Goal: Task Accomplishment & Management: Complete application form

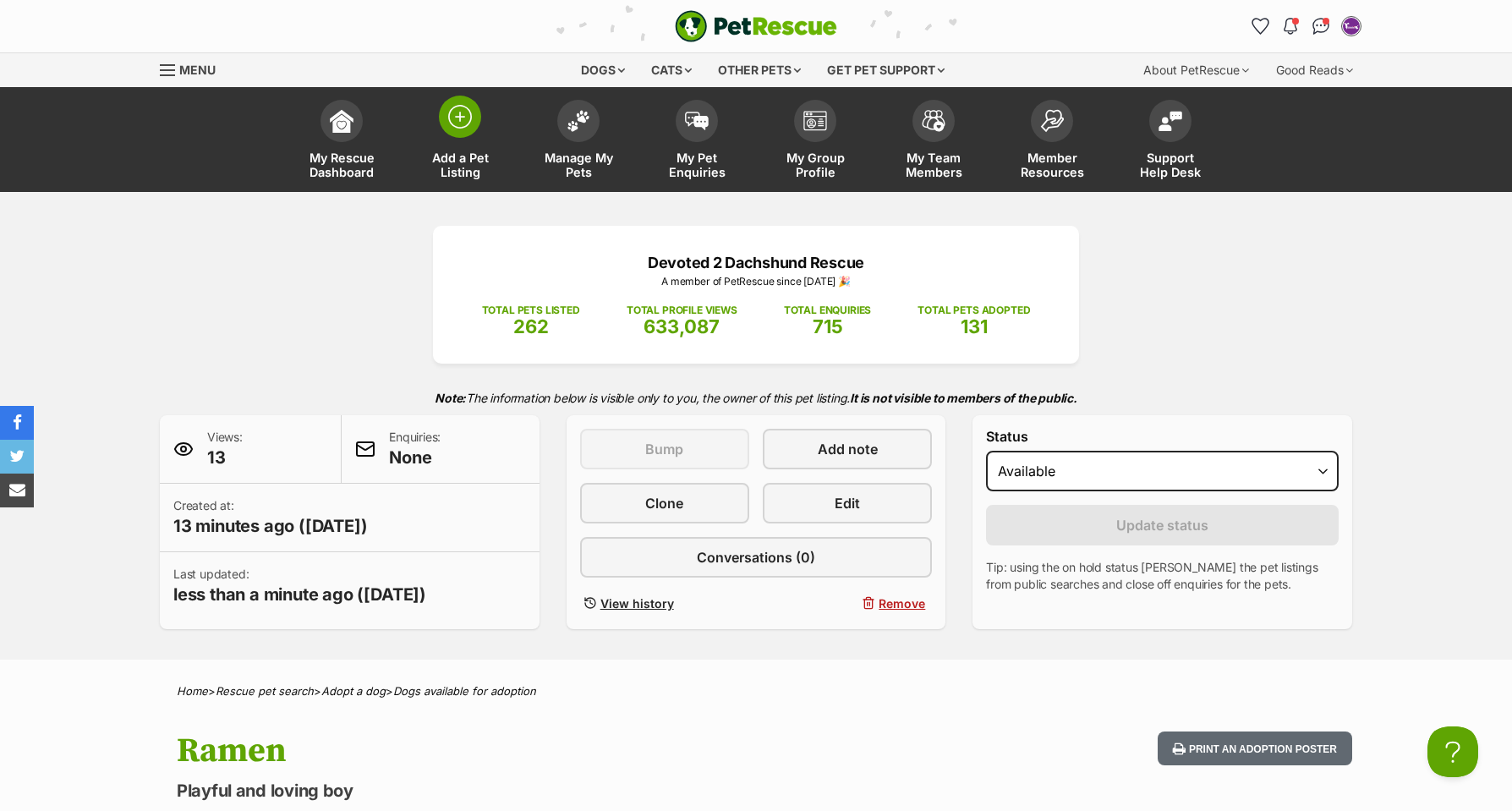
click at [458, 122] on img at bounding box center [460, 116] width 24 height 24
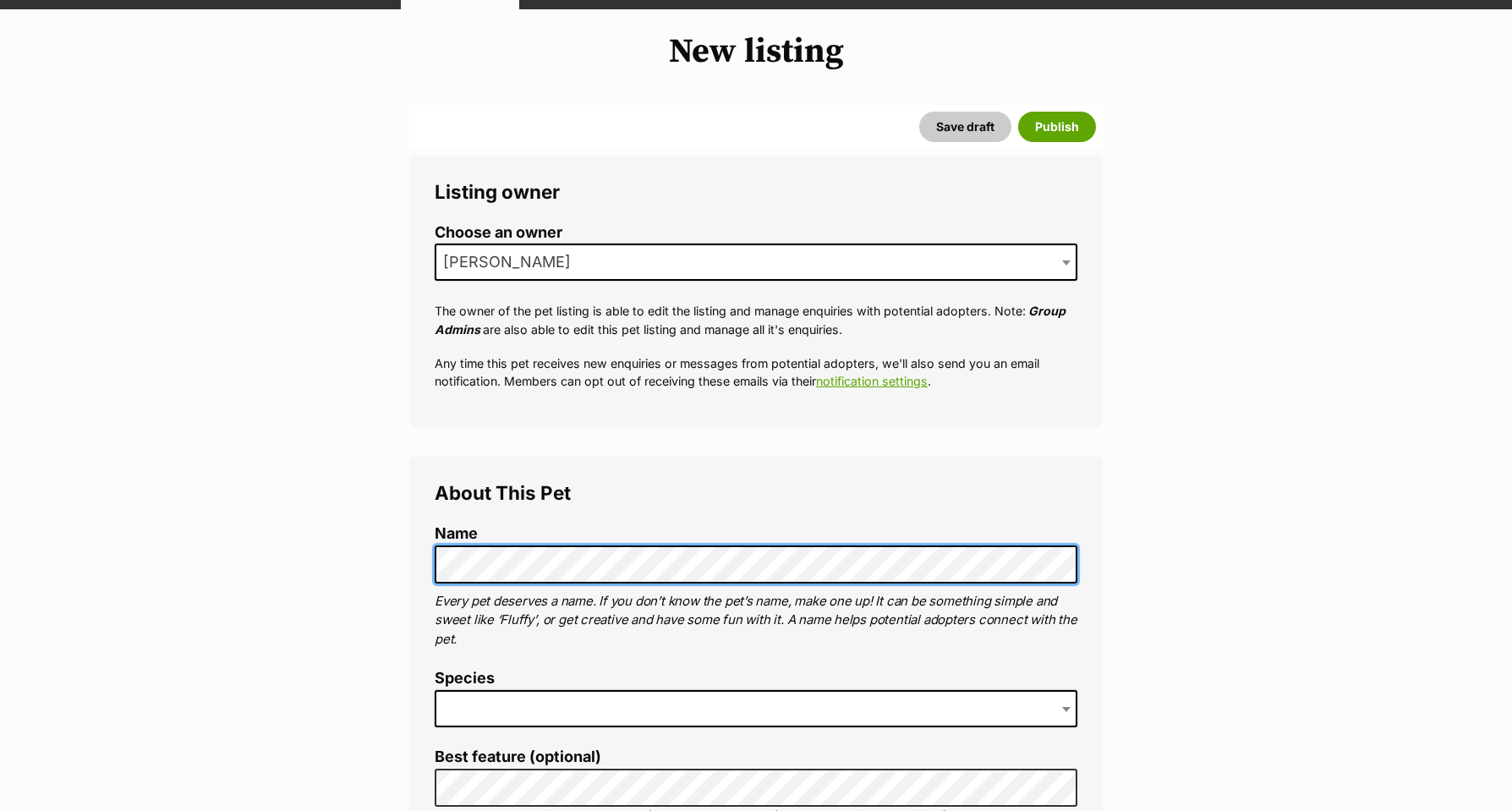
scroll to position [170, 0]
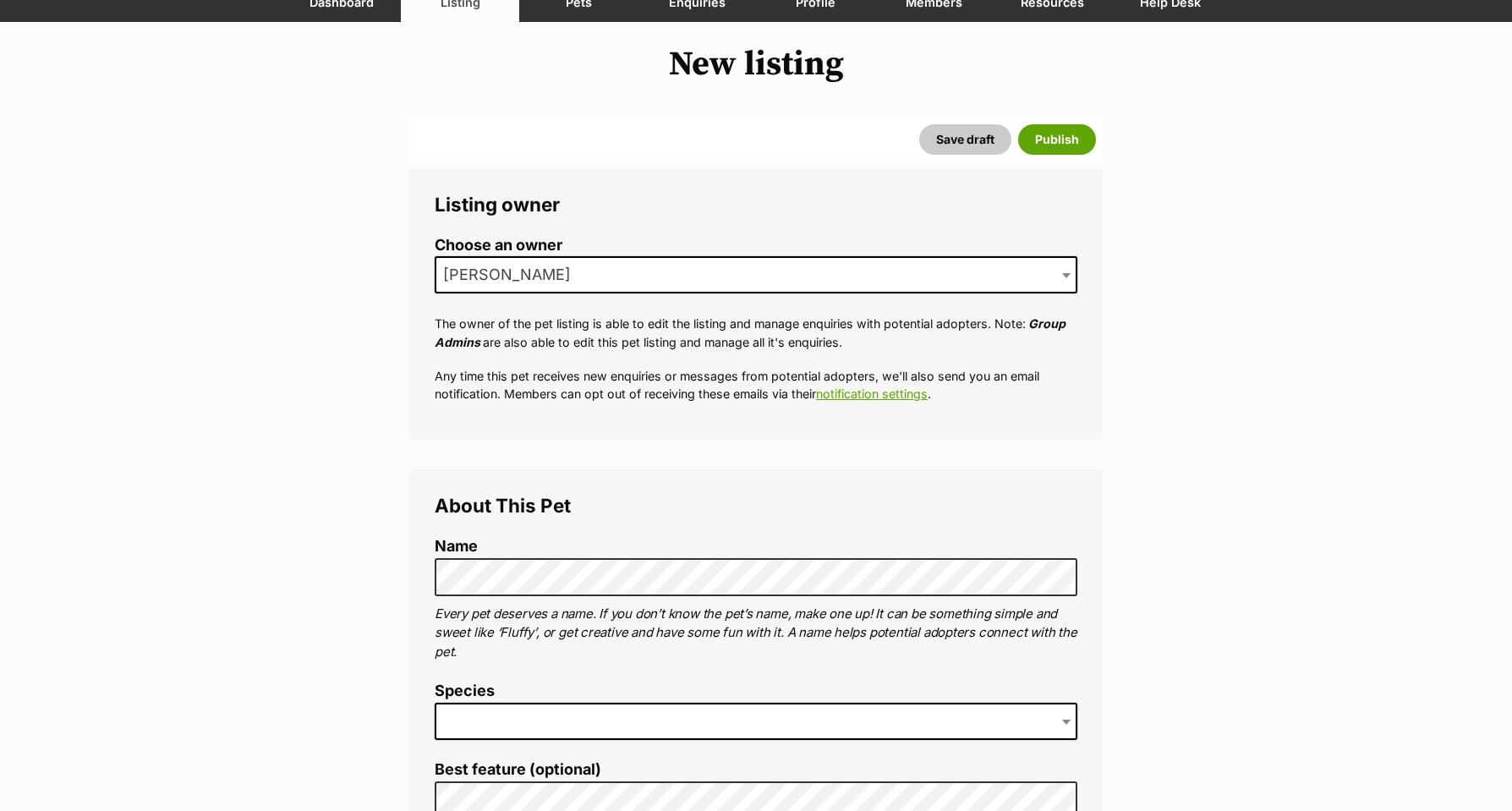
click at [473, 714] on span at bounding box center [756, 722] width 643 height 38
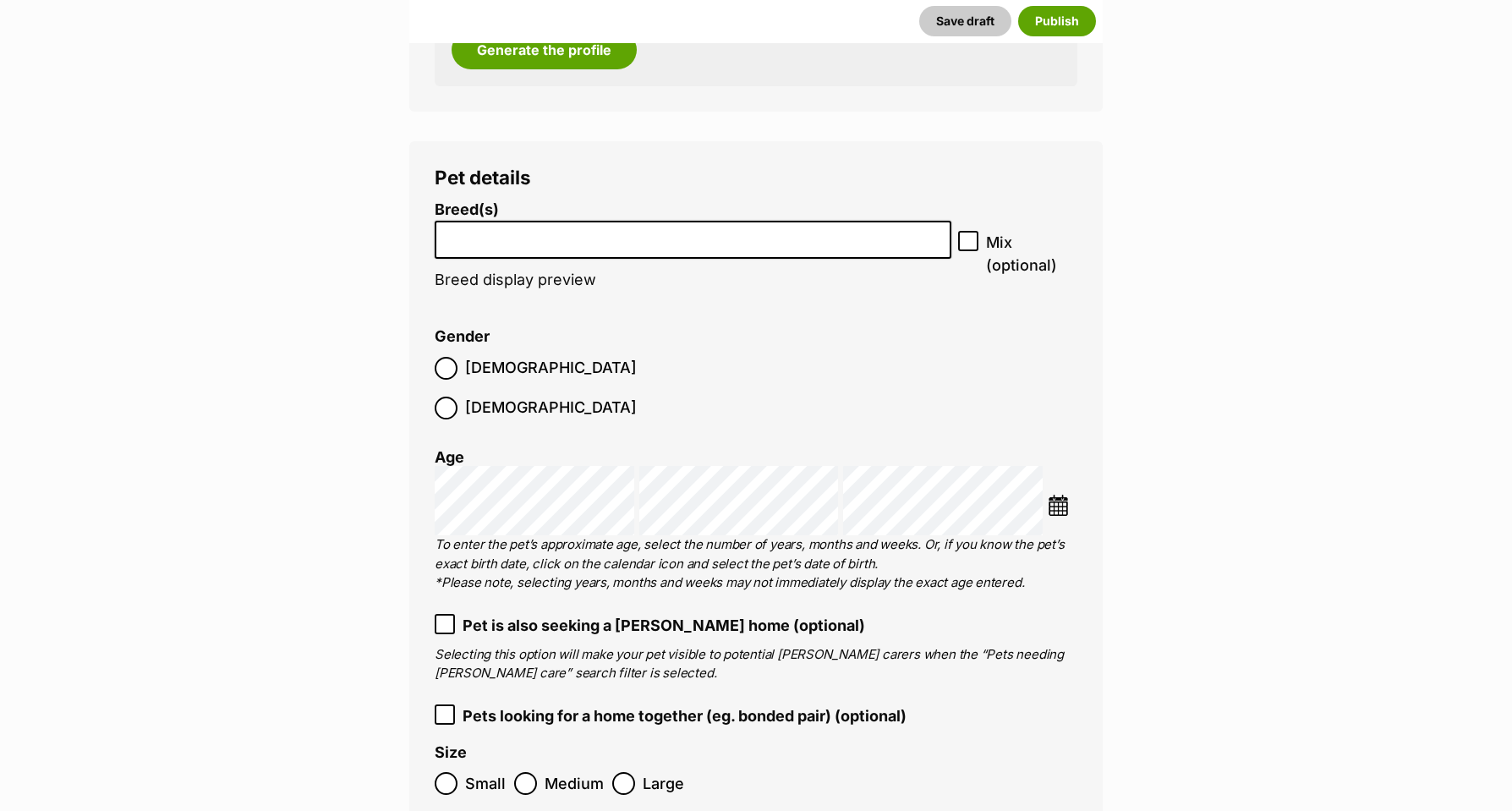
scroll to position [2569, 0]
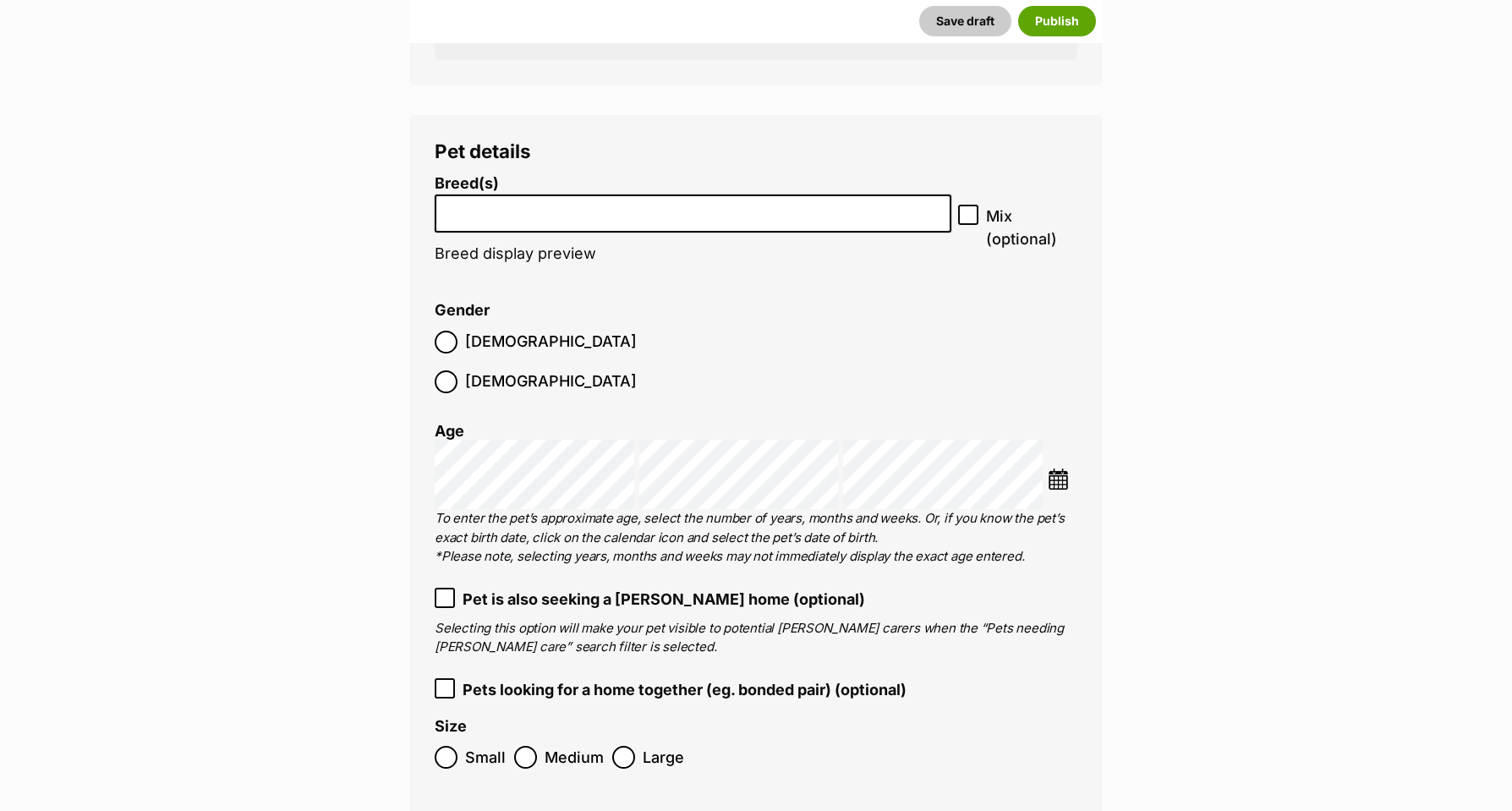
click at [457, 204] on li at bounding box center [692, 213] width 505 height 35
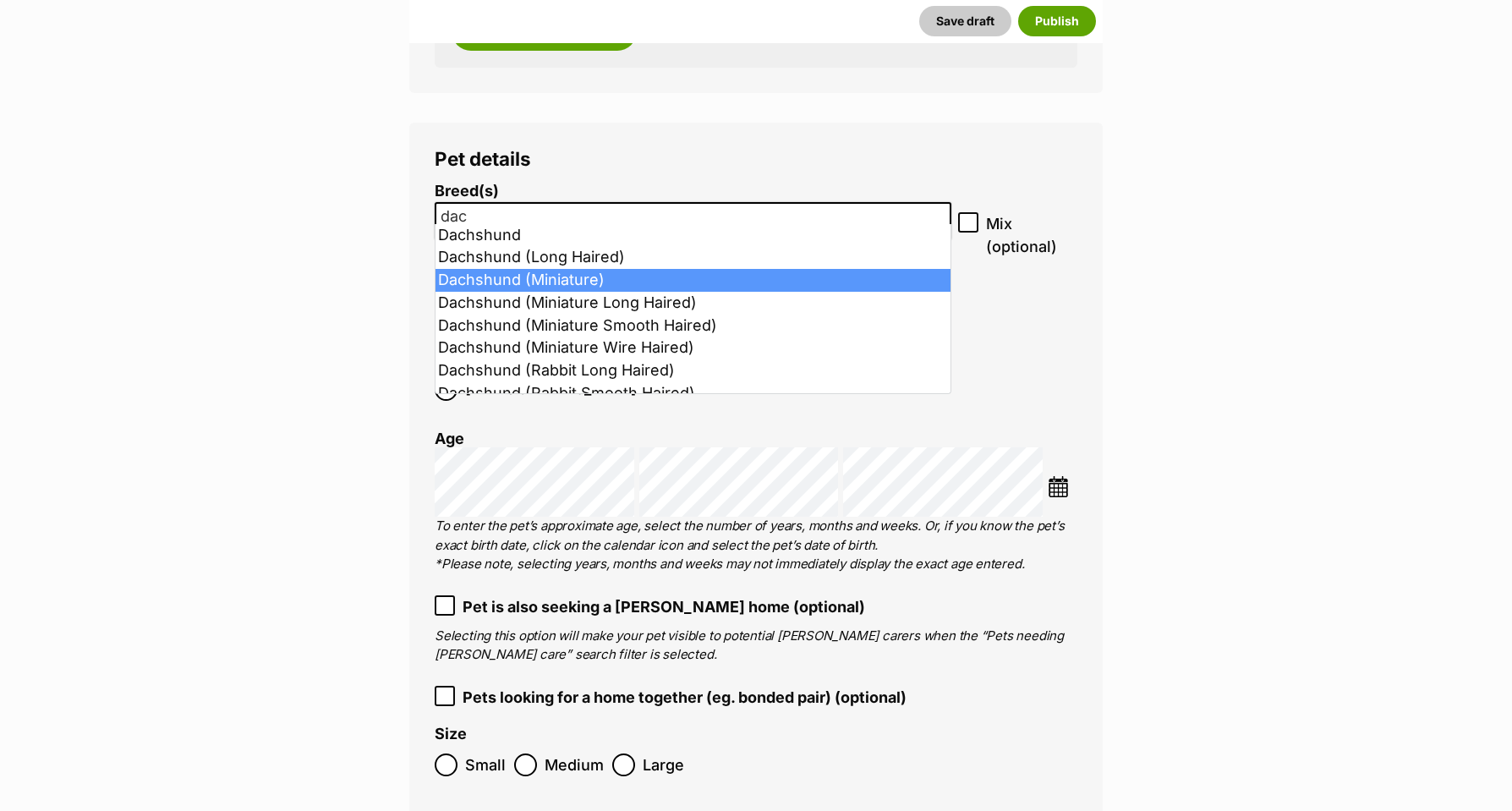
scroll to position [2562, 2]
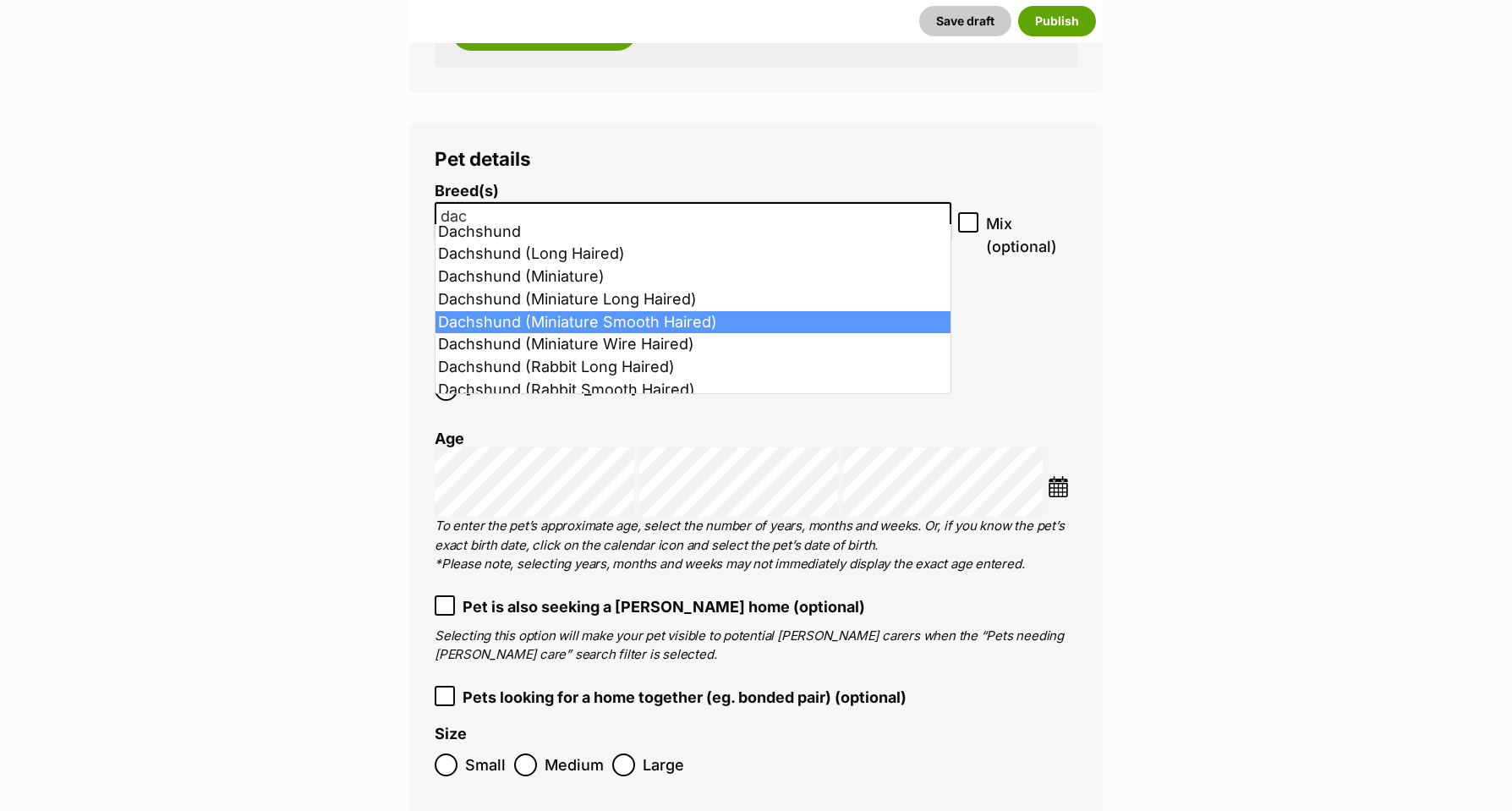
type input "dac"
select select "252246"
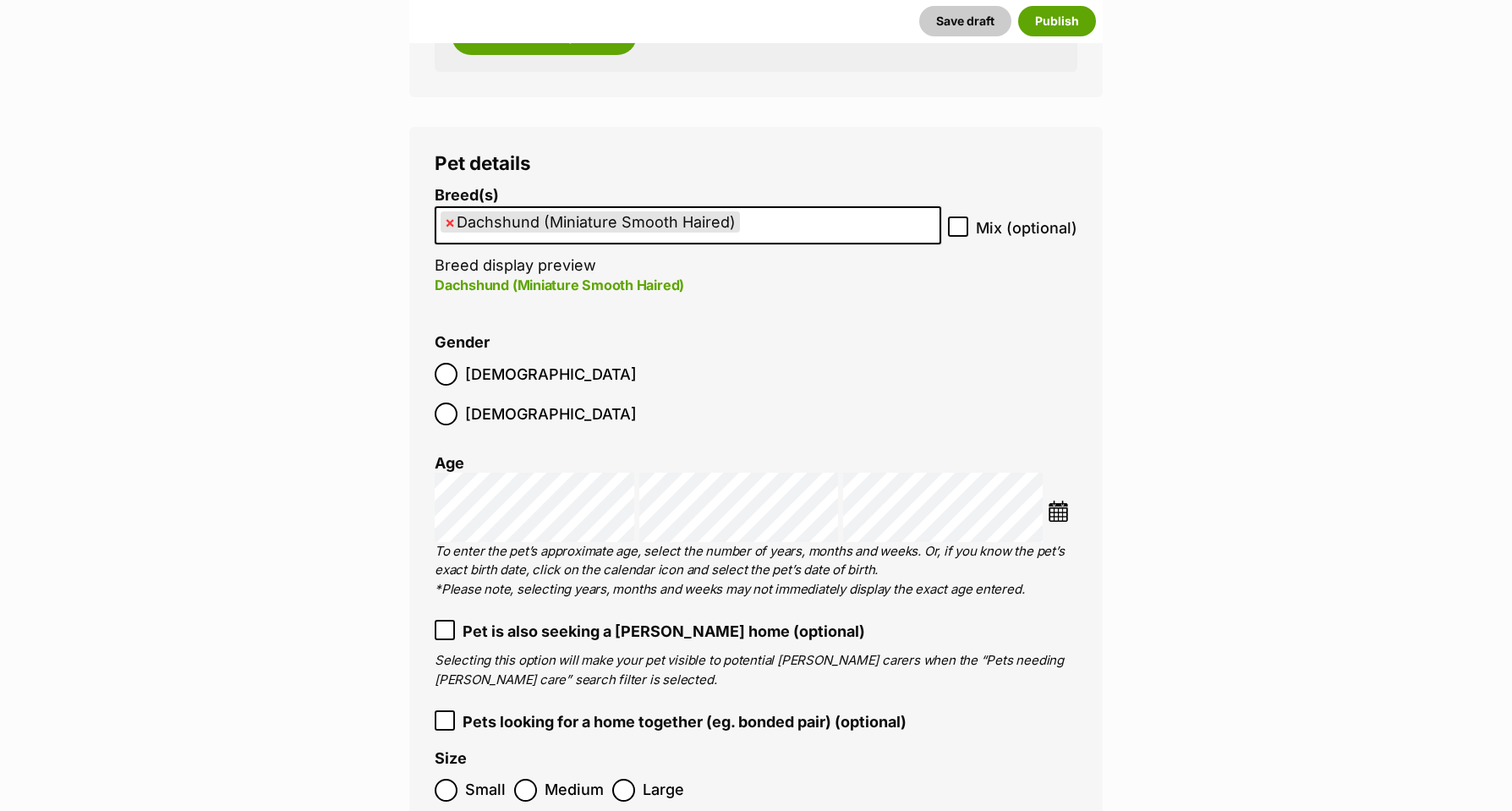
scroll to position [2555, 0]
click at [1061, 503] on img at bounding box center [1058, 514] width 21 height 21
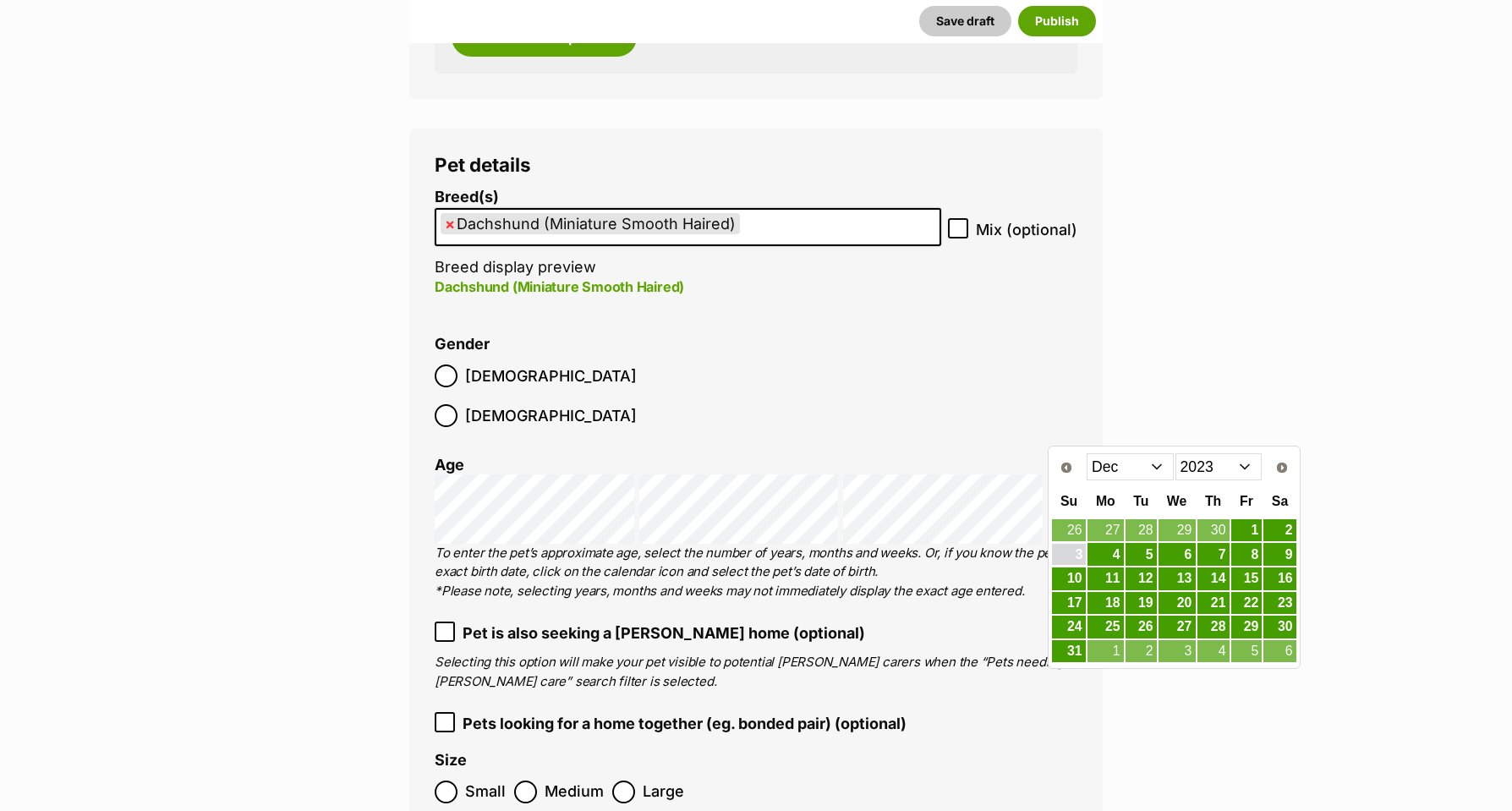
click at [1071, 552] on link "3" at bounding box center [1068, 555] width 33 height 21
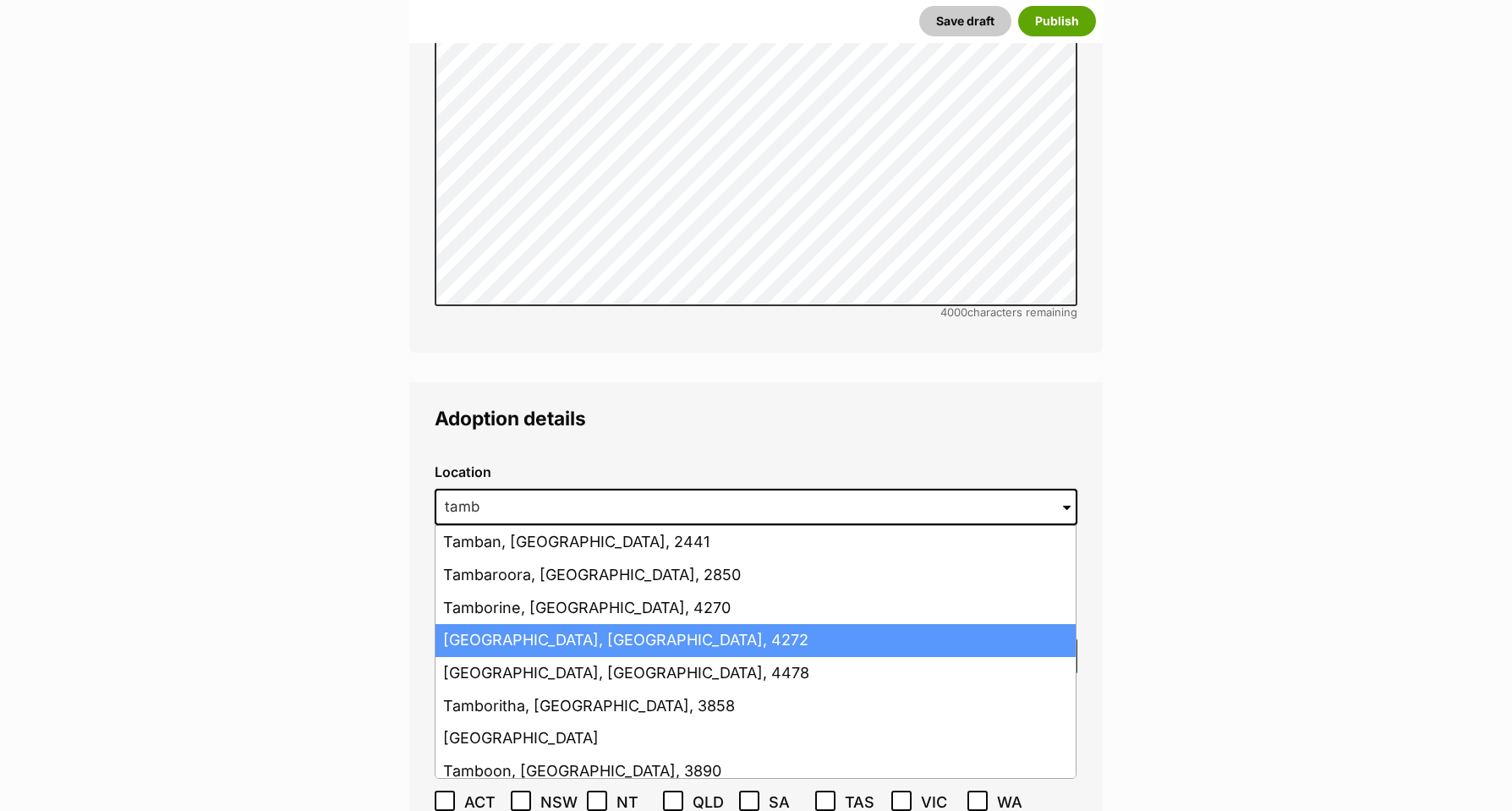
scroll to position [4151, 0]
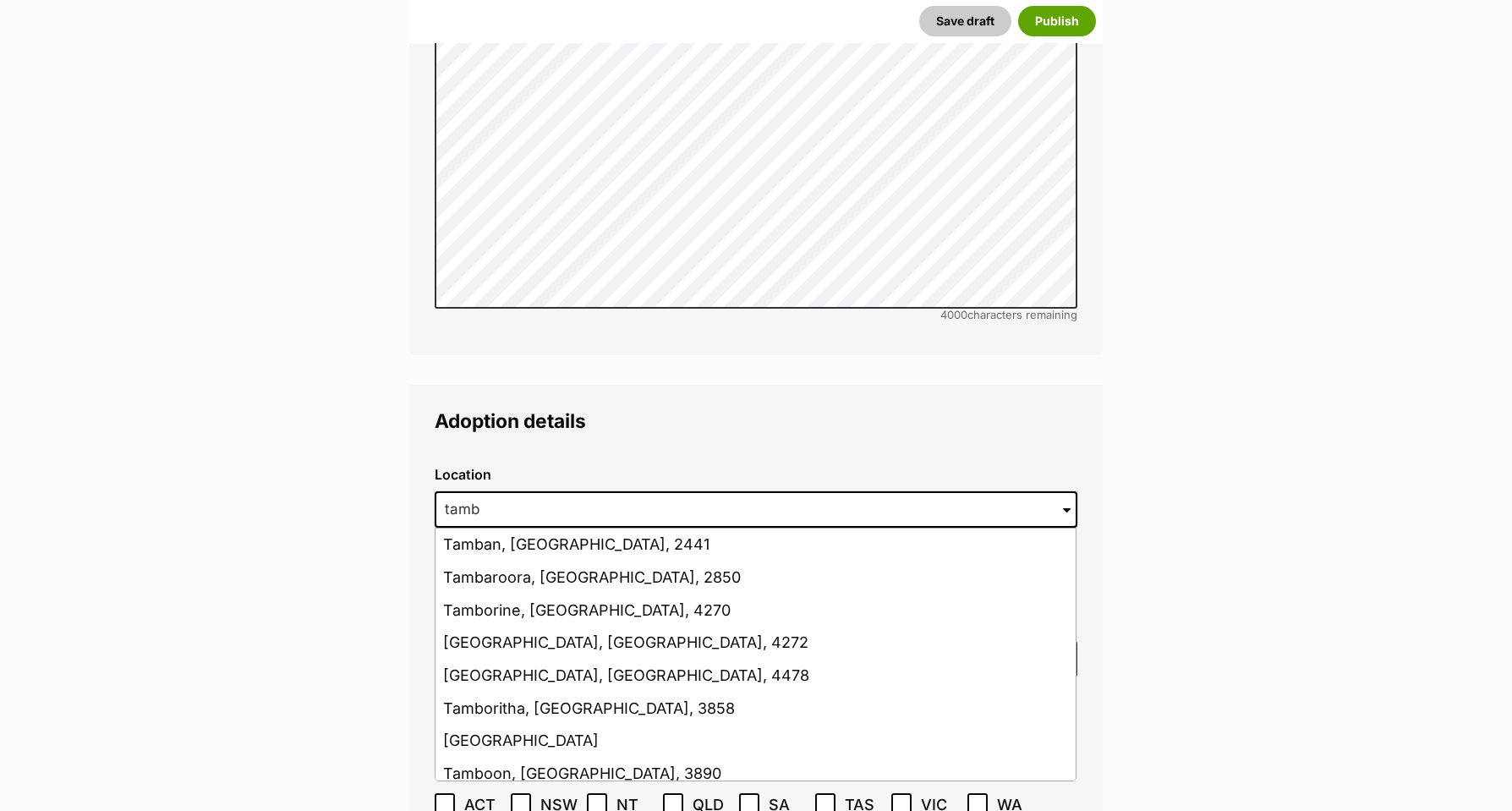
click at [460, 627] on li "Tamborine Mountain, Queensland, 4272" at bounding box center [756, 643] width 640 height 33
type input "Tamborine Mountain, Queensland, 4272"
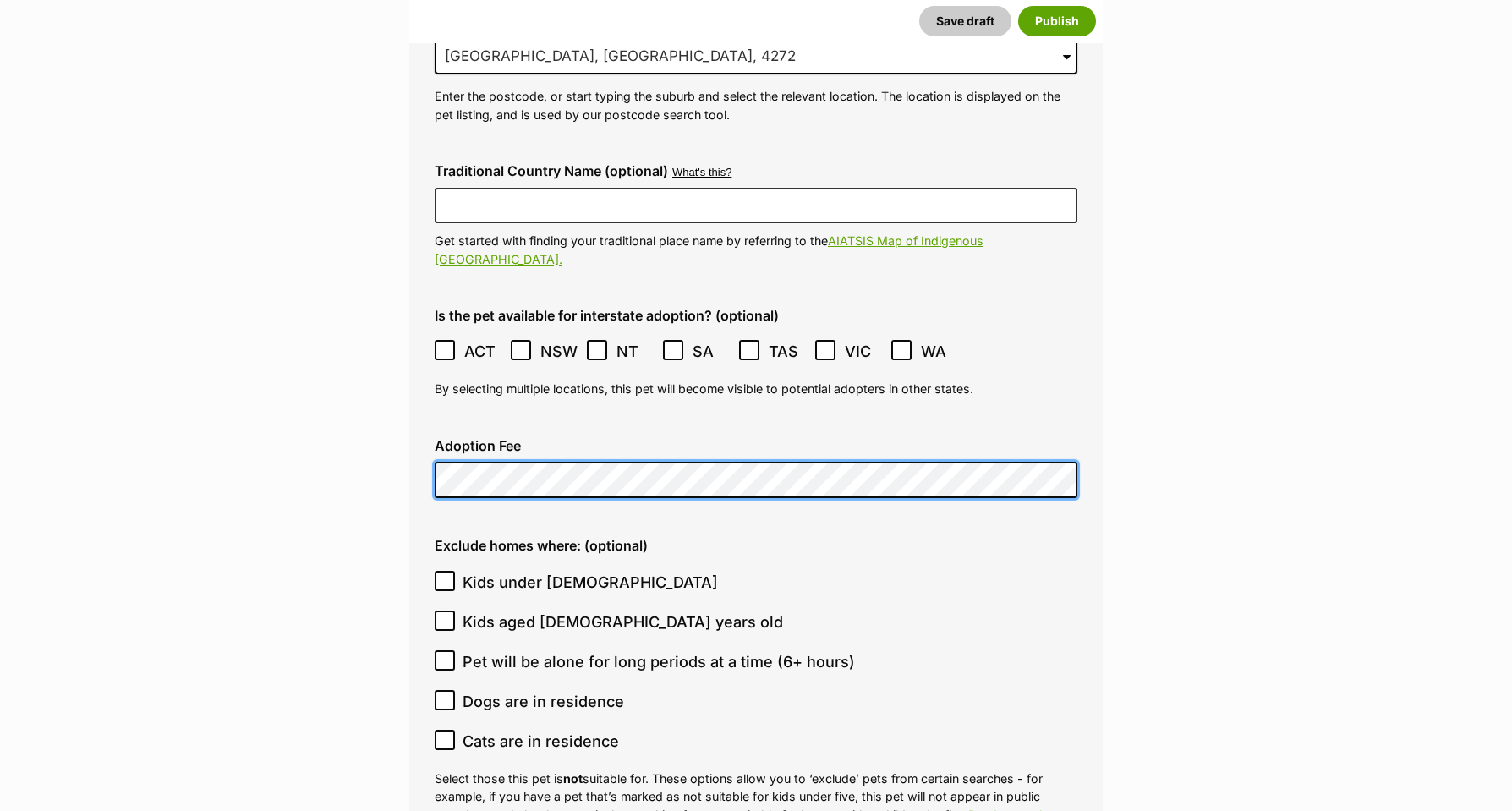
scroll to position [4605, 0]
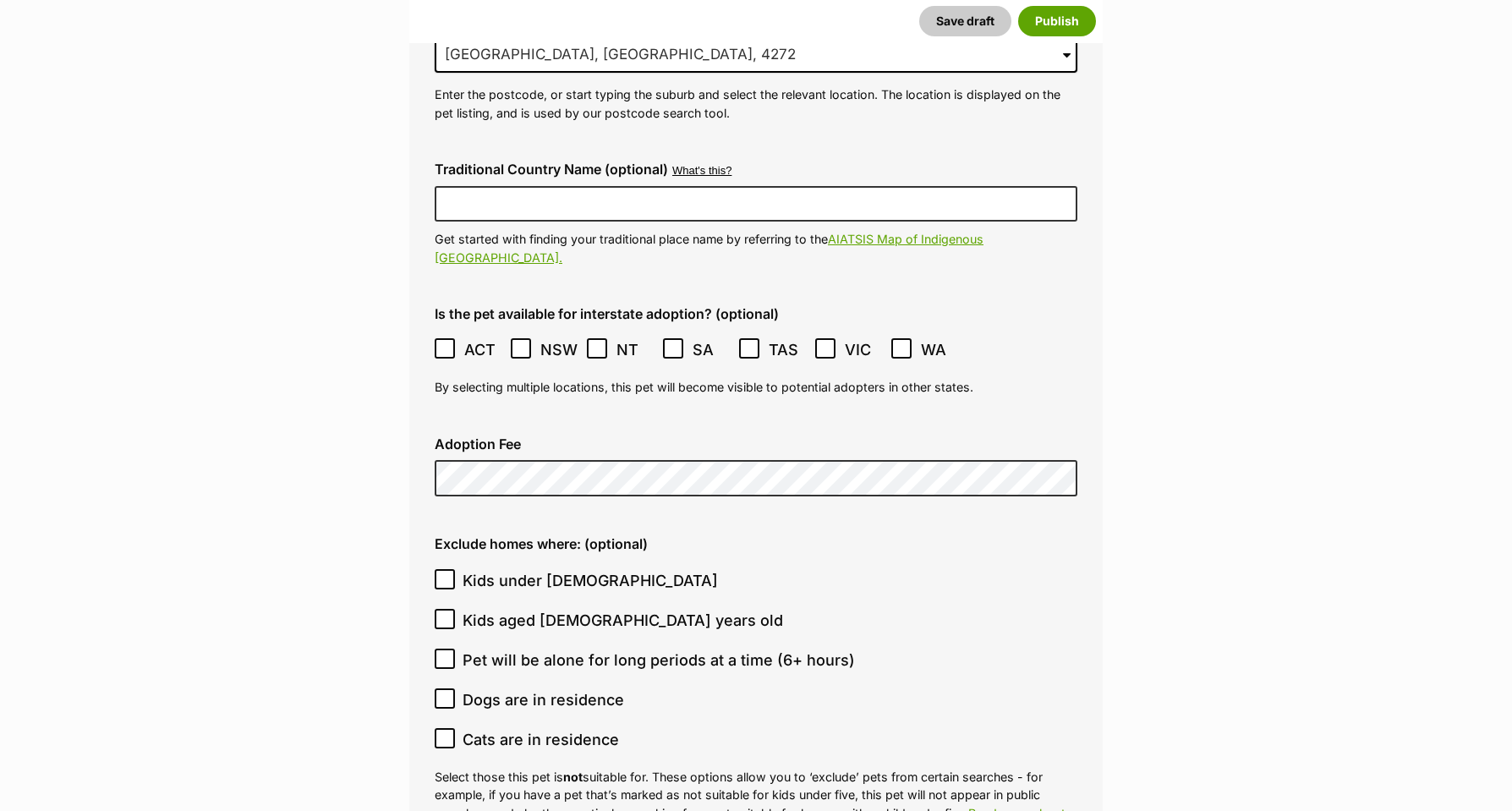
click at [439, 653] on icon at bounding box center [444, 658] width 12 height 12
click at [439, 648] on input "Pet will be alone for long periods at a time (6+ hours)" at bounding box center [445, 658] width 21 height 21
checkbox input "true"
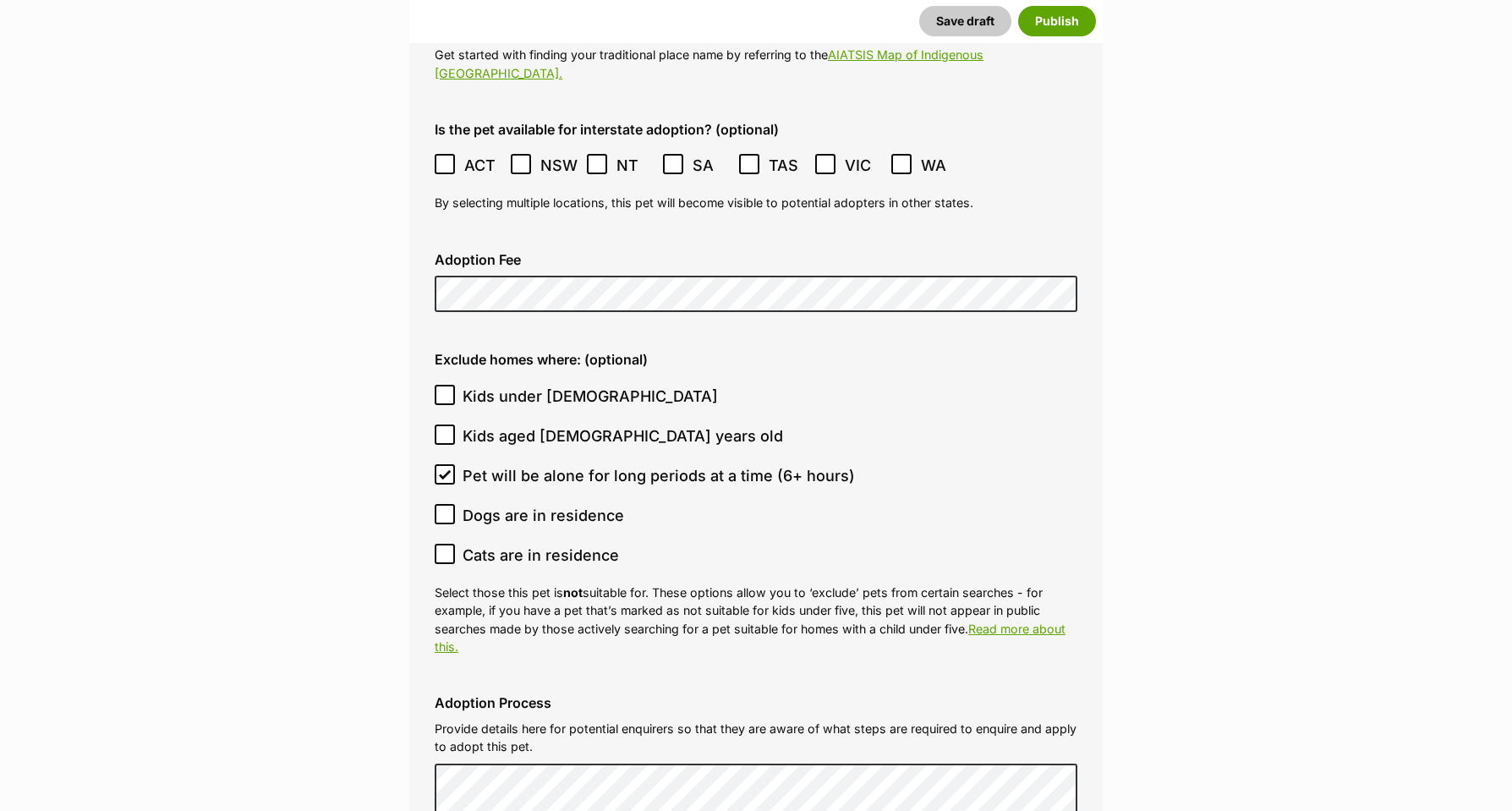
scroll to position [4792, 0]
click at [443, 547] on icon at bounding box center [444, 552] width 12 height 12
click at [443, 542] on input "Cats are in residence" at bounding box center [445, 552] width 21 height 21
checkbox input "true"
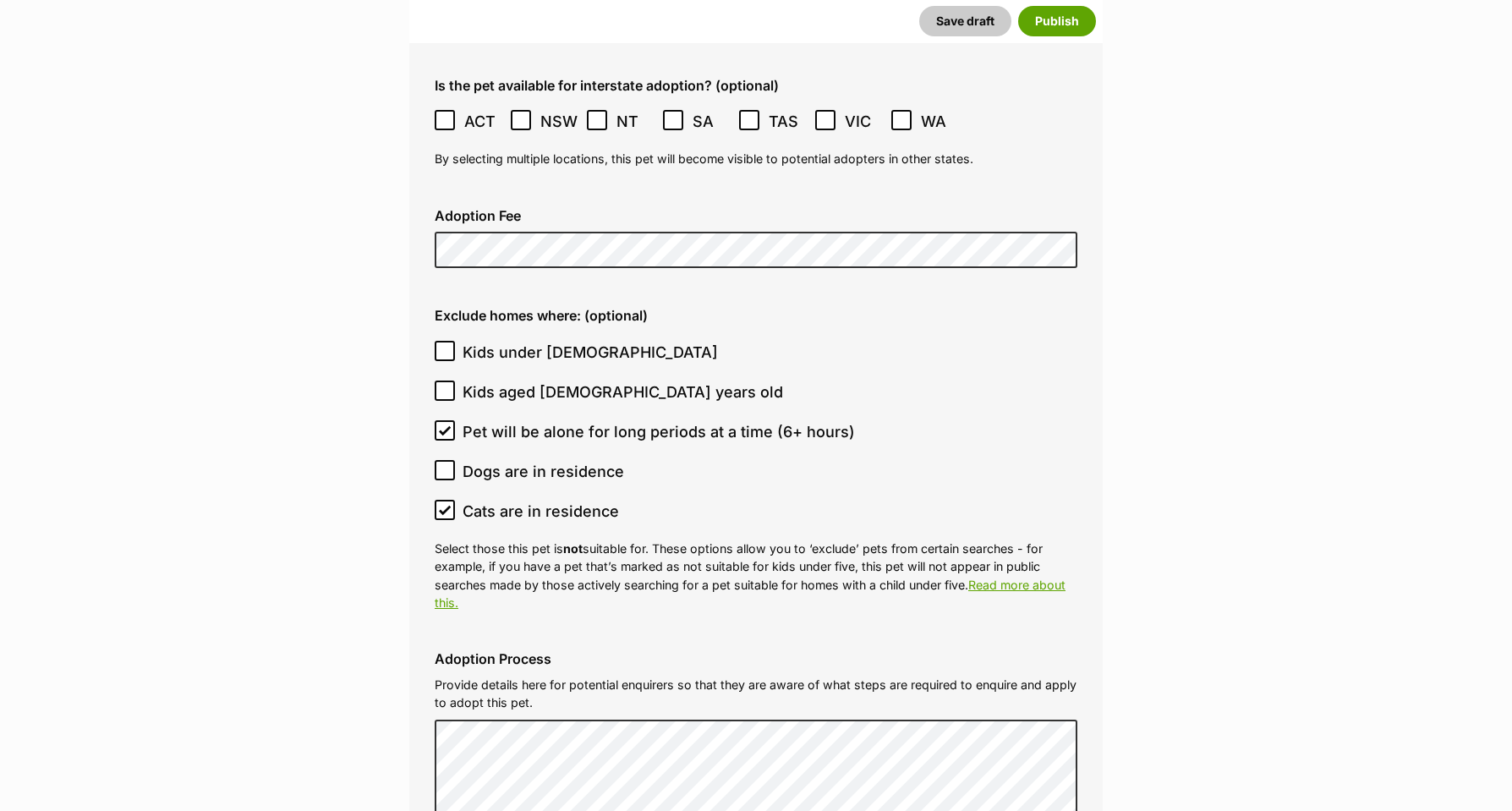
scroll to position [4832, 2]
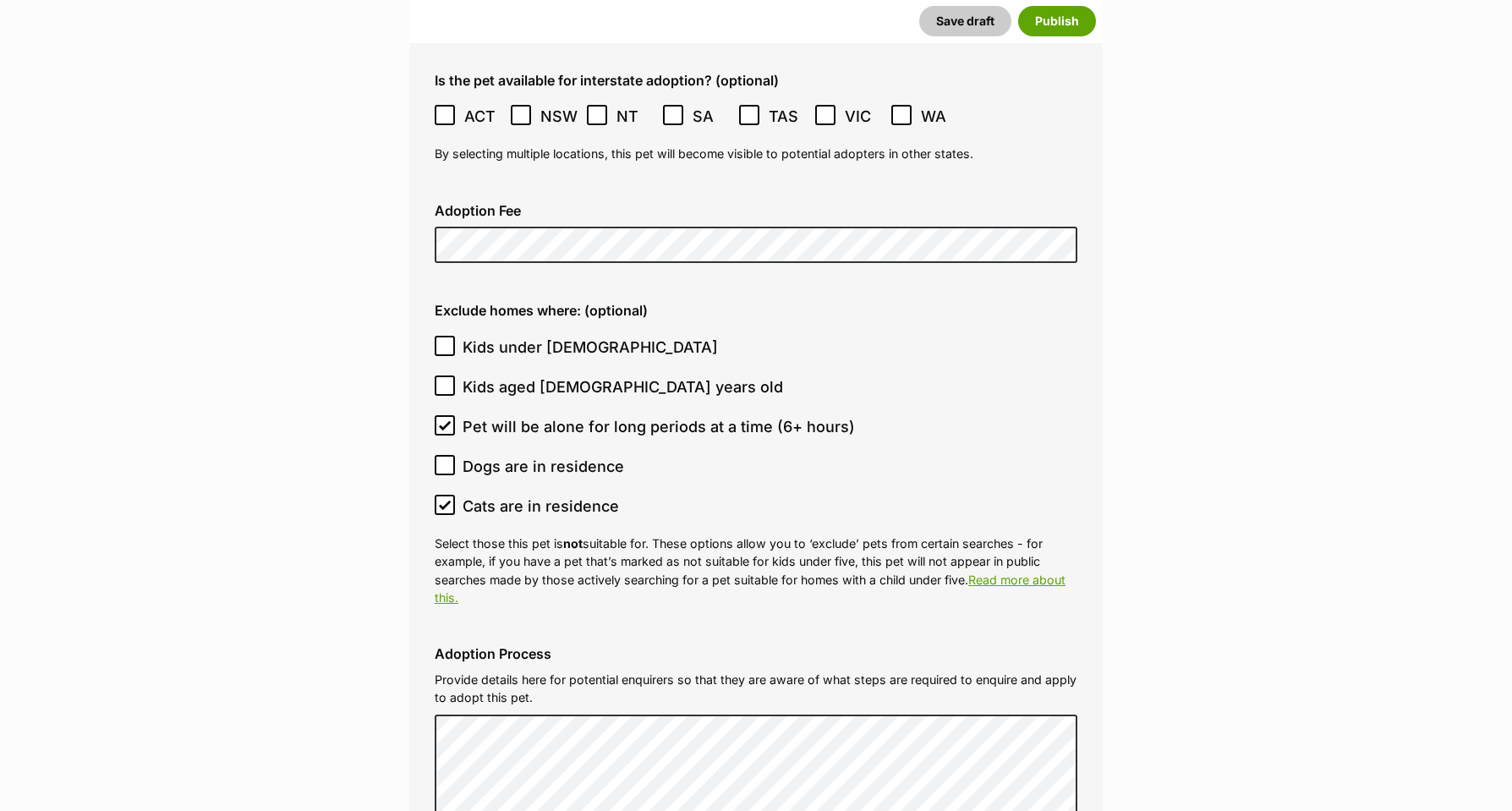
click at [447, 336] on span at bounding box center [445, 347] width 21 height 23
click at [447, 336] on input "Kids under 5 years old" at bounding box center [445, 346] width 21 height 21
checkbox input "true"
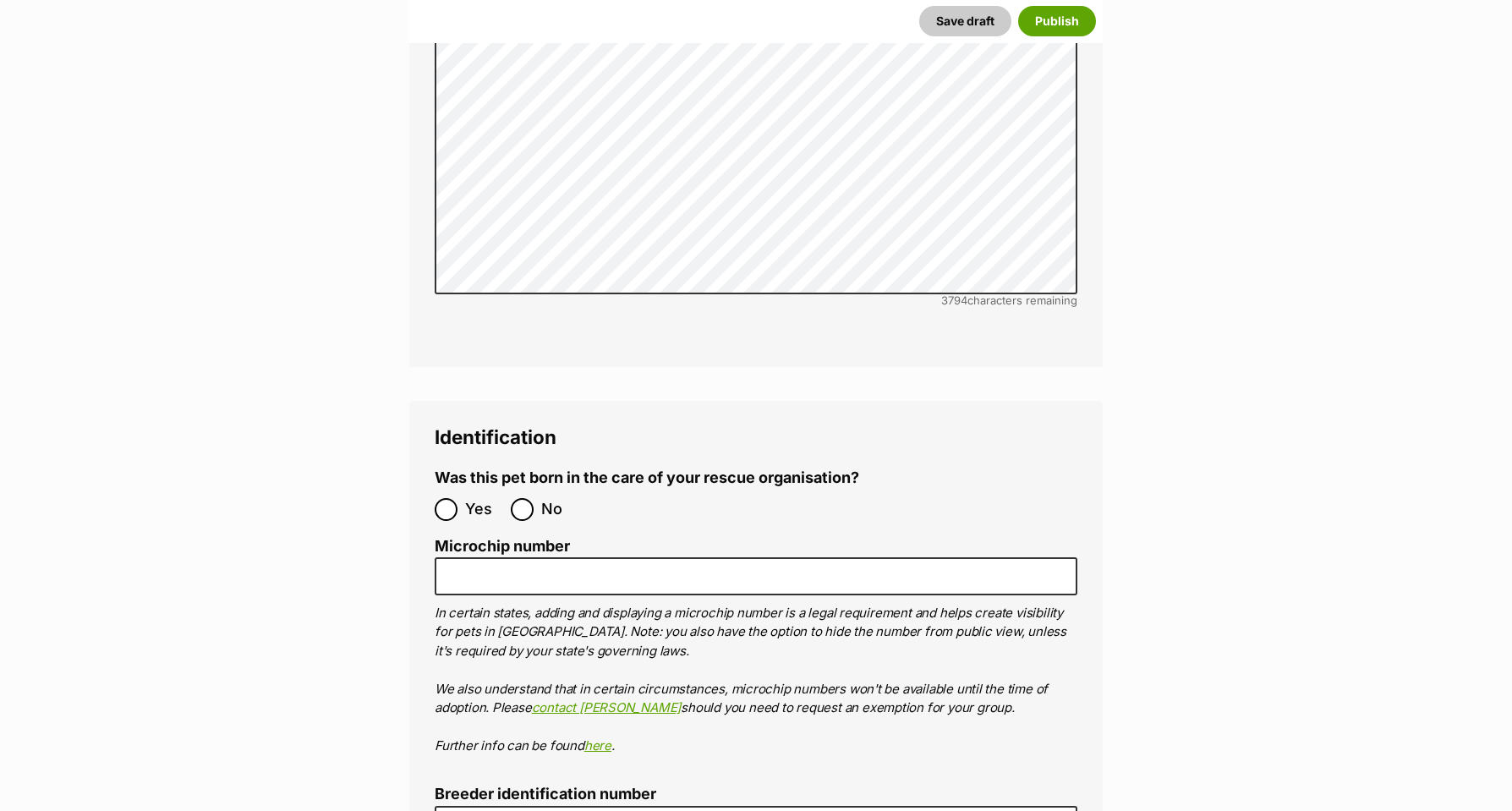
scroll to position [5697, 0]
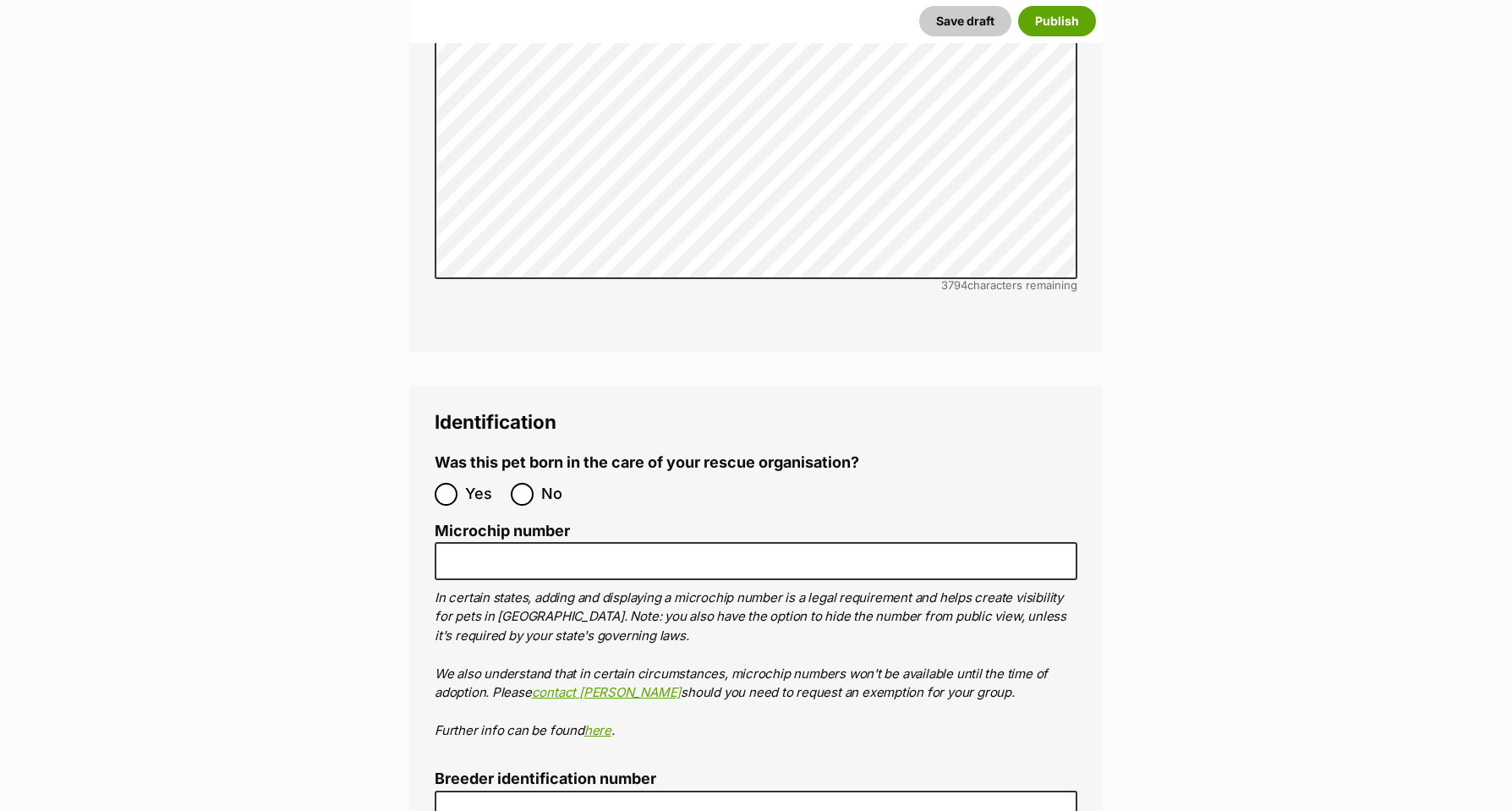
click at [528, 483] on input "No" at bounding box center [522, 495] width 23 height 23
radio input "true"
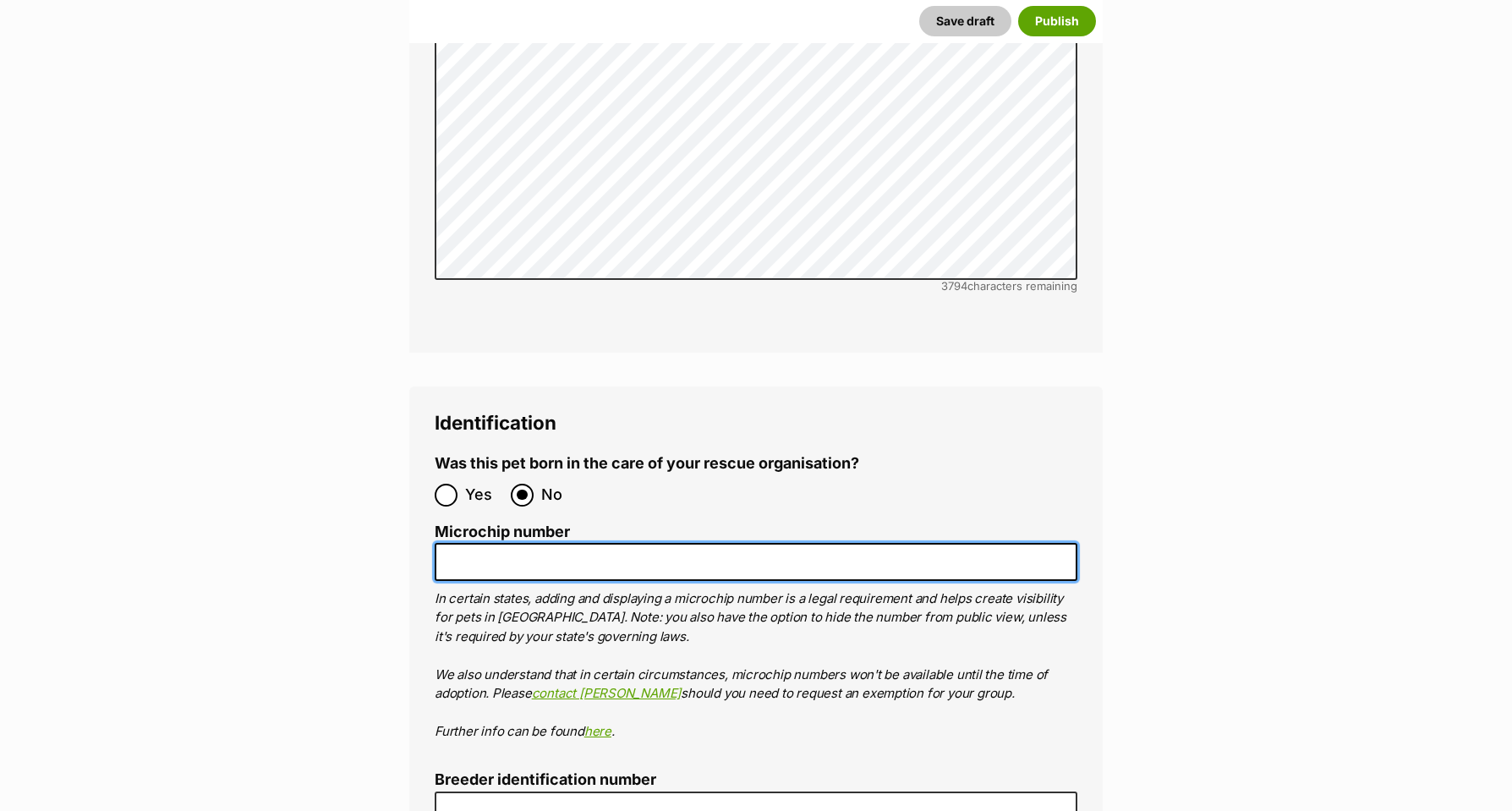
click at [519, 543] on input "Microchip number" at bounding box center [756, 562] width 643 height 38
paste input "9530100006221041"
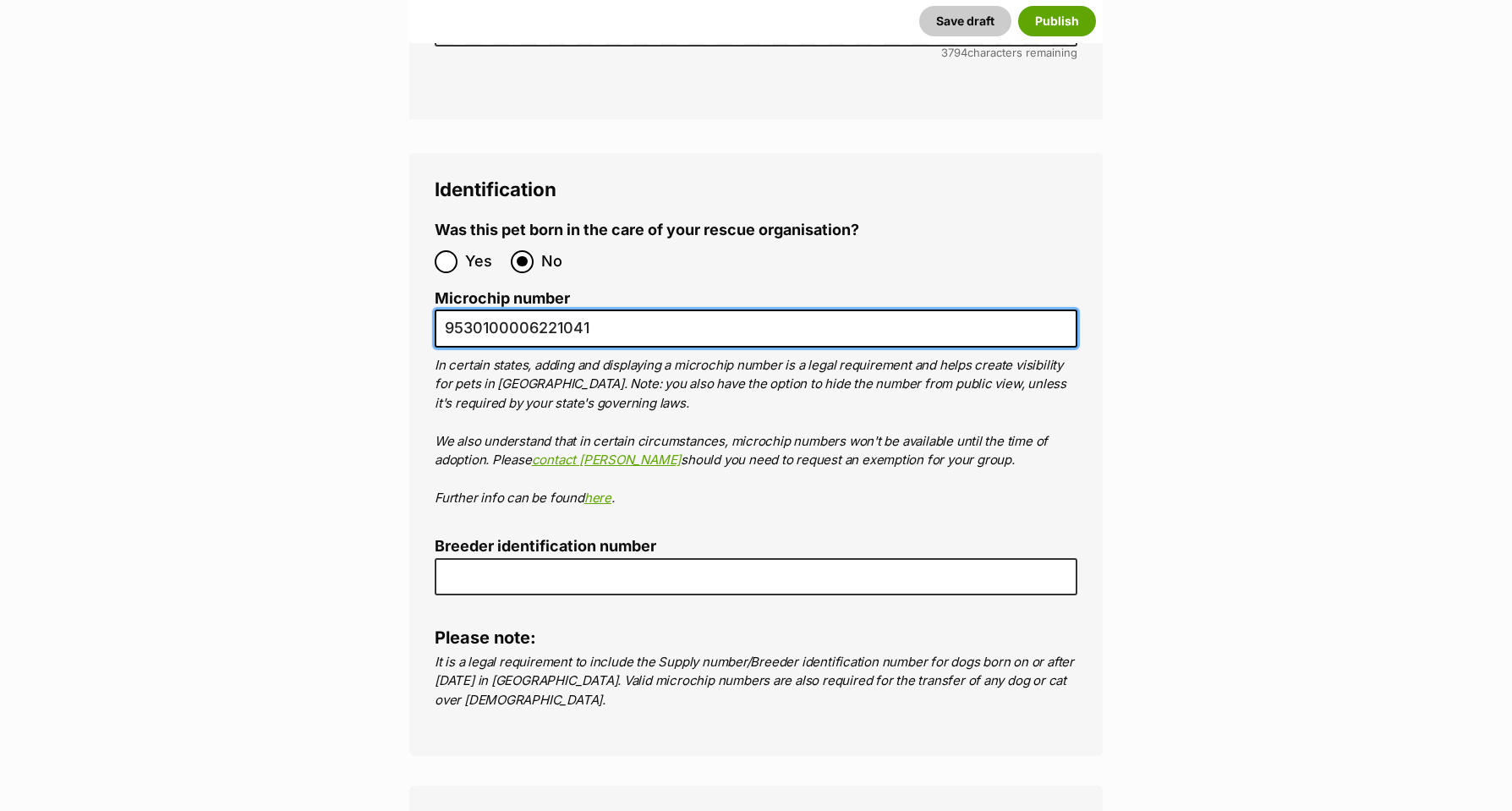
scroll to position [5931, 0]
type input "9530100006221041"
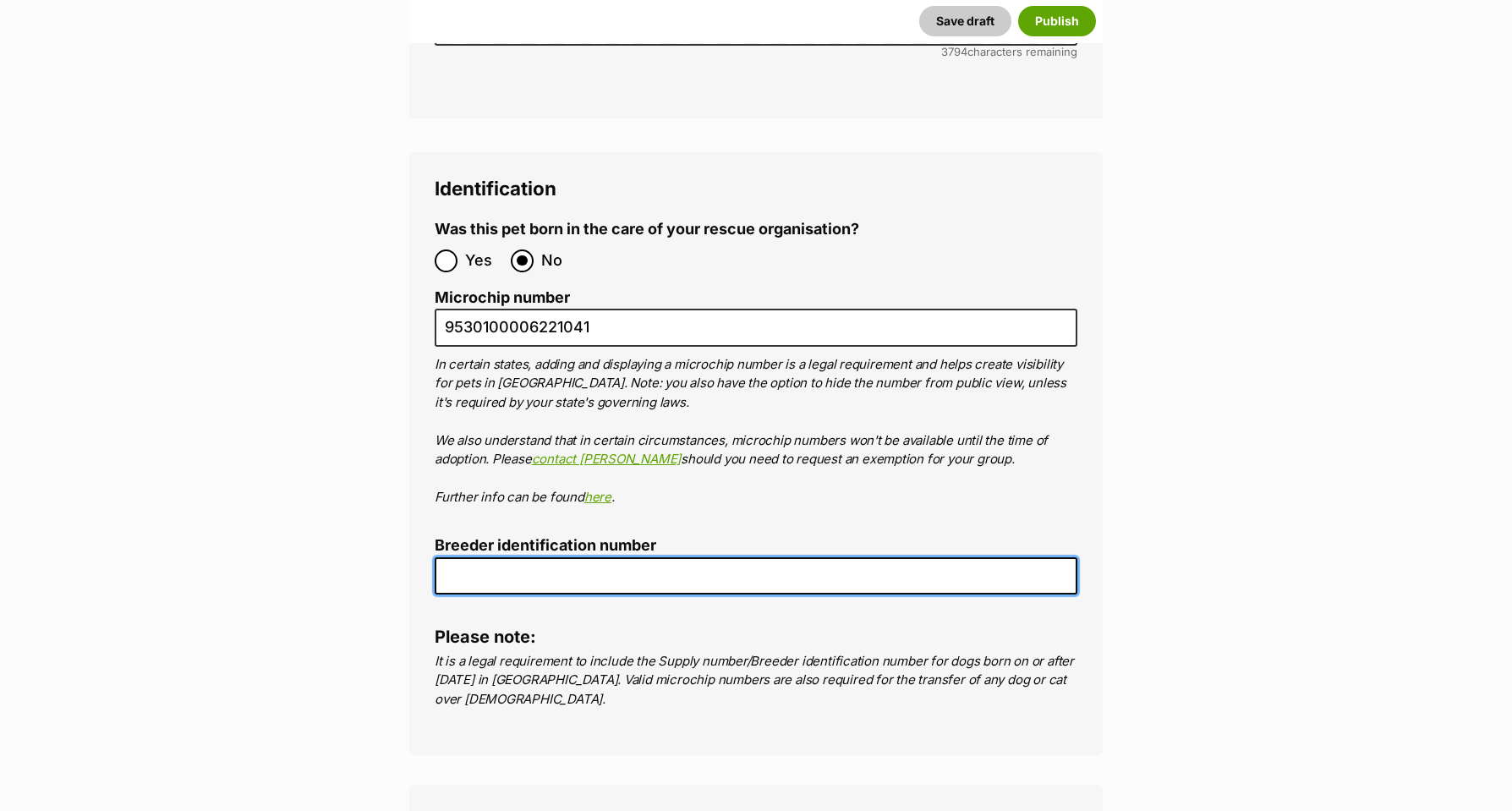
click at [480, 557] on input "Breeder identification number" at bounding box center [756, 576] width 643 height 38
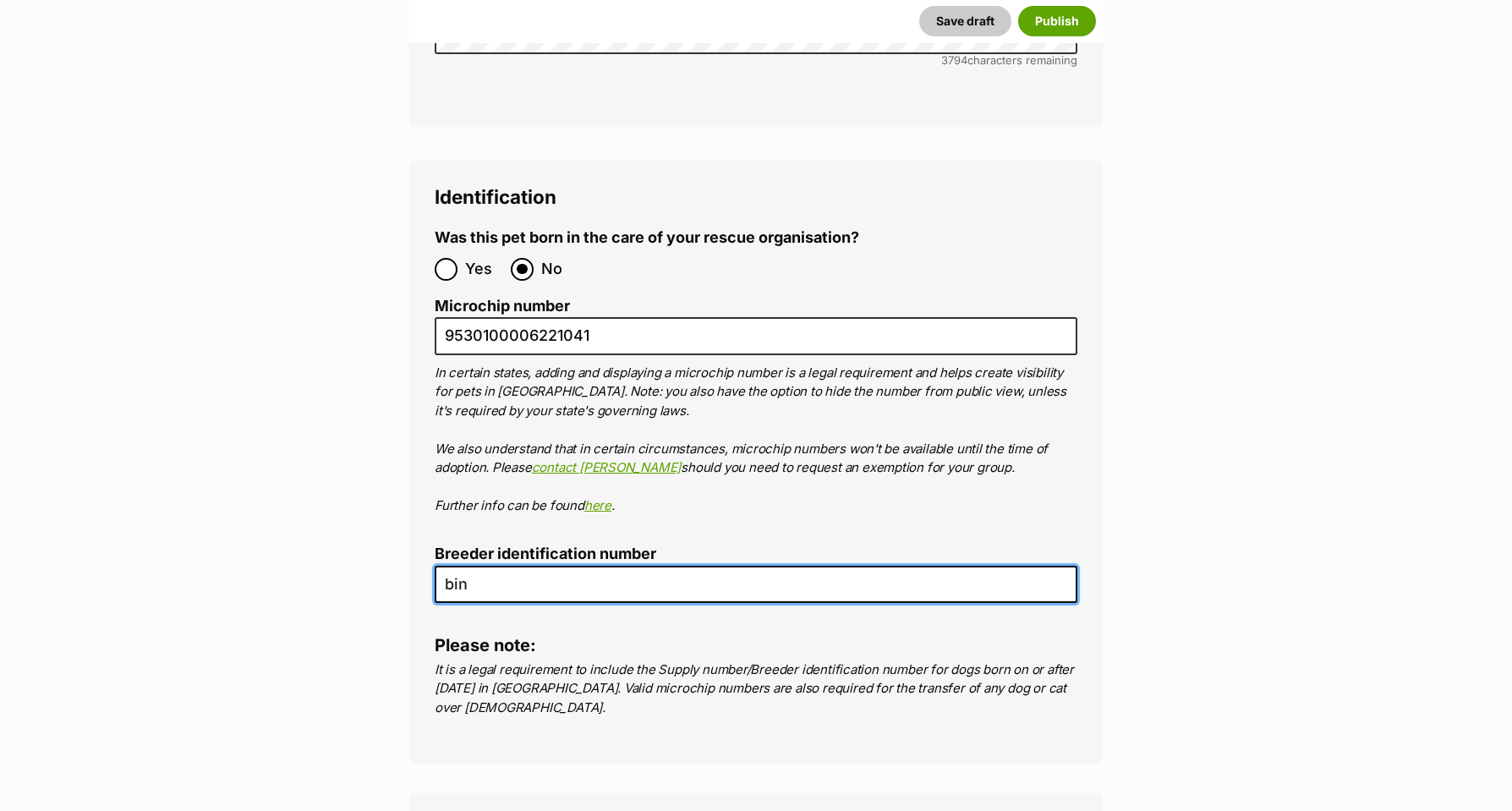
type input "bin0000194968962"
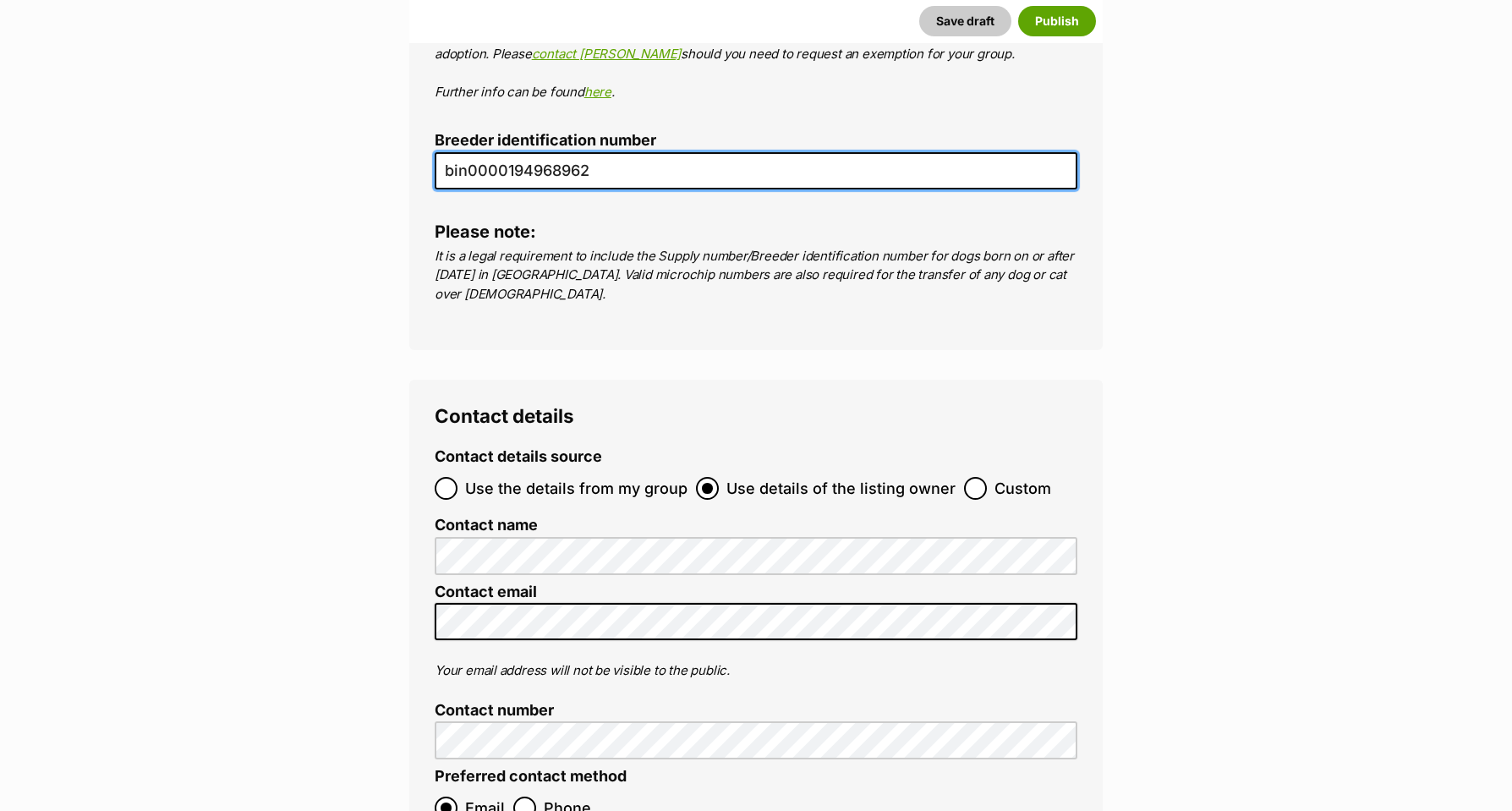
scroll to position [6348, 0]
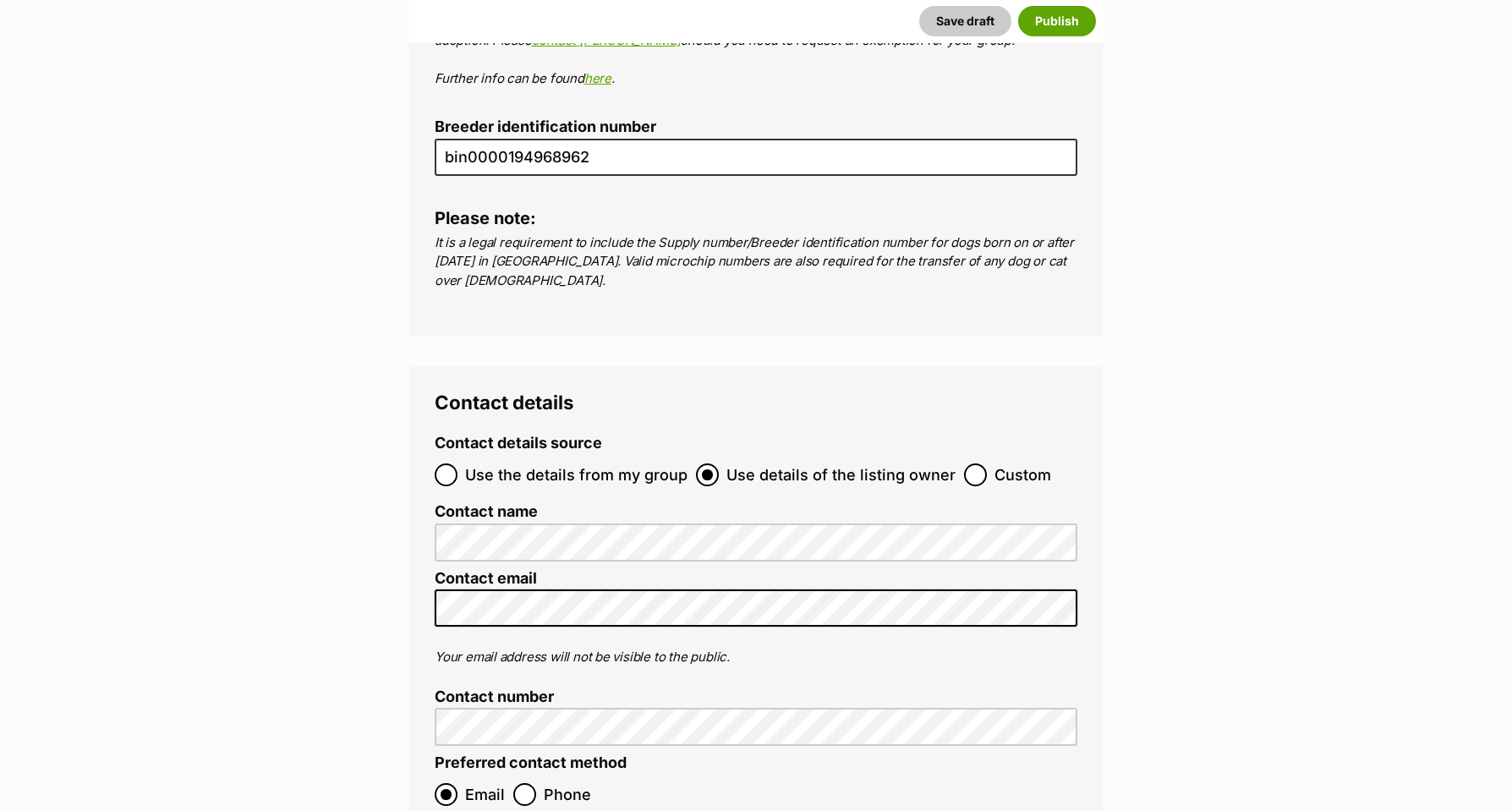
click at [448, 464] on input "Use the details from my group" at bounding box center [447, 475] width 23 height 23
radio input "true"
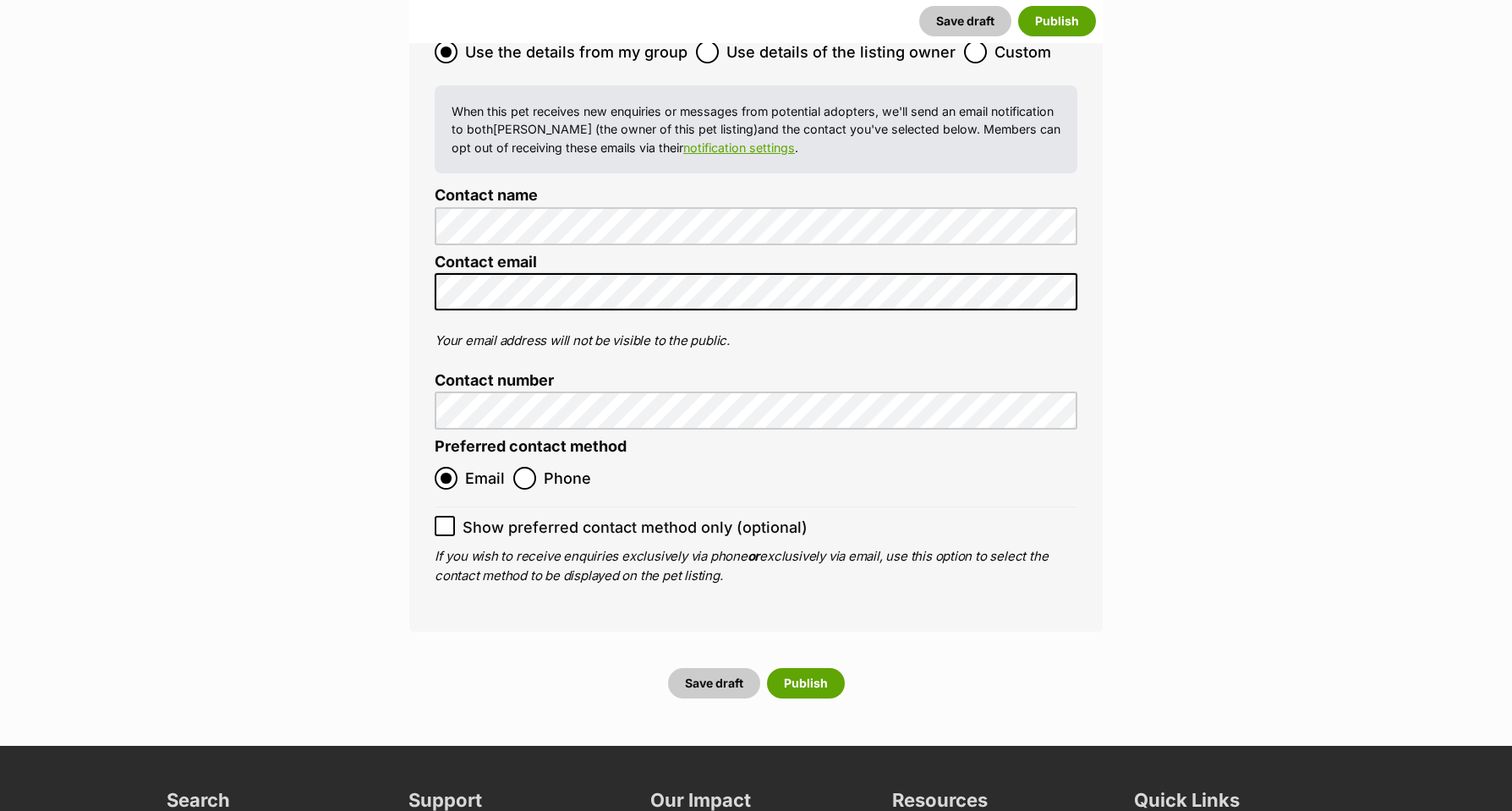
scroll to position [6780, 0]
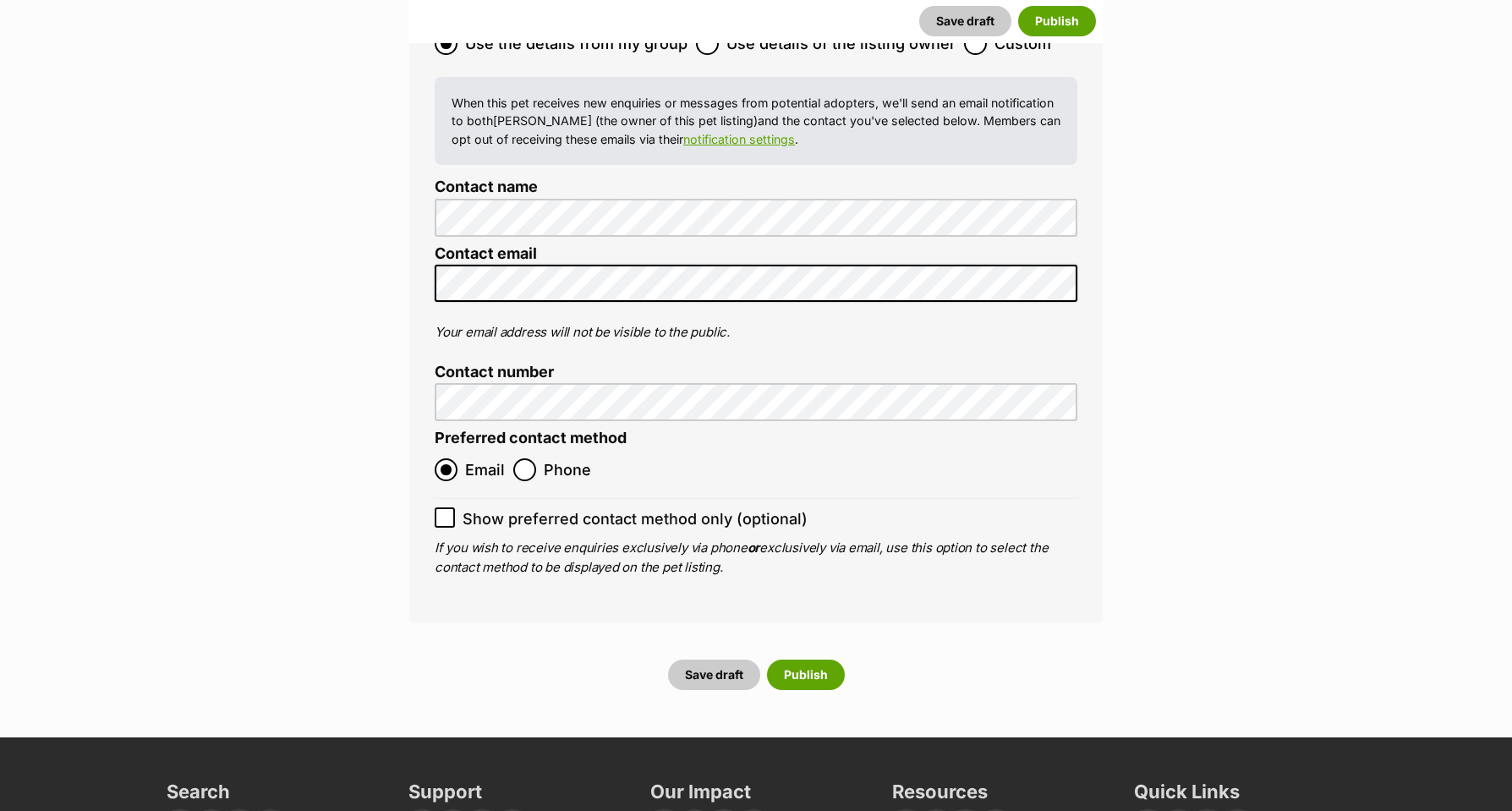
click at [442, 512] on icon at bounding box center [444, 517] width 12 height 12
click at [442, 507] on input "Show preferred contact method only (optional)" at bounding box center [445, 517] width 21 height 21
checkbox input "true"
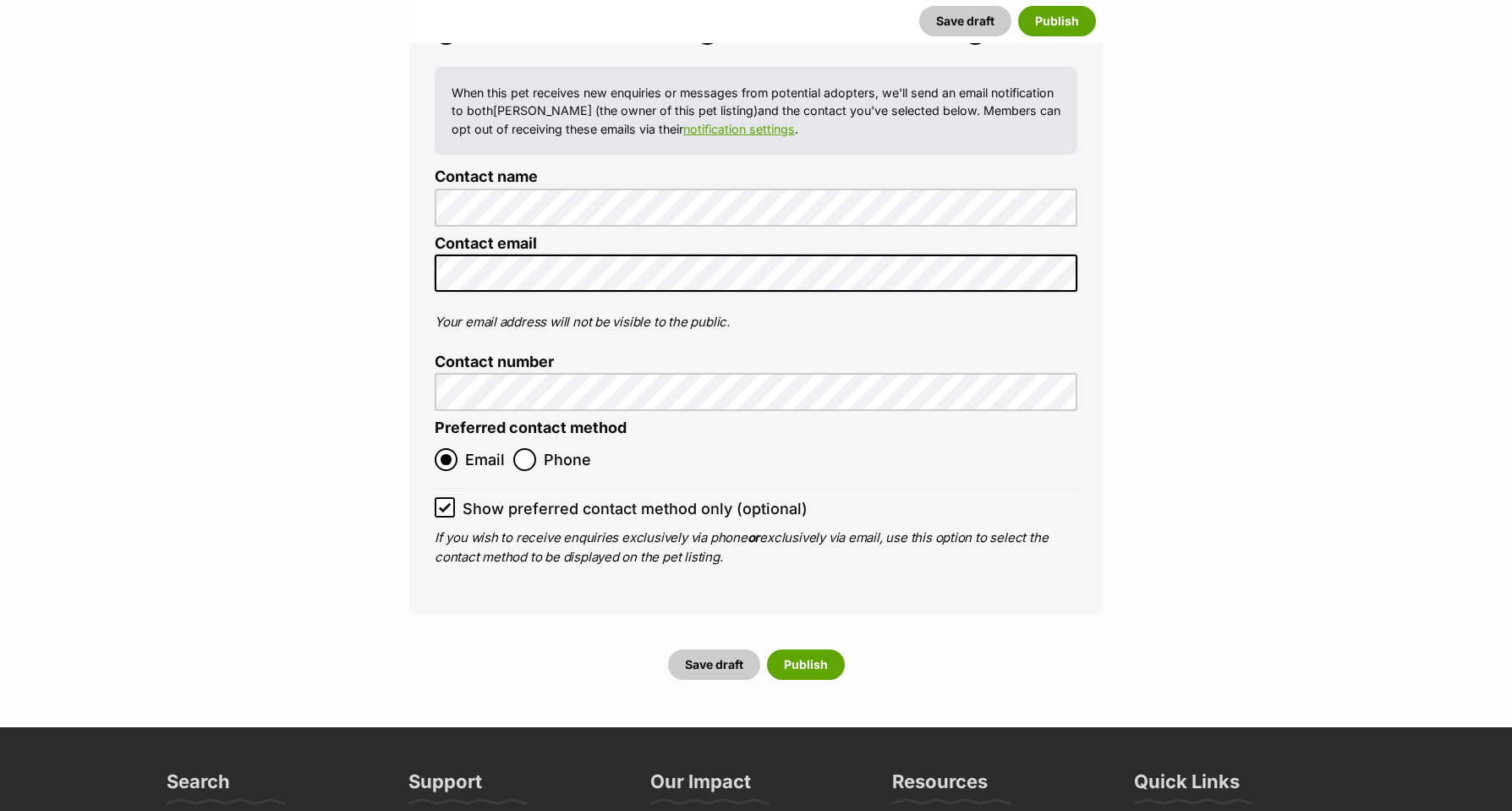
scroll to position [6837, 0]
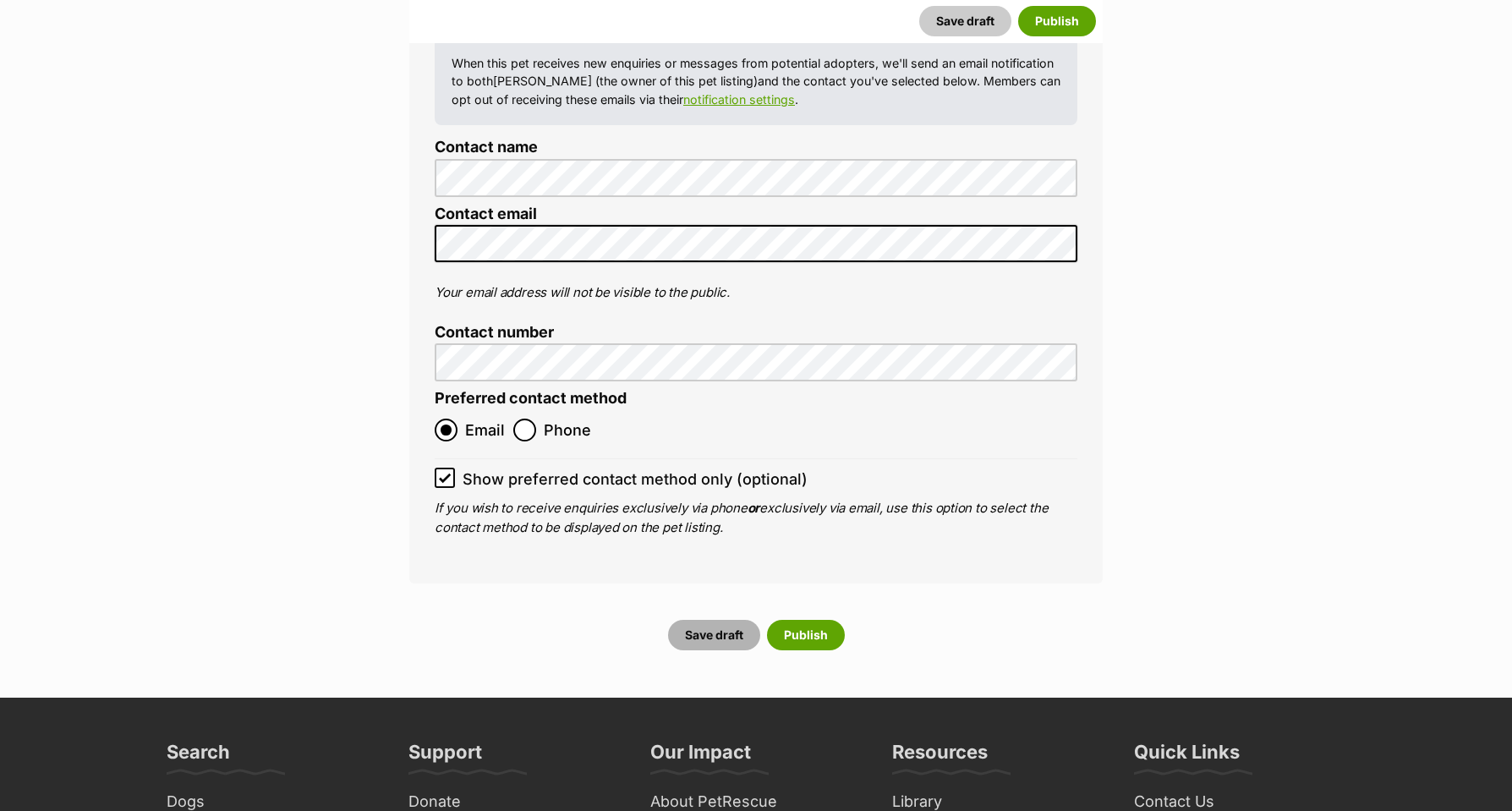
click at [716, 620] on button "Save draft" at bounding box center [714, 635] width 92 height 30
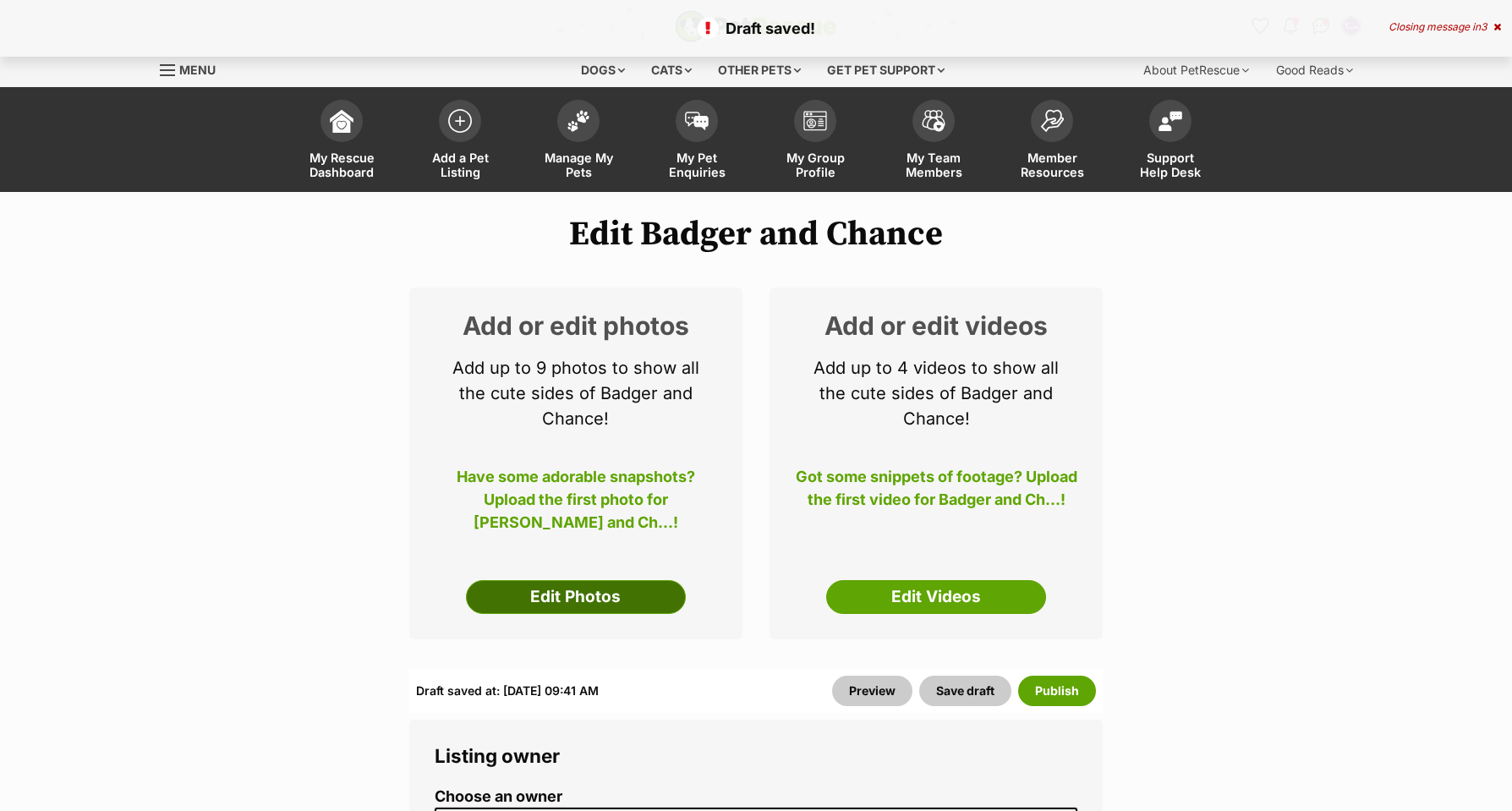
click at [559, 581] on link "Edit Photos" at bounding box center [576, 598] width 220 height 34
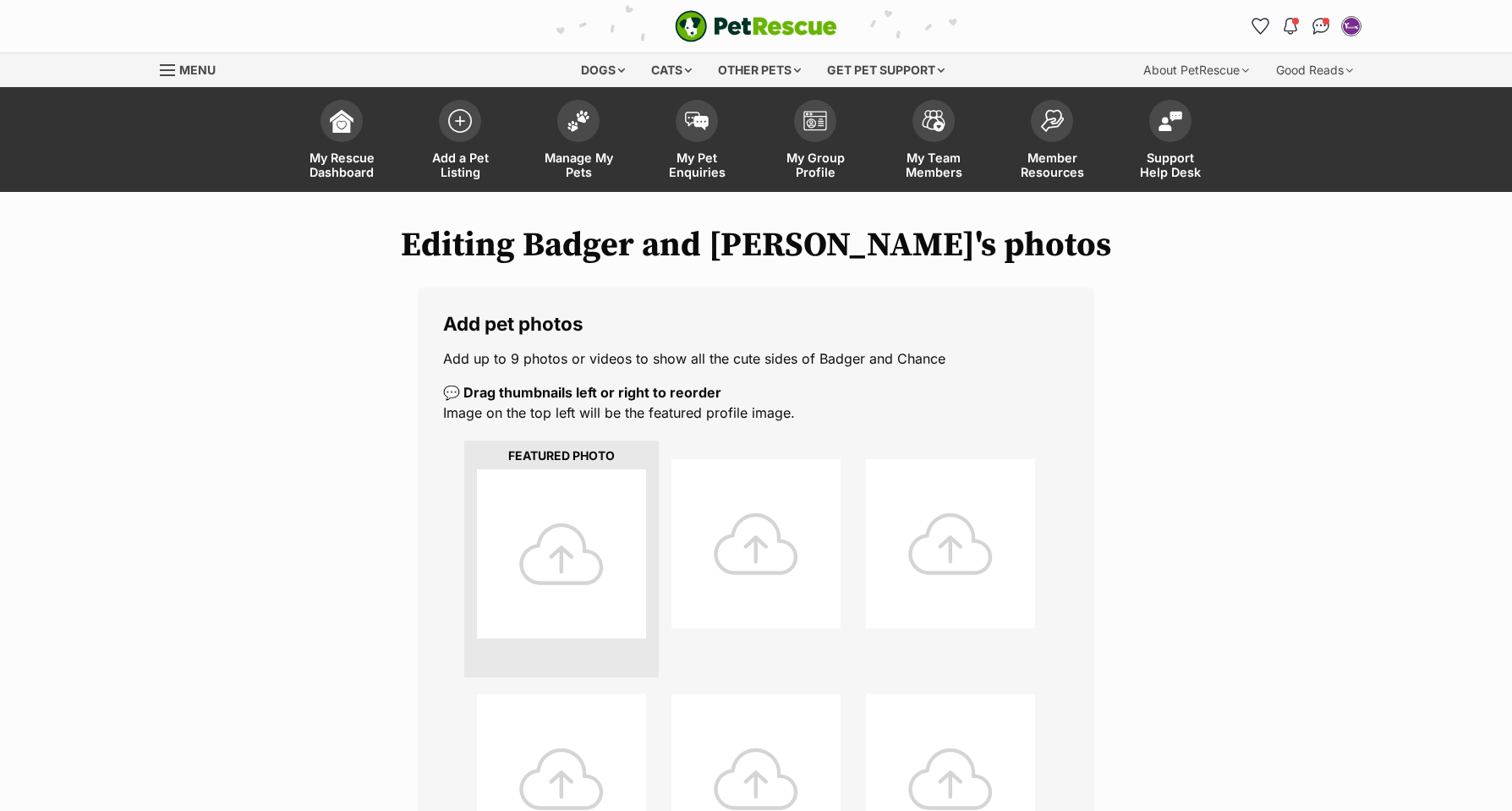
click at [560, 556] on div at bounding box center [561, 554] width 169 height 169
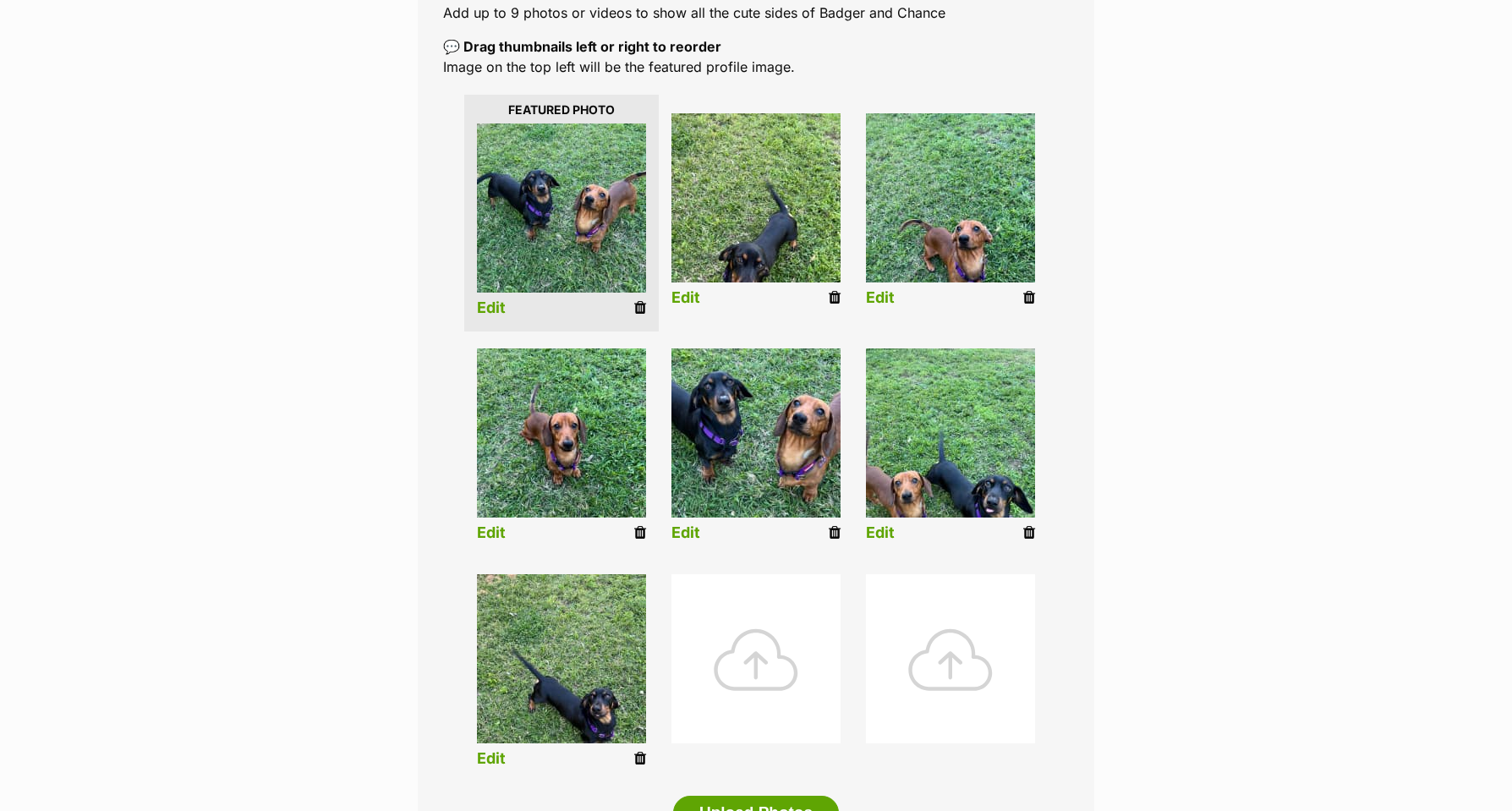
scroll to position [343, 0]
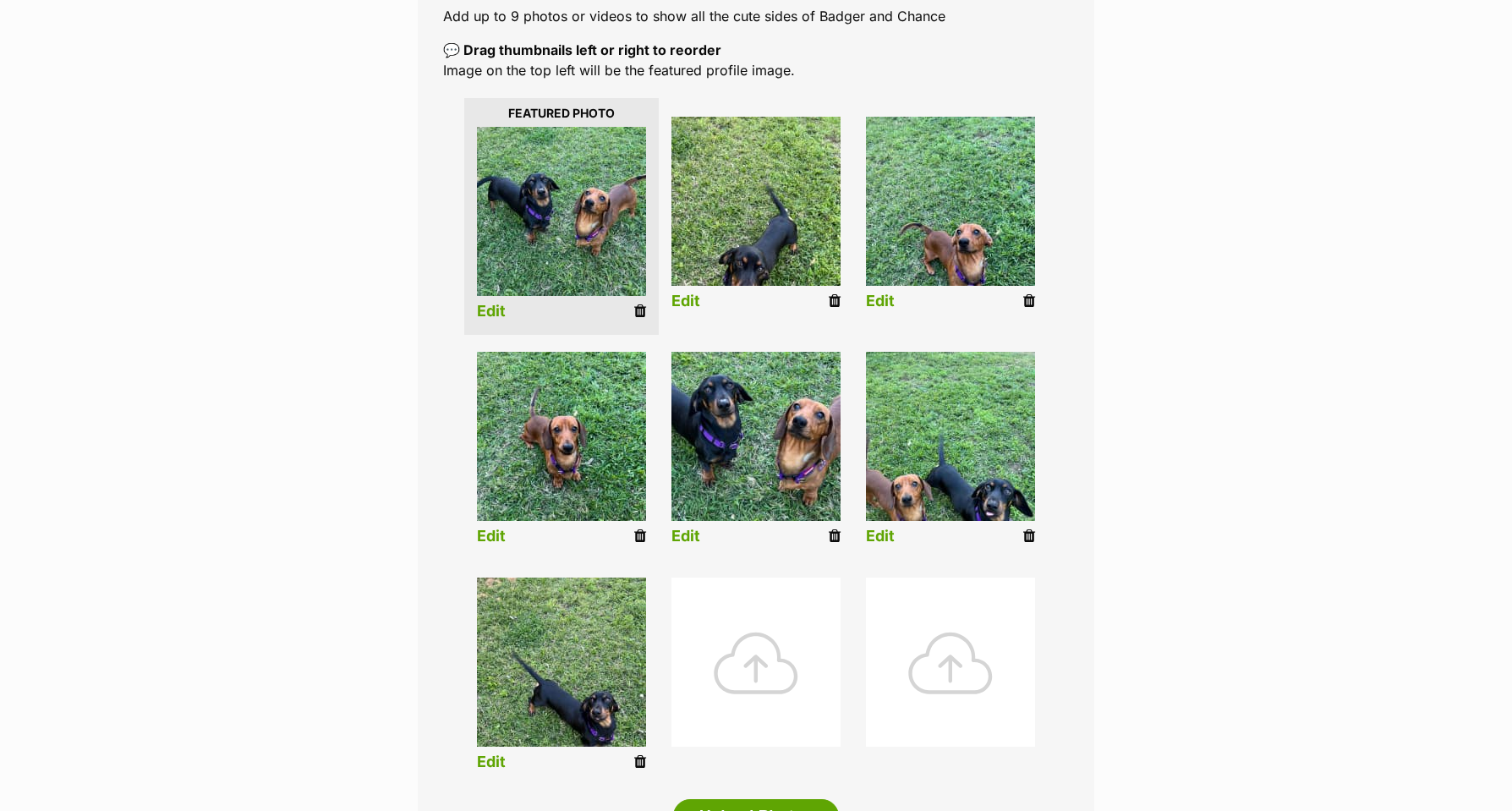
click at [682, 297] on link "Edit" at bounding box center [686, 302] width 29 height 18
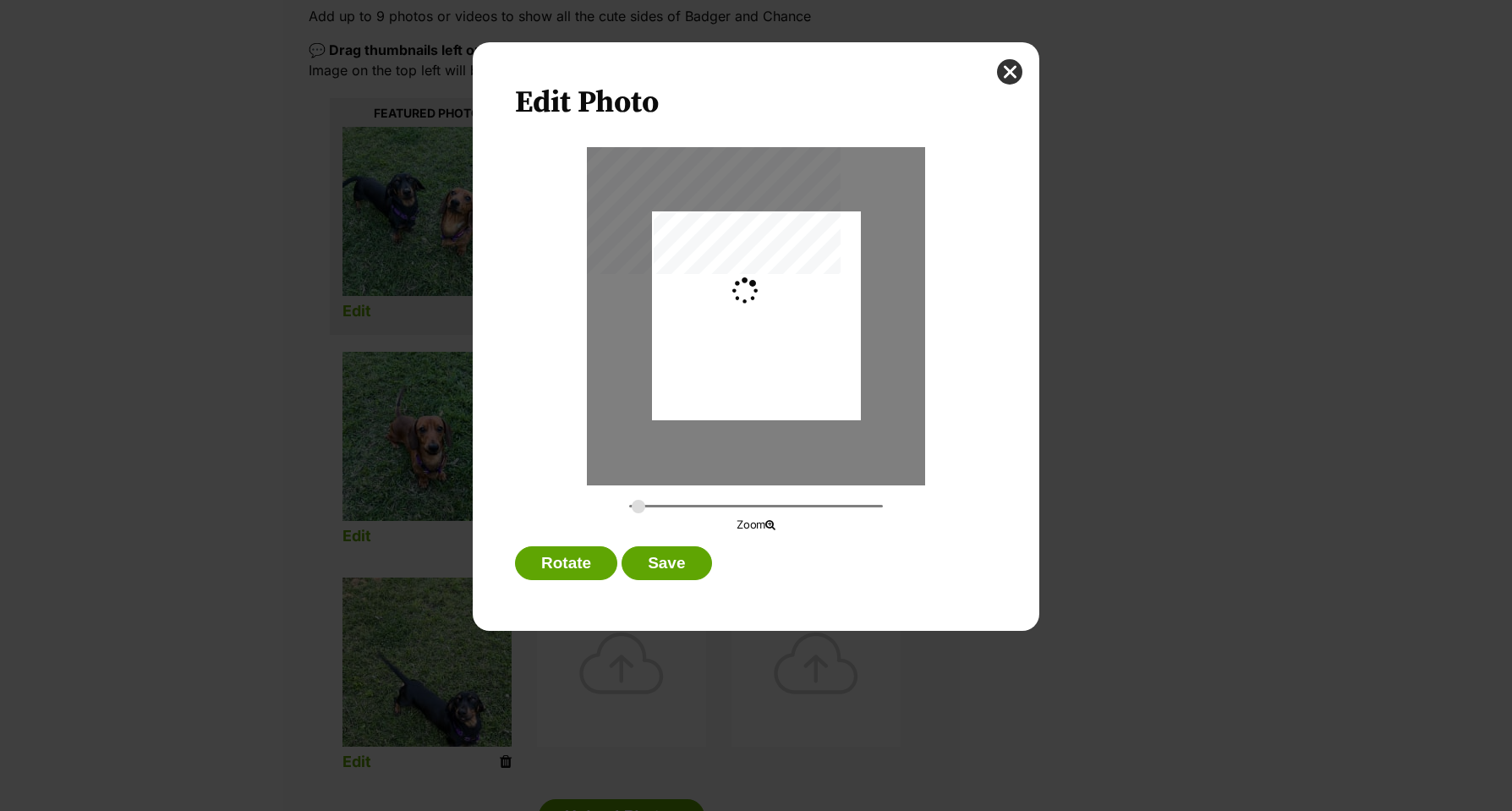
scroll to position [0, 0]
type input "0.2744"
drag, startPoint x: 821, startPoint y: 349, endPoint x: 821, endPoint y: 336, distance: 13.0
click at [822, 334] on div "Dialog Window - Close (Press escape to close)" at bounding box center [756, 281] width 209 height 279
drag, startPoint x: 662, startPoint y: 556, endPoint x: 709, endPoint y: 549, distance: 47.5
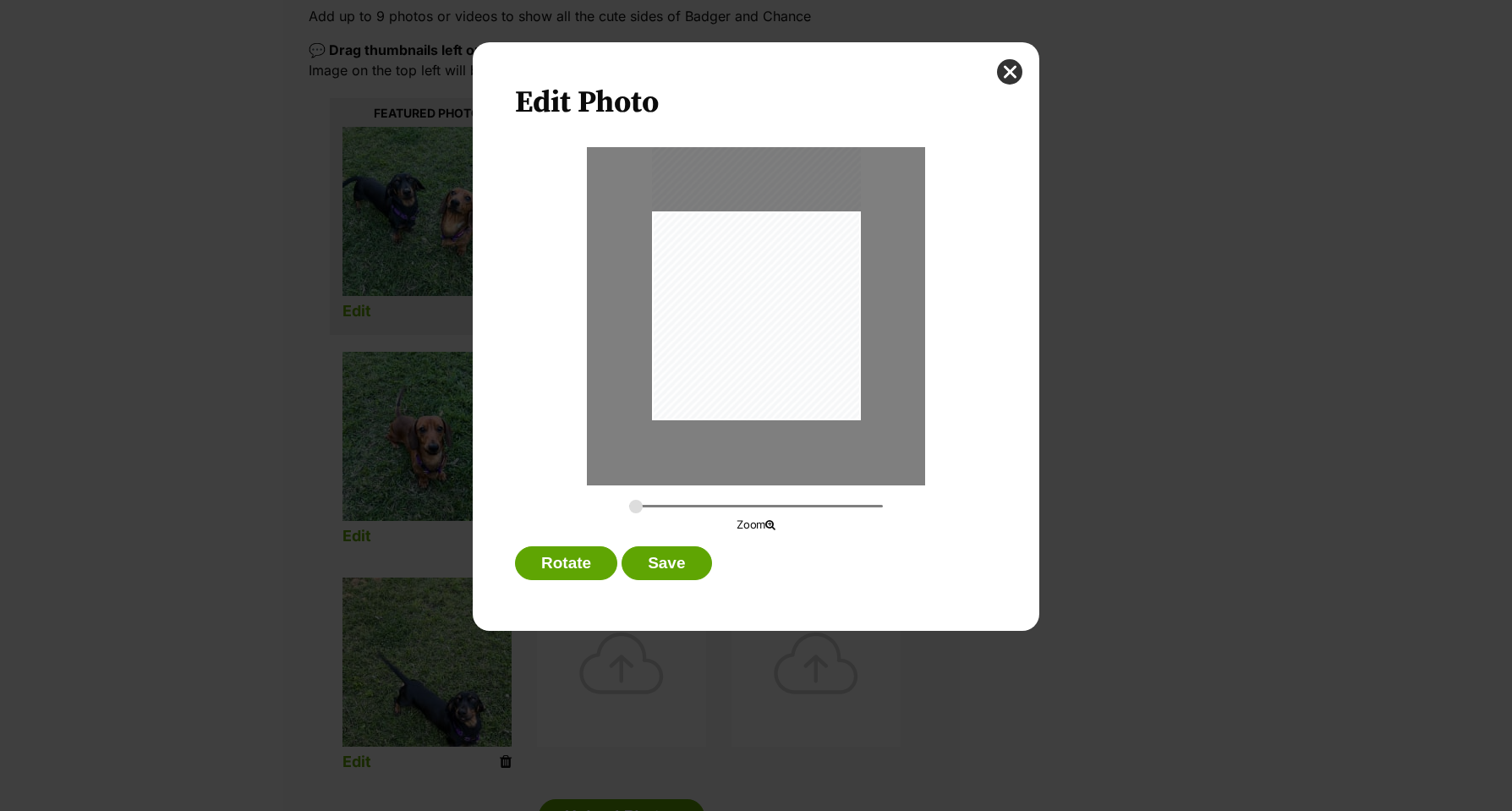
click at [662, 556] on button "Save" at bounding box center [666, 564] width 89 height 34
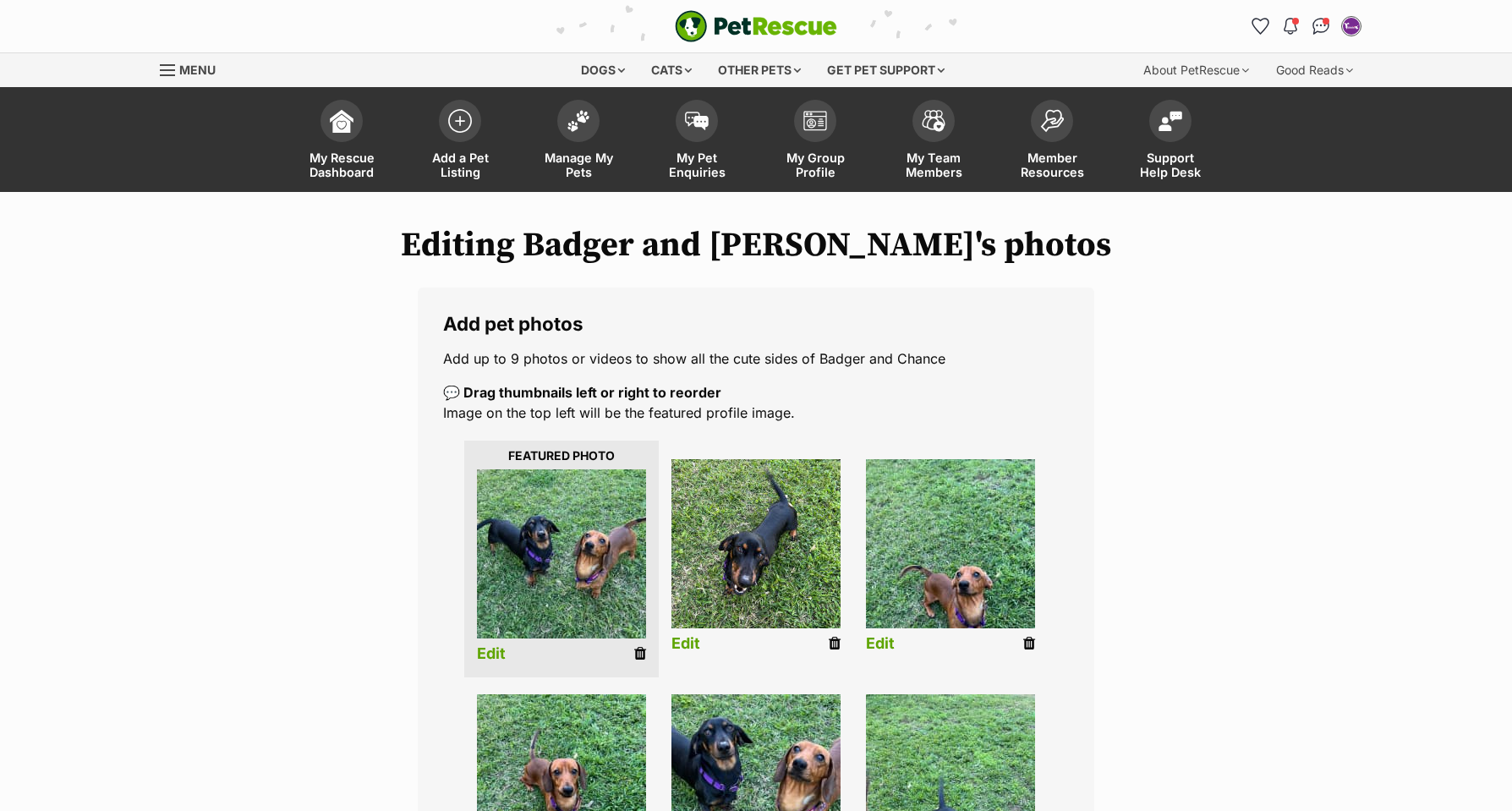
scroll to position [343, 0]
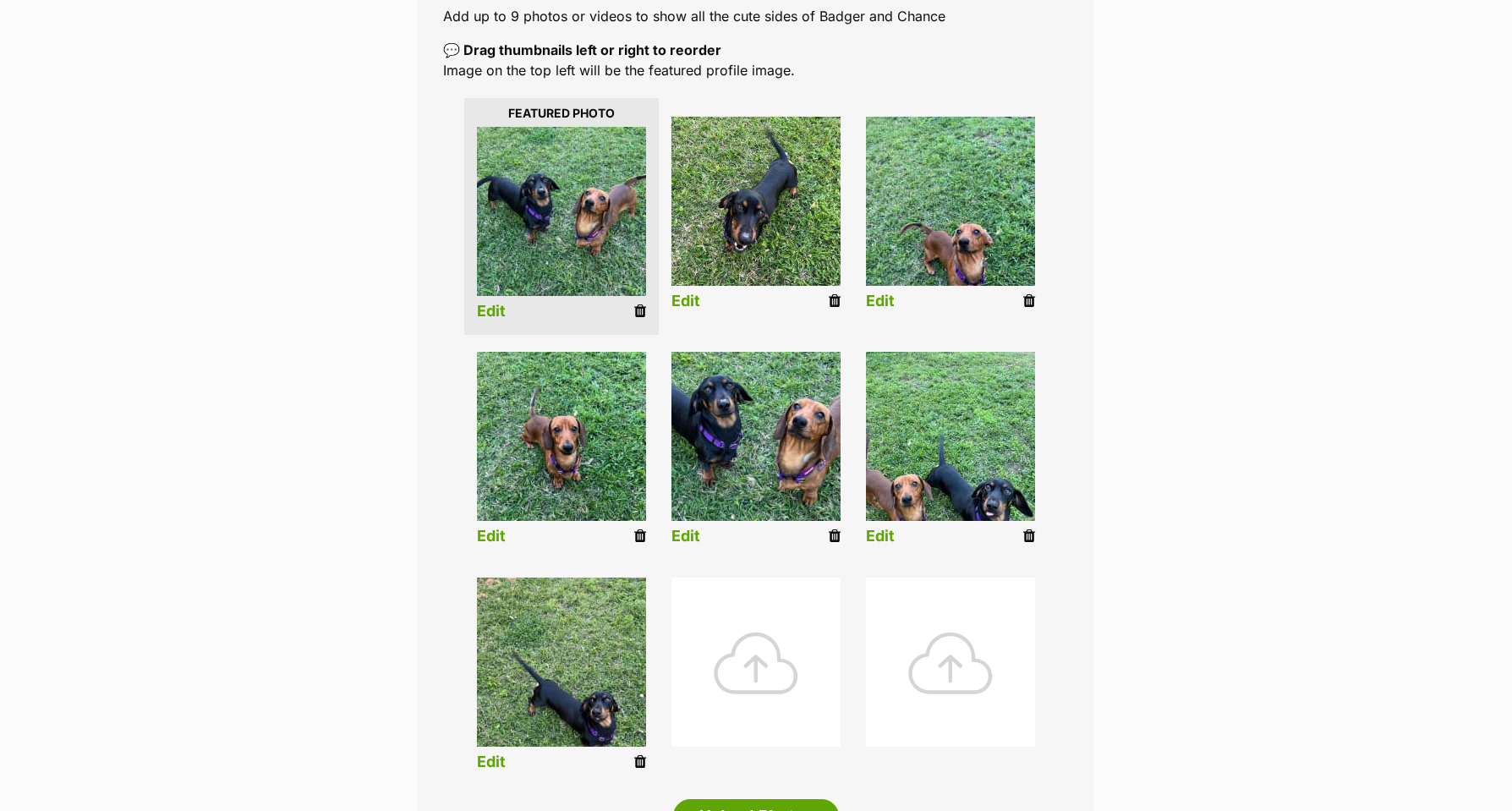
click at [882, 298] on link "Edit" at bounding box center [881, 302] width 29 height 18
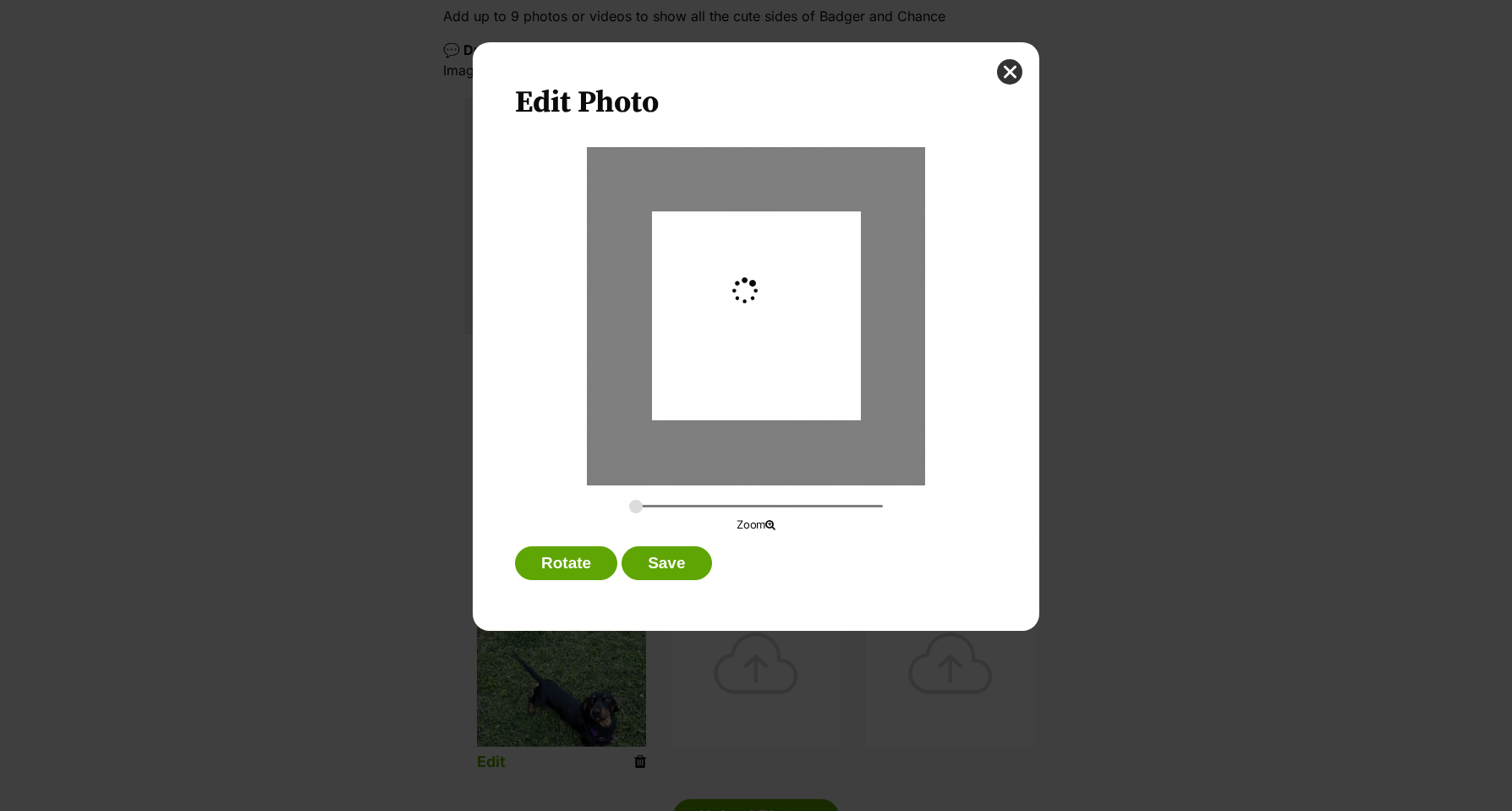
scroll to position [0, 0]
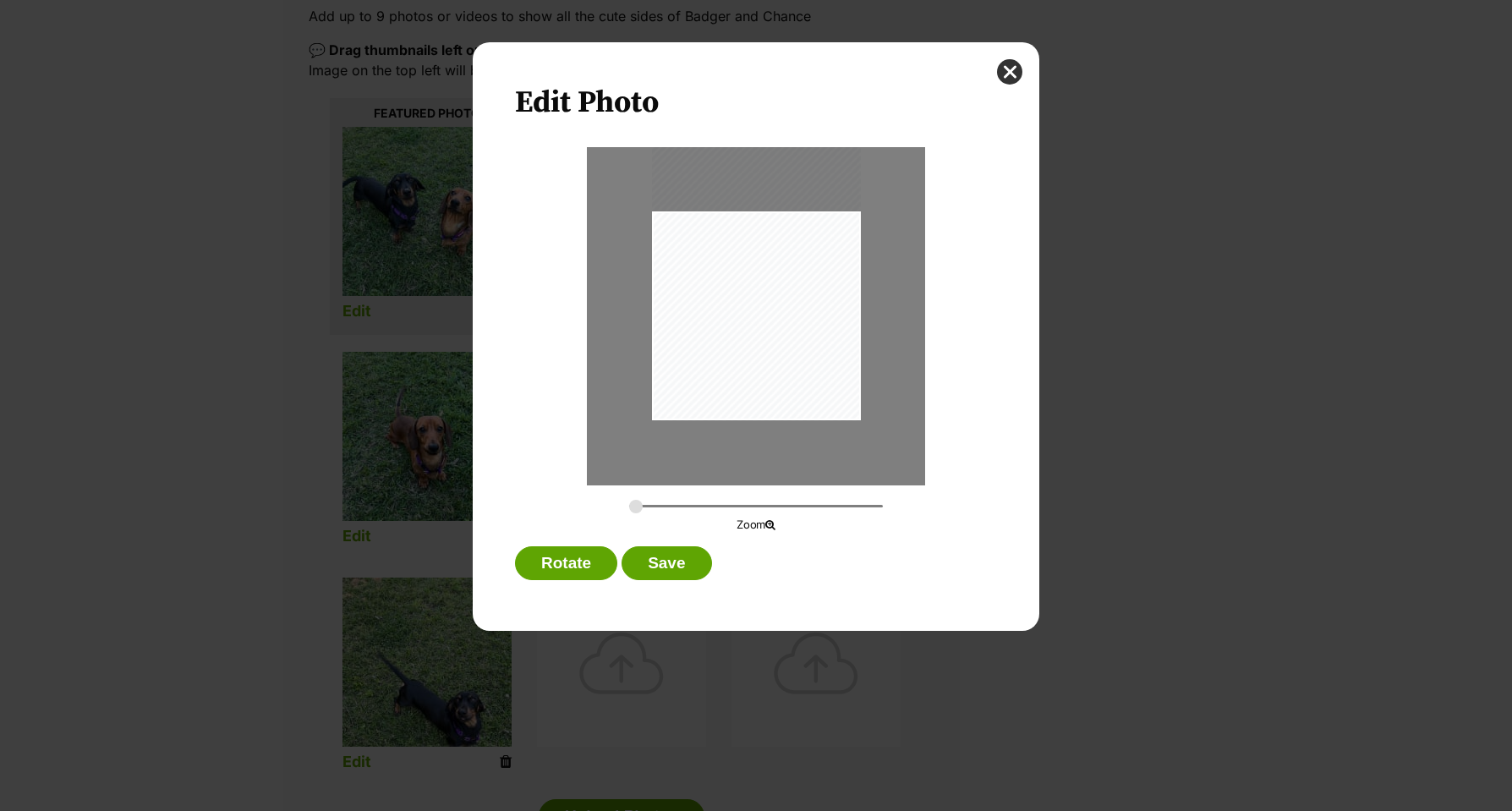
drag, startPoint x: 846, startPoint y: 378, endPoint x: 838, endPoint y: 292, distance: 86.4
click at [840, 273] on div "Dialog Window - Close (Press escape to close)" at bounding box center [756, 281] width 209 height 279
type input "0.2771"
click at [663, 561] on button "Save" at bounding box center [666, 564] width 89 height 34
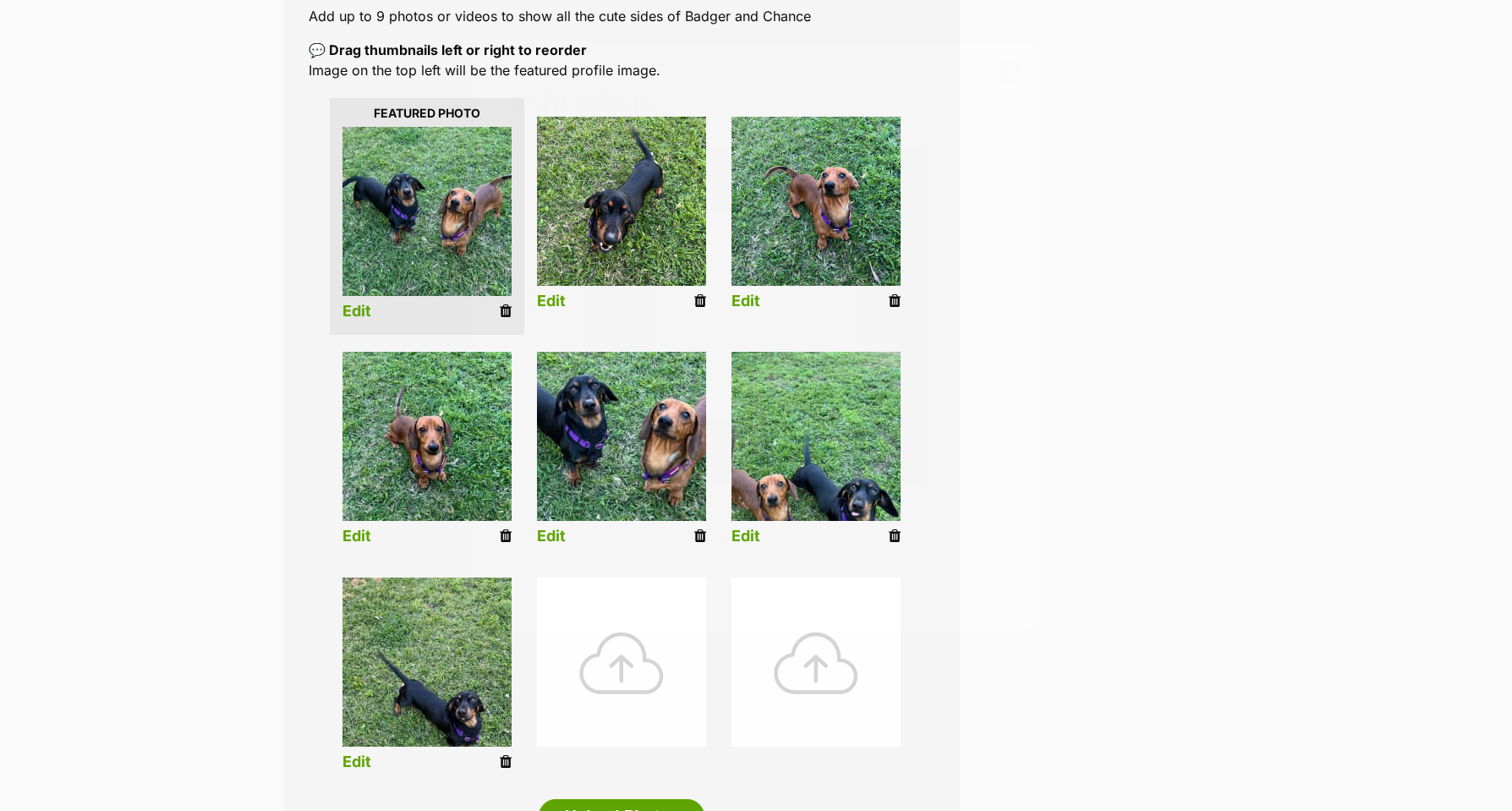
scroll to position [343, 0]
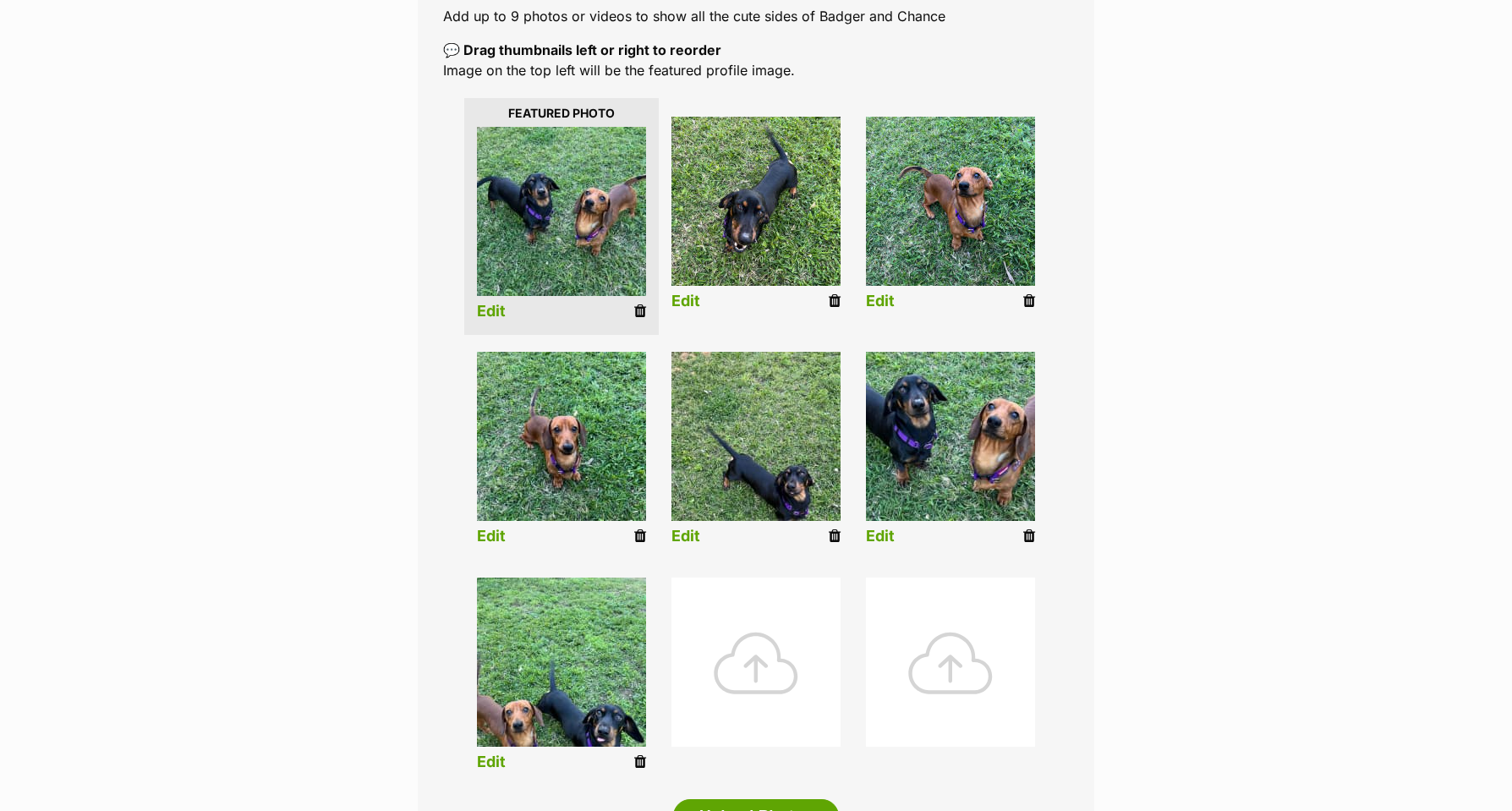
click at [689, 529] on link "Edit" at bounding box center [686, 537] width 29 height 18
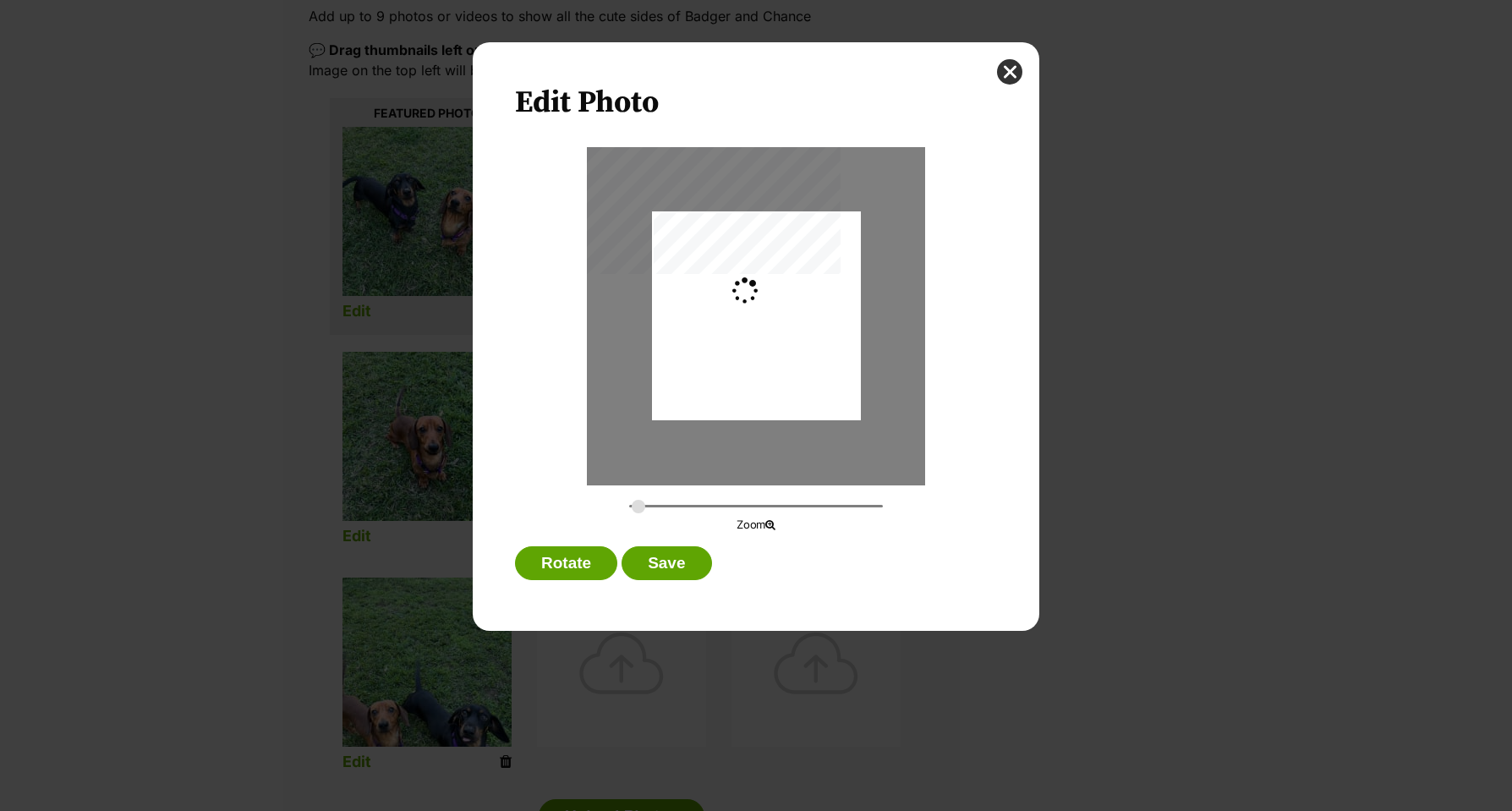
scroll to position [0, 0]
type input "0.2744"
drag, startPoint x: 764, startPoint y: 380, endPoint x: 761, endPoint y: 346, distance: 34.1
click at [761, 346] on div "Dialog Window - Close (Press escape to close)" at bounding box center [756, 282] width 209 height 279
drag, startPoint x: 761, startPoint y: 346, endPoint x: 762, endPoint y: 360, distance: 14.0
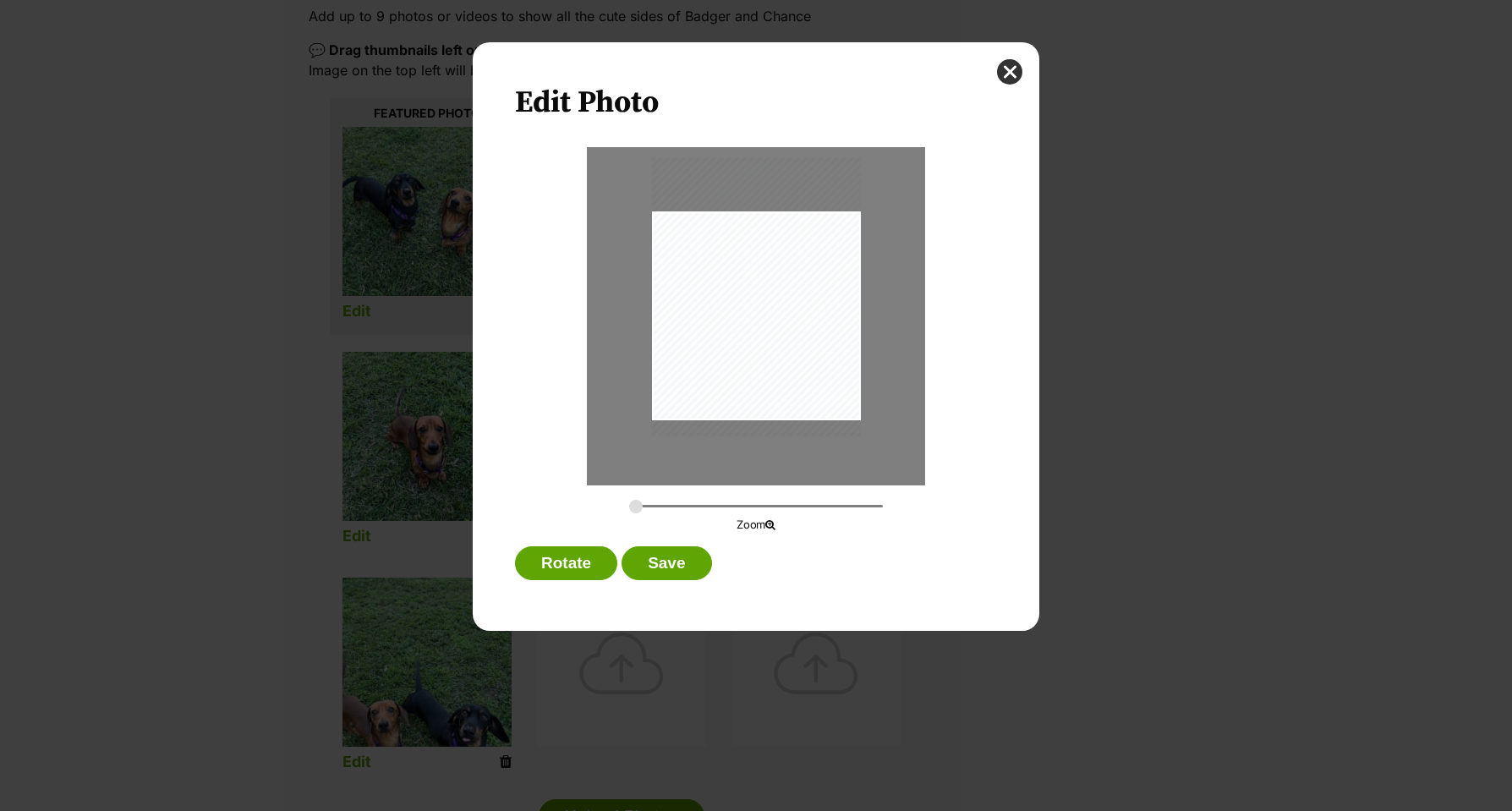
click at [762, 360] on div "Dialog Window - Close (Press escape to close)" at bounding box center [756, 297] width 209 height 279
click at [658, 556] on button "Save" at bounding box center [666, 564] width 89 height 34
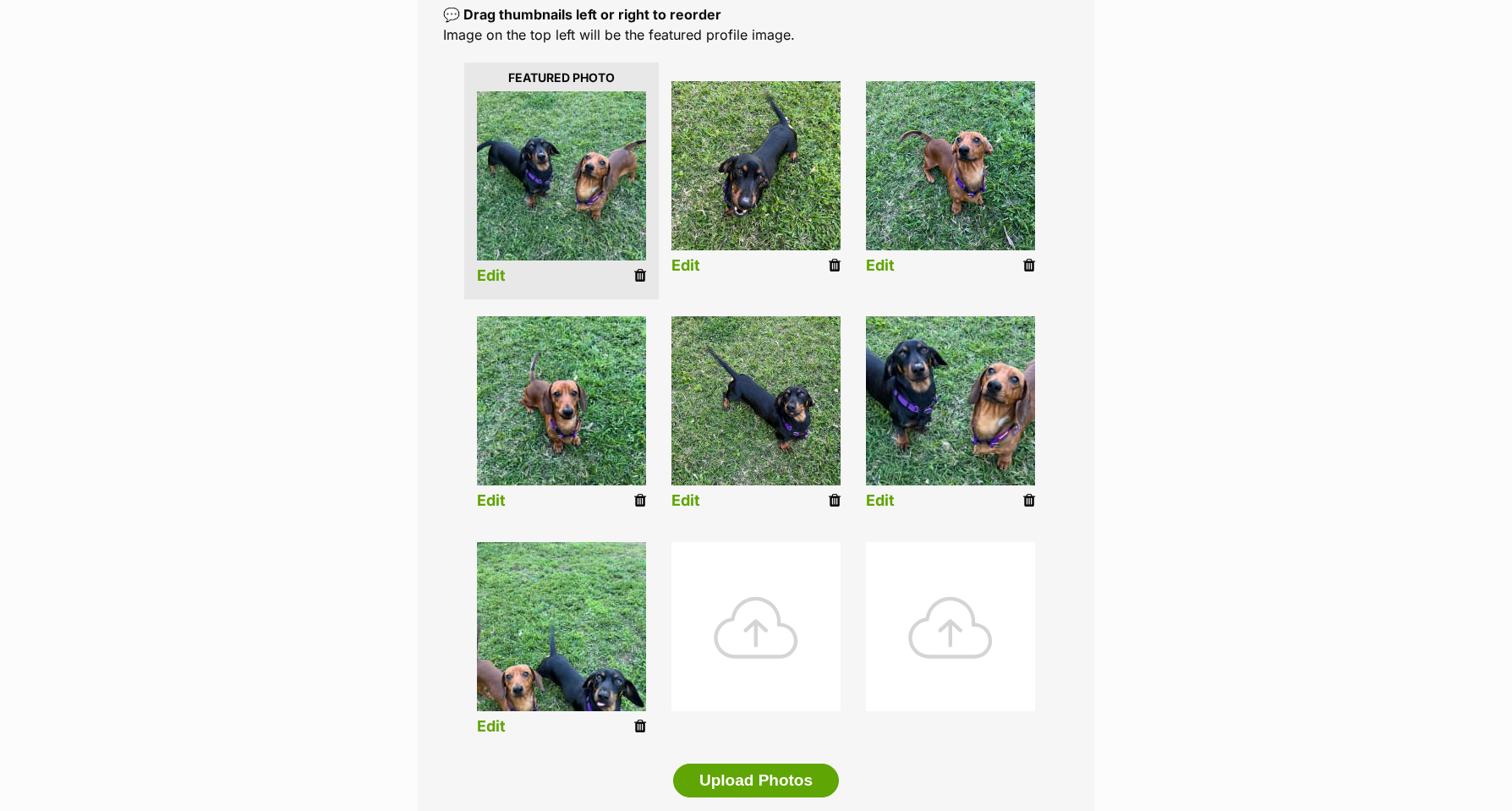
scroll to position [400, 0]
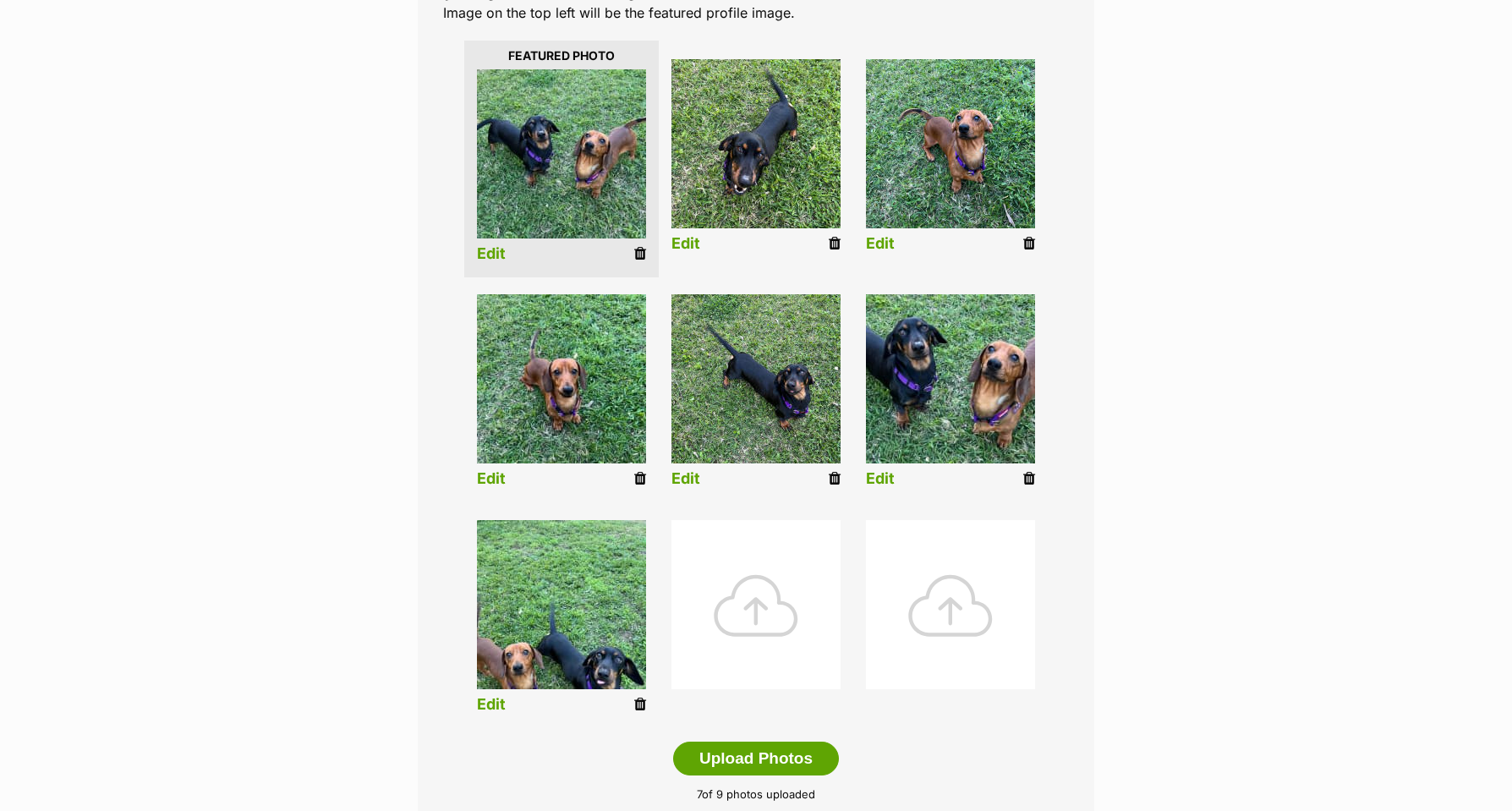
click at [884, 480] on link "Edit" at bounding box center [881, 480] width 29 height 18
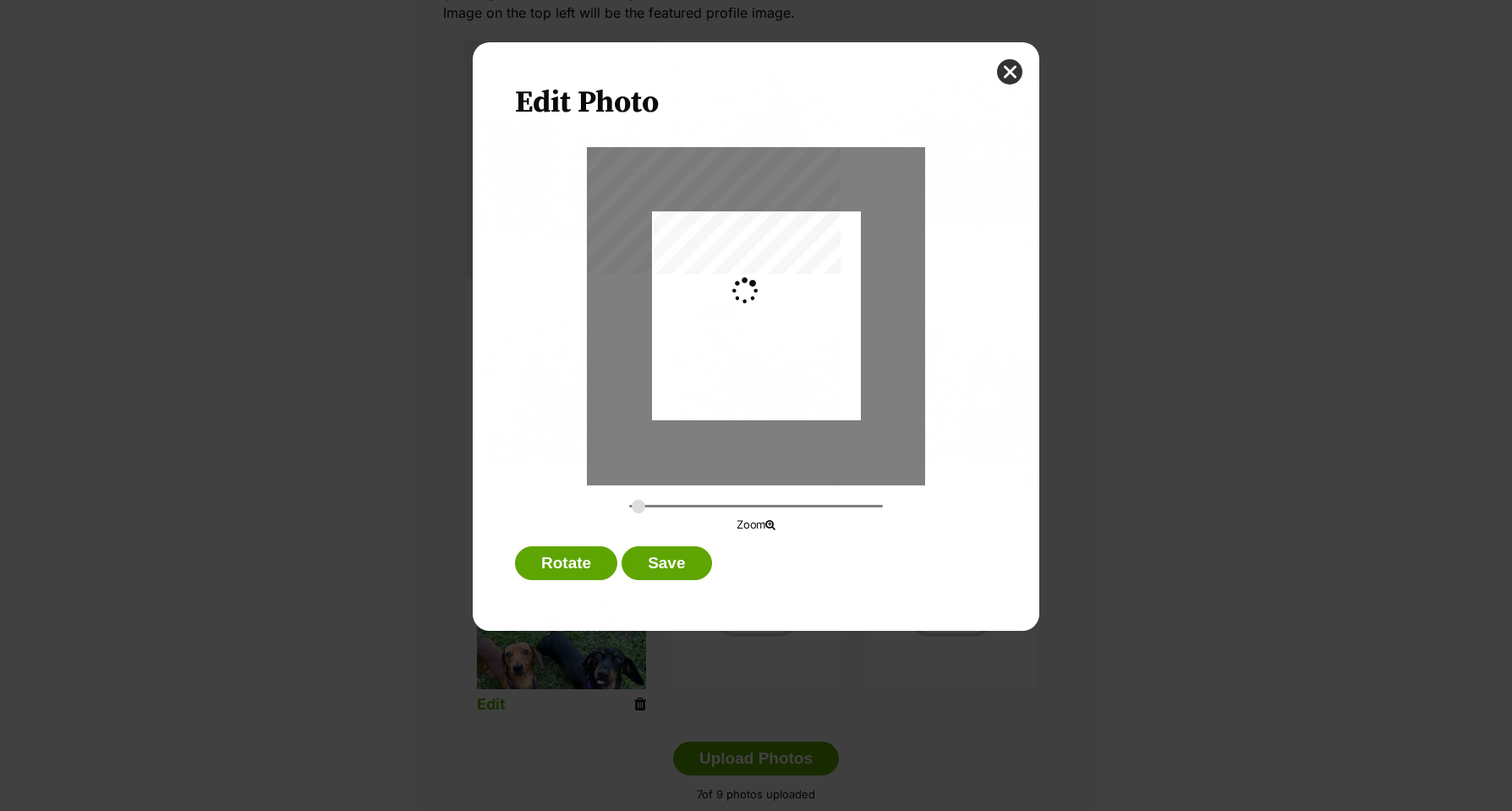
scroll to position [0, 0]
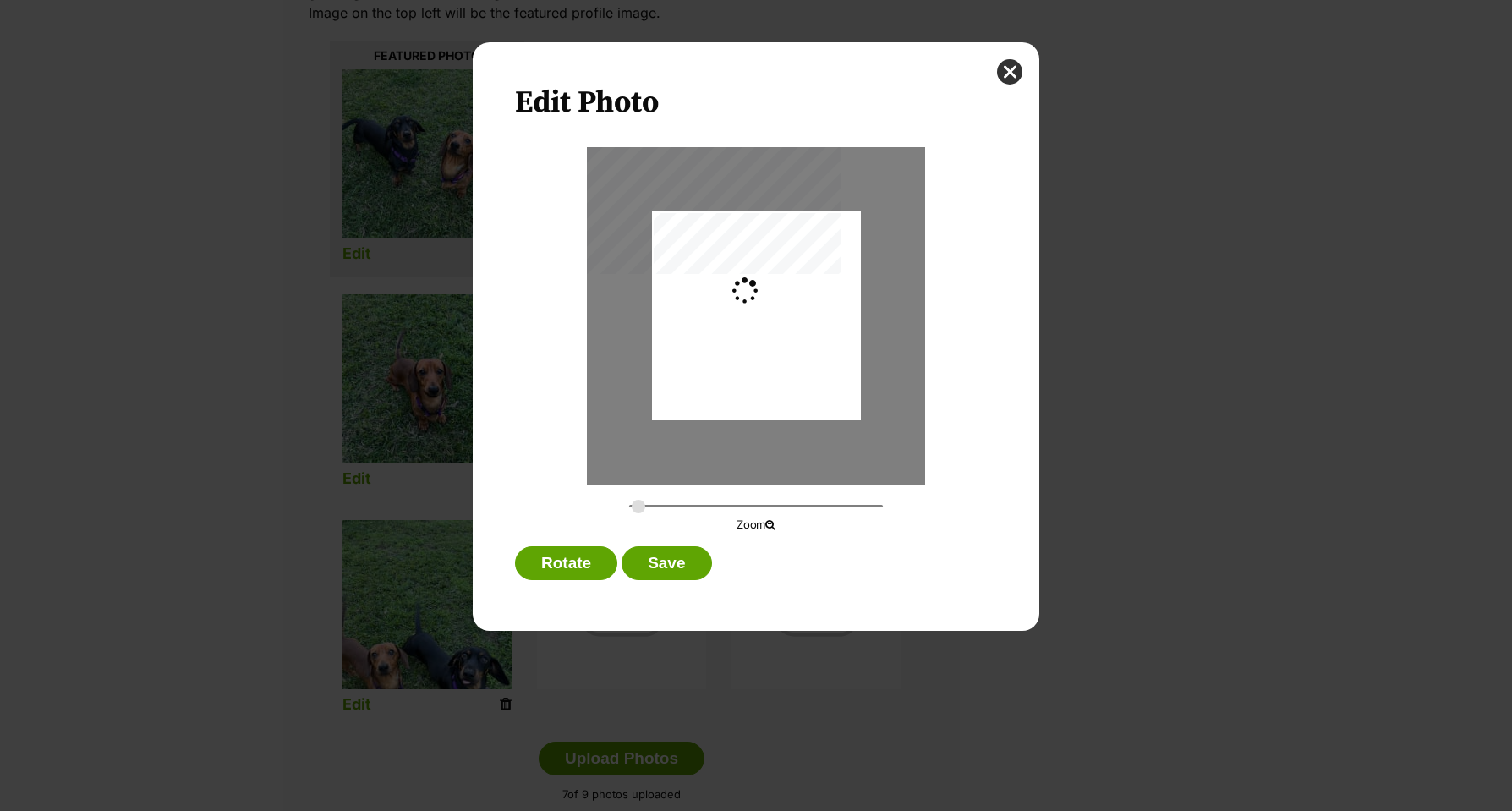
type input "0.4311"
click at [677, 557] on button "Save" at bounding box center [666, 564] width 89 height 34
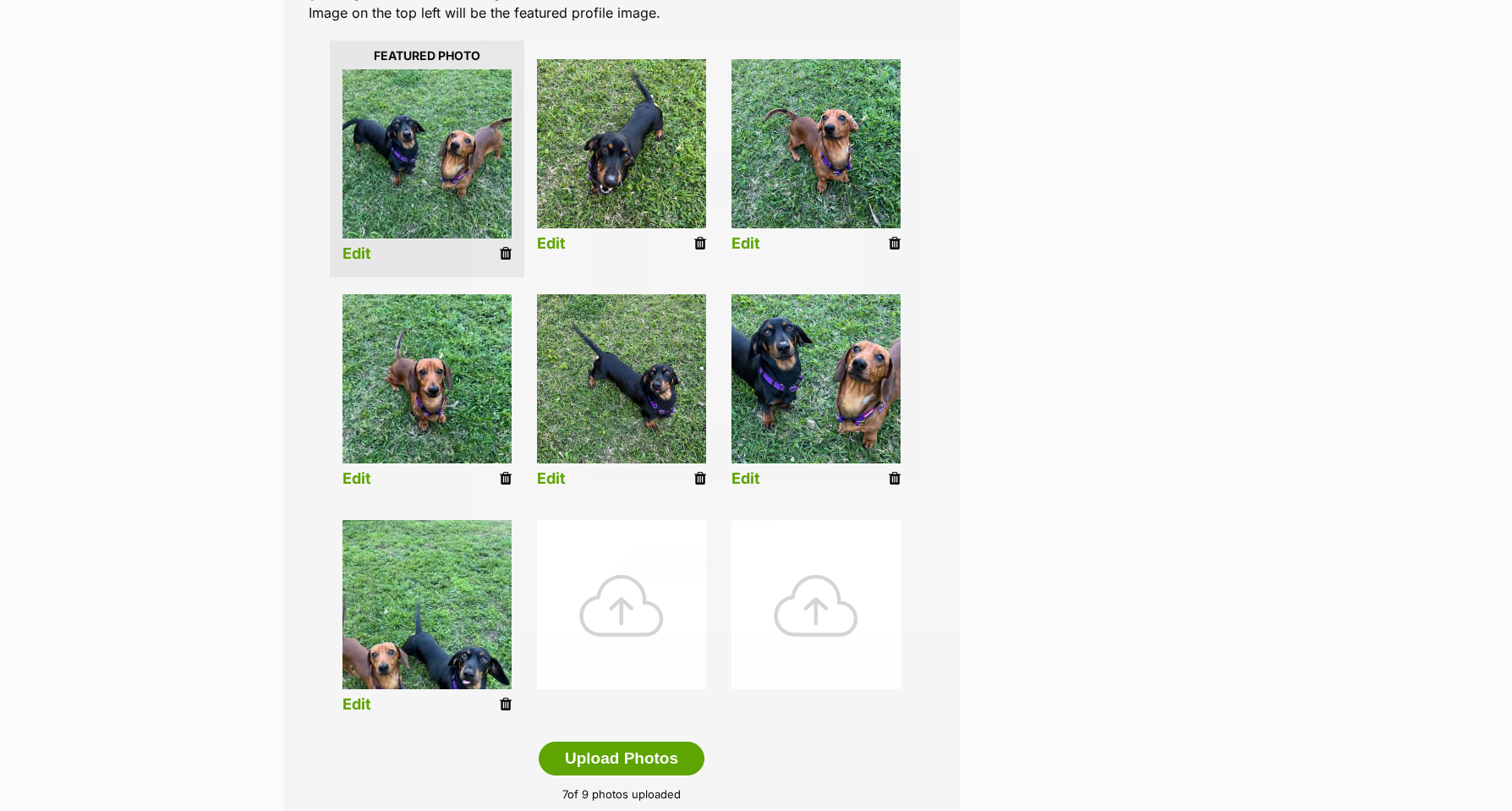
scroll to position [400, 0]
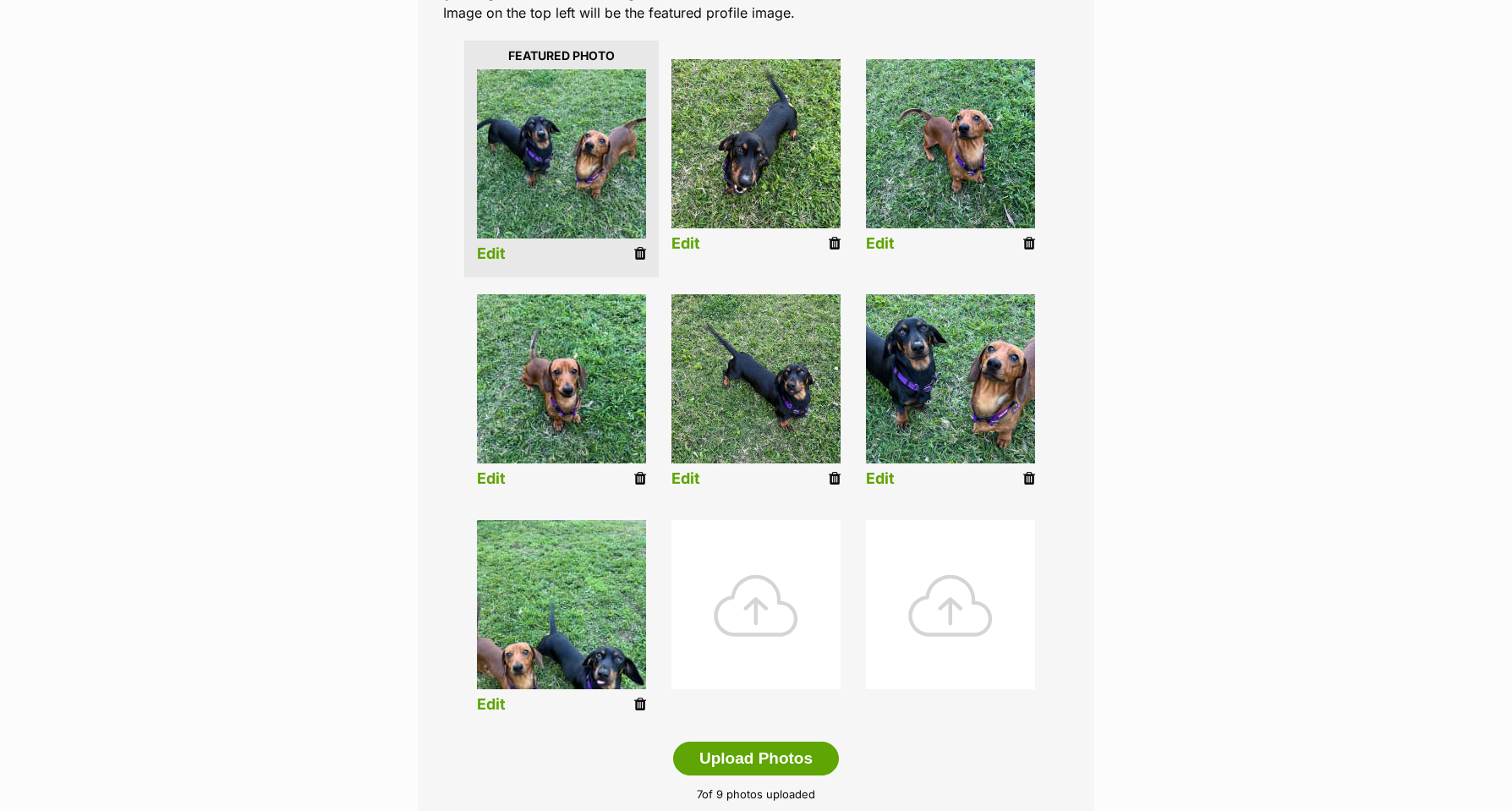
click at [489, 699] on link "Edit" at bounding box center [491, 705] width 29 height 18
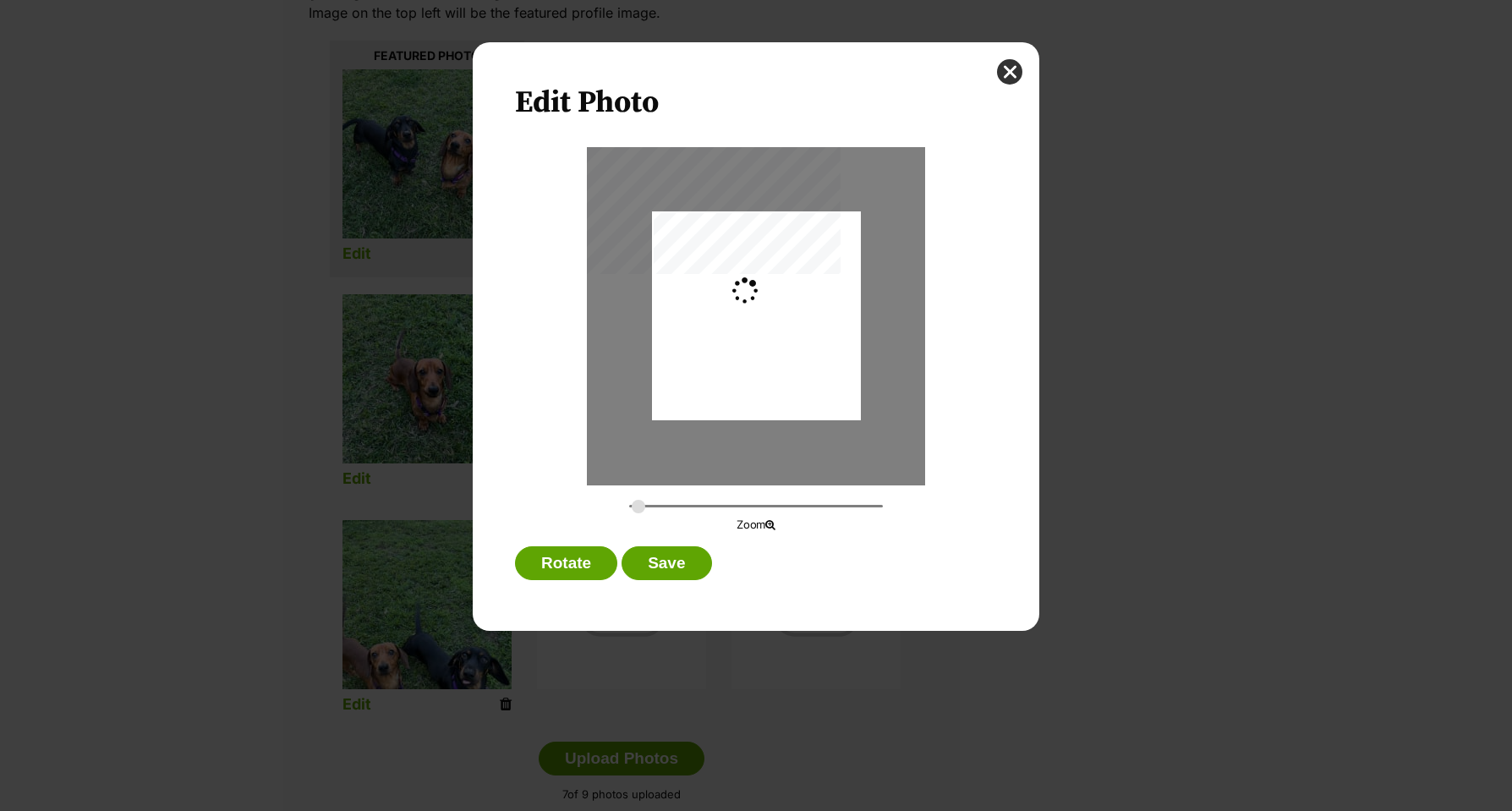
scroll to position [0, 0]
type input "0.2744"
drag, startPoint x: 775, startPoint y: 347, endPoint x: 774, endPoint y: 302, distance: 45.0
click at [774, 302] on div "Dialog Window - Close (Press escape to close)" at bounding box center [756, 281] width 209 height 279
drag, startPoint x: 676, startPoint y: 563, endPoint x: 750, endPoint y: 551, distance: 75.0
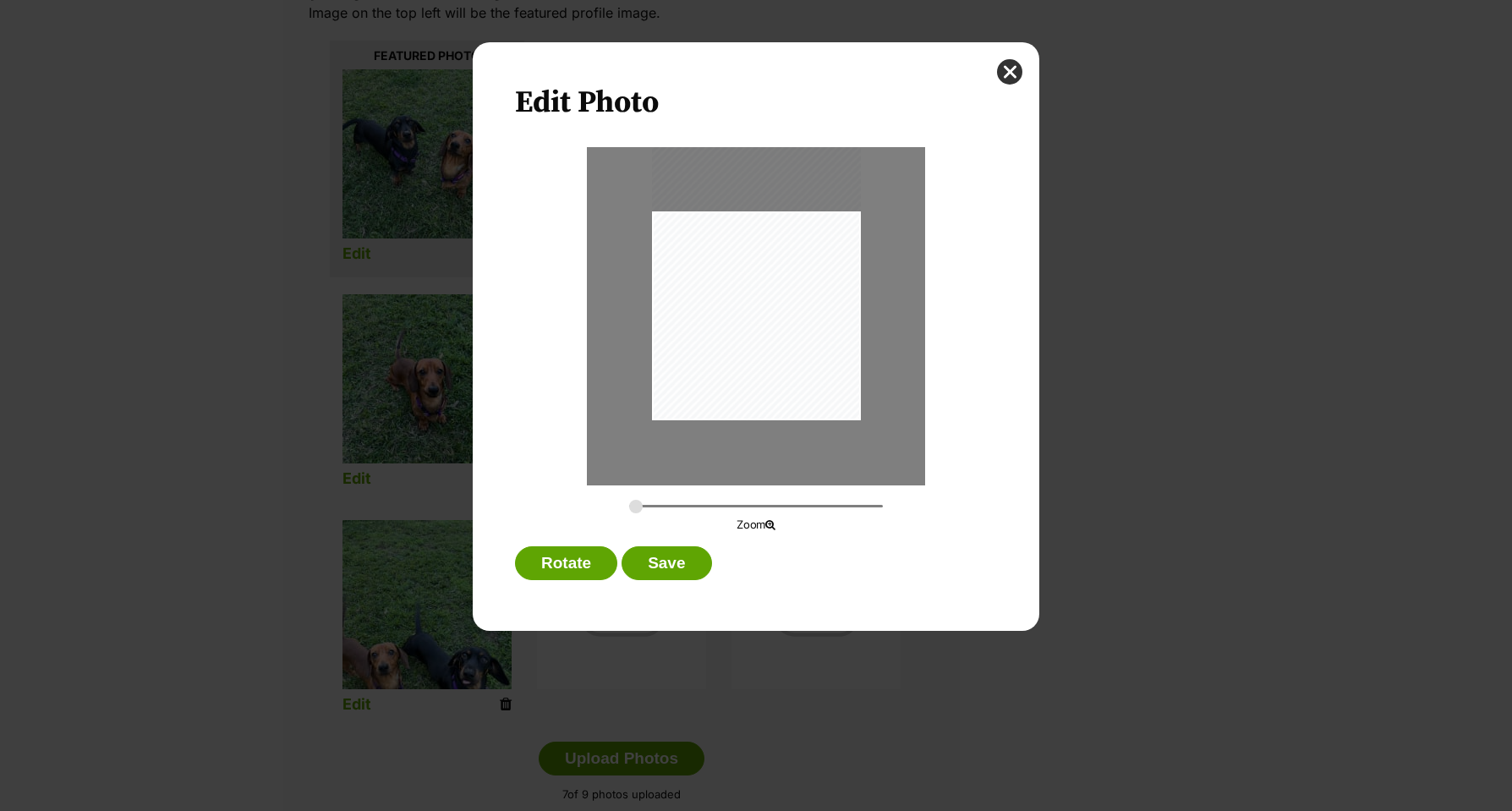
click at [676, 563] on button "Save" at bounding box center [666, 564] width 89 height 34
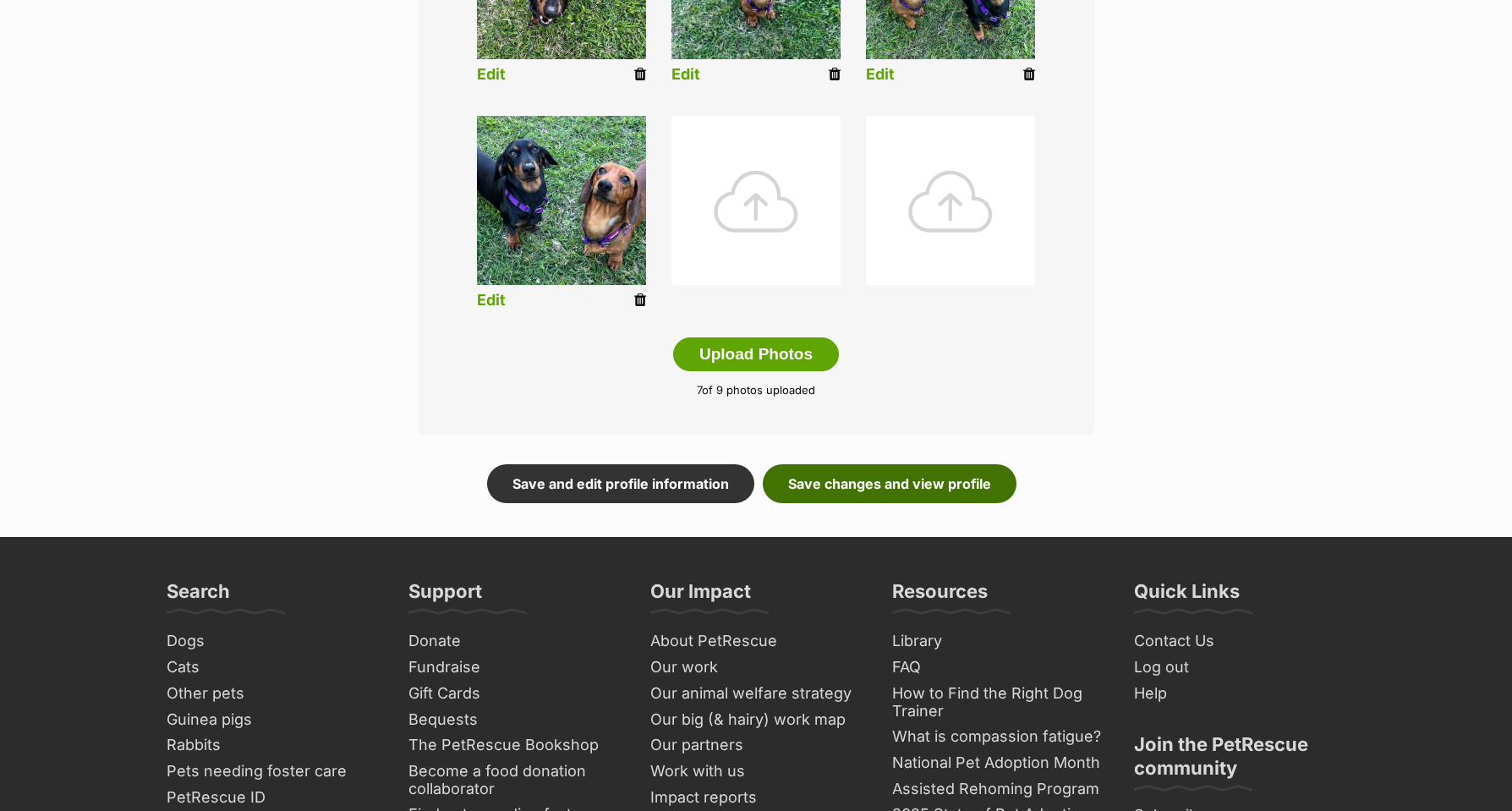
scroll to position [803, 0]
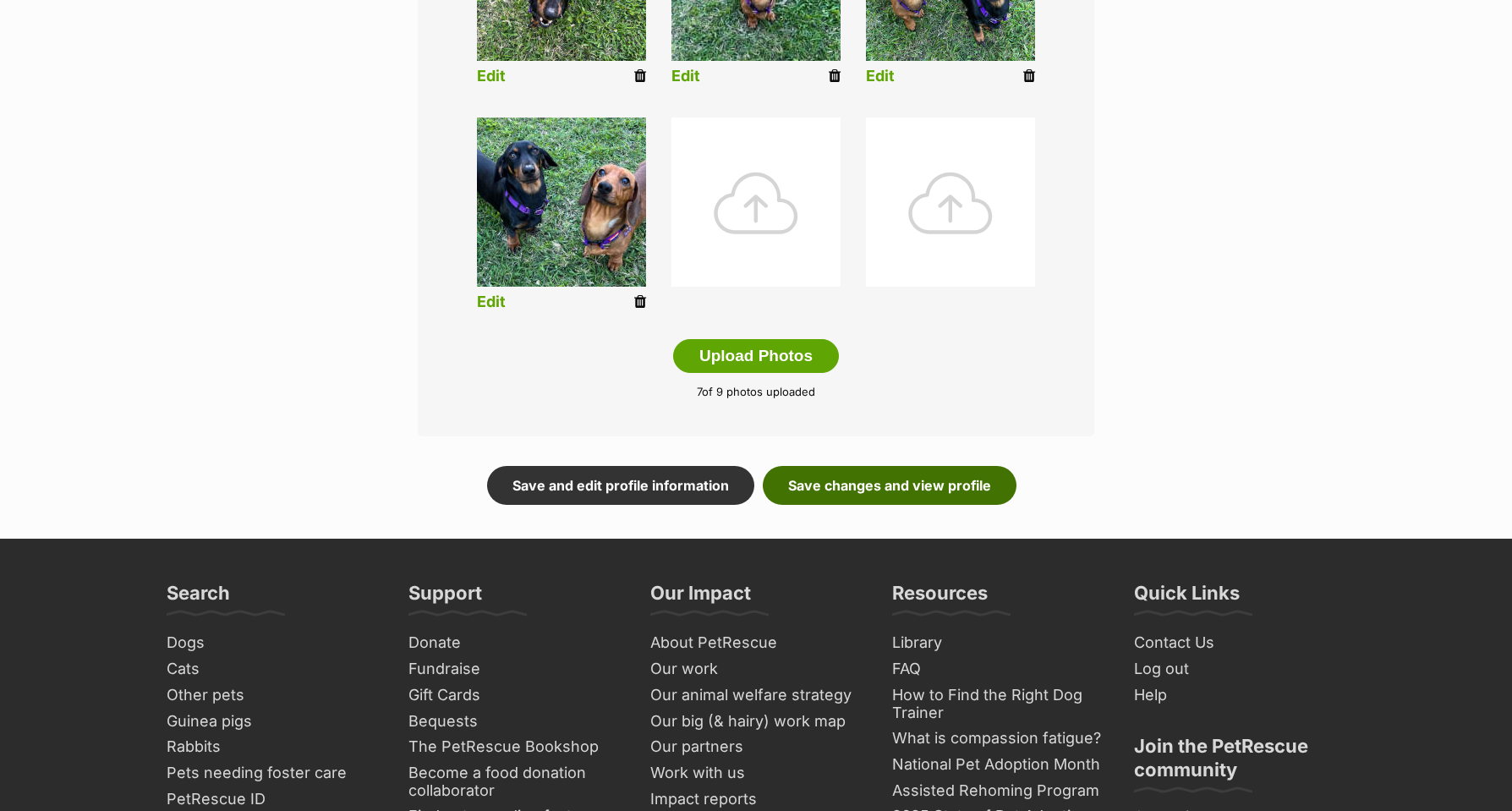
click at [859, 478] on link "Save changes and view profile" at bounding box center [890, 486] width 254 height 39
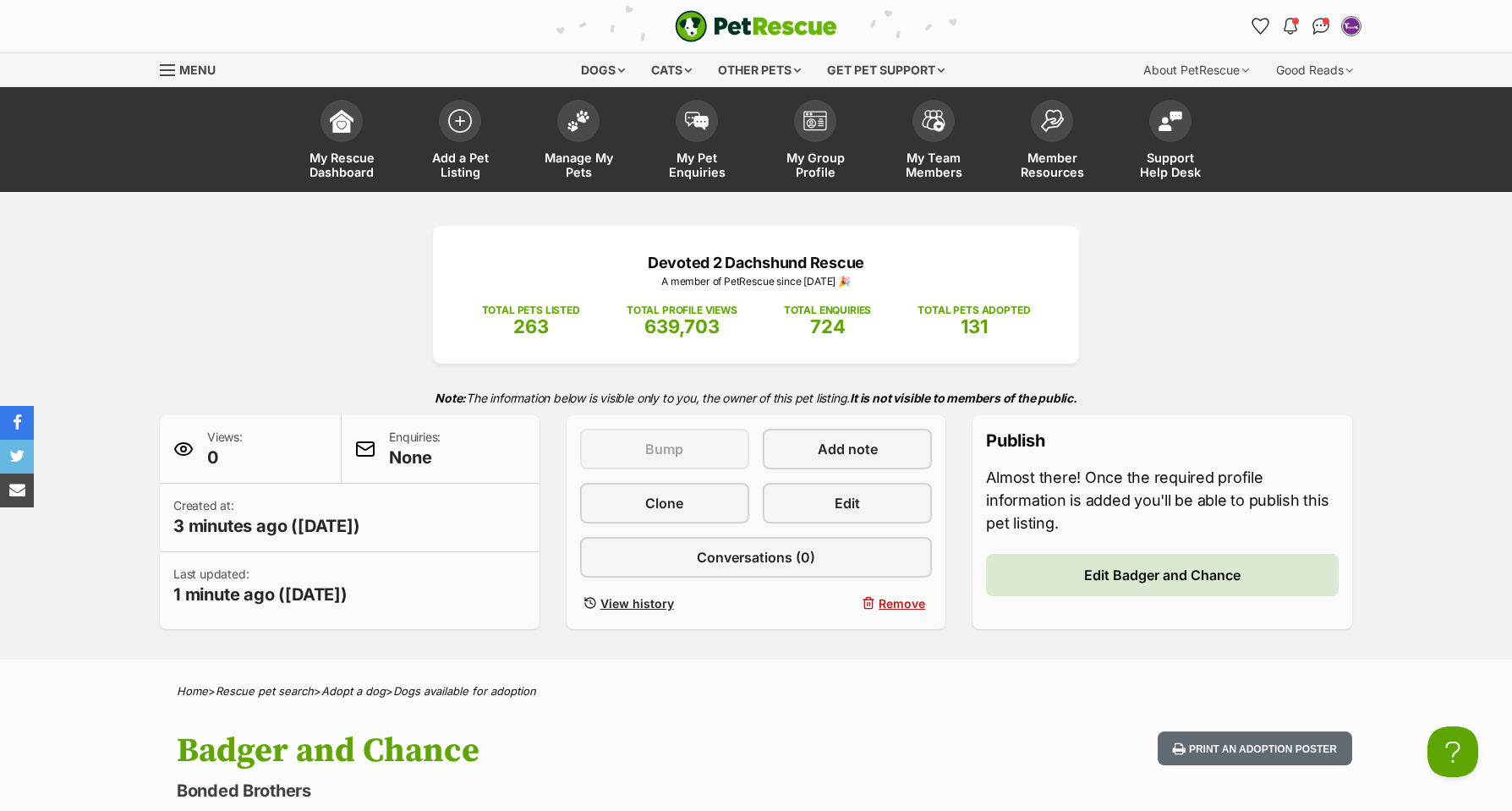
click at [1098, 571] on span "Edit Badger and Chance" at bounding box center [1162, 575] width 156 height 21
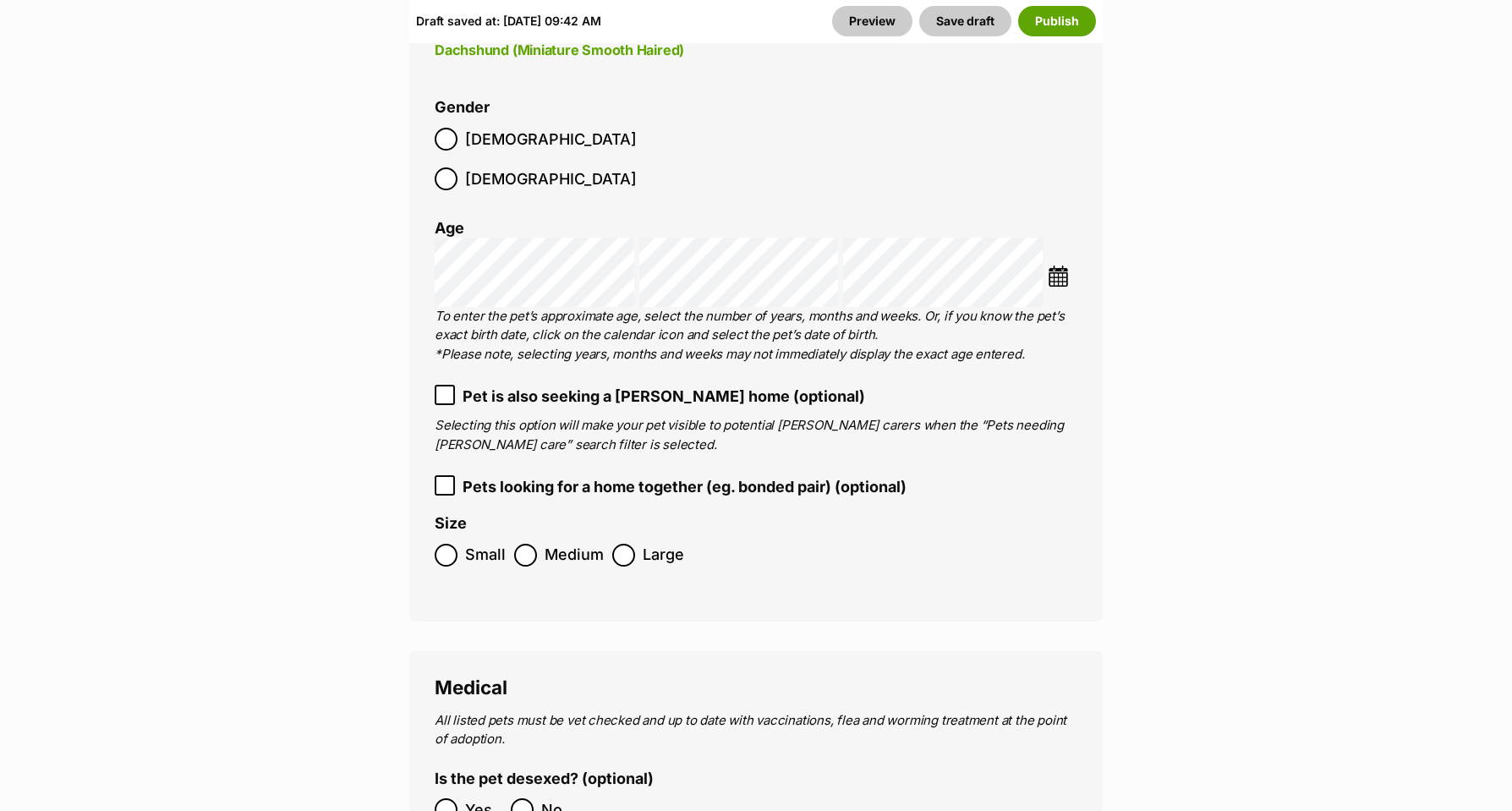
scroll to position [3197, 0]
click at [445, 481] on icon at bounding box center [444, 484] width 10 height 8
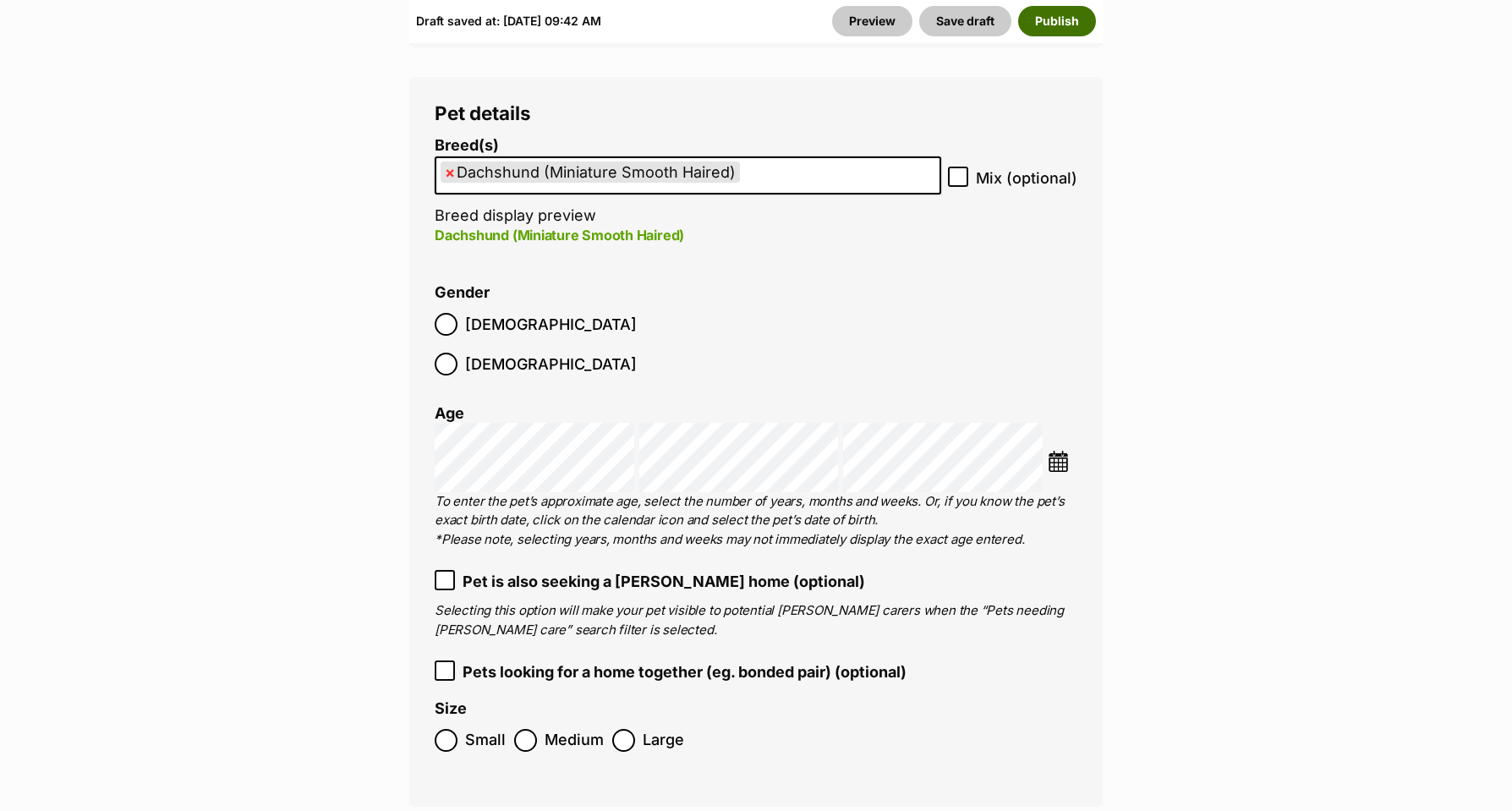
scroll to position [3014, 0]
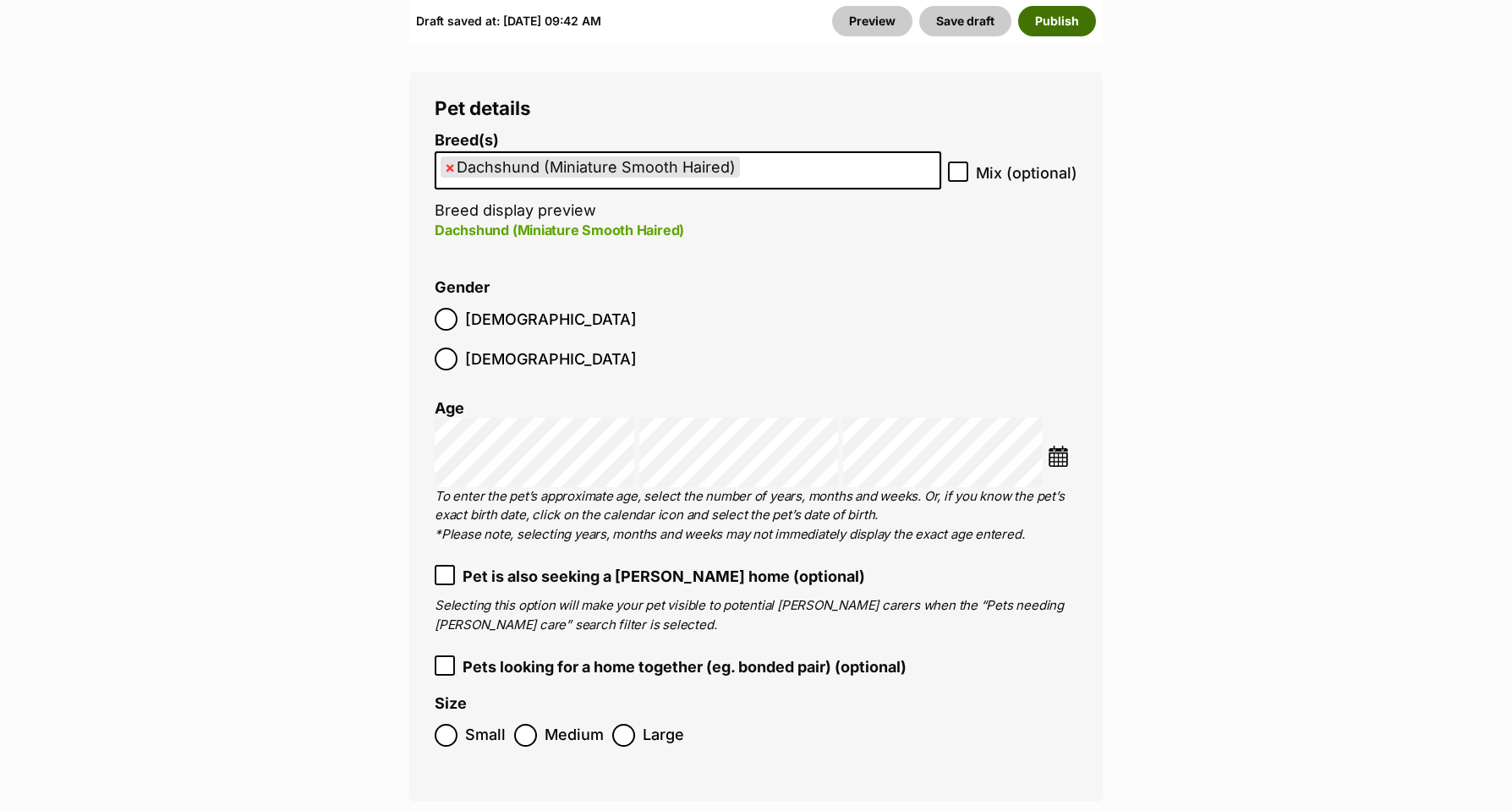
click at [1064, 18] on button "Publish" at bounding box center [1057, 21] width 78 height 30
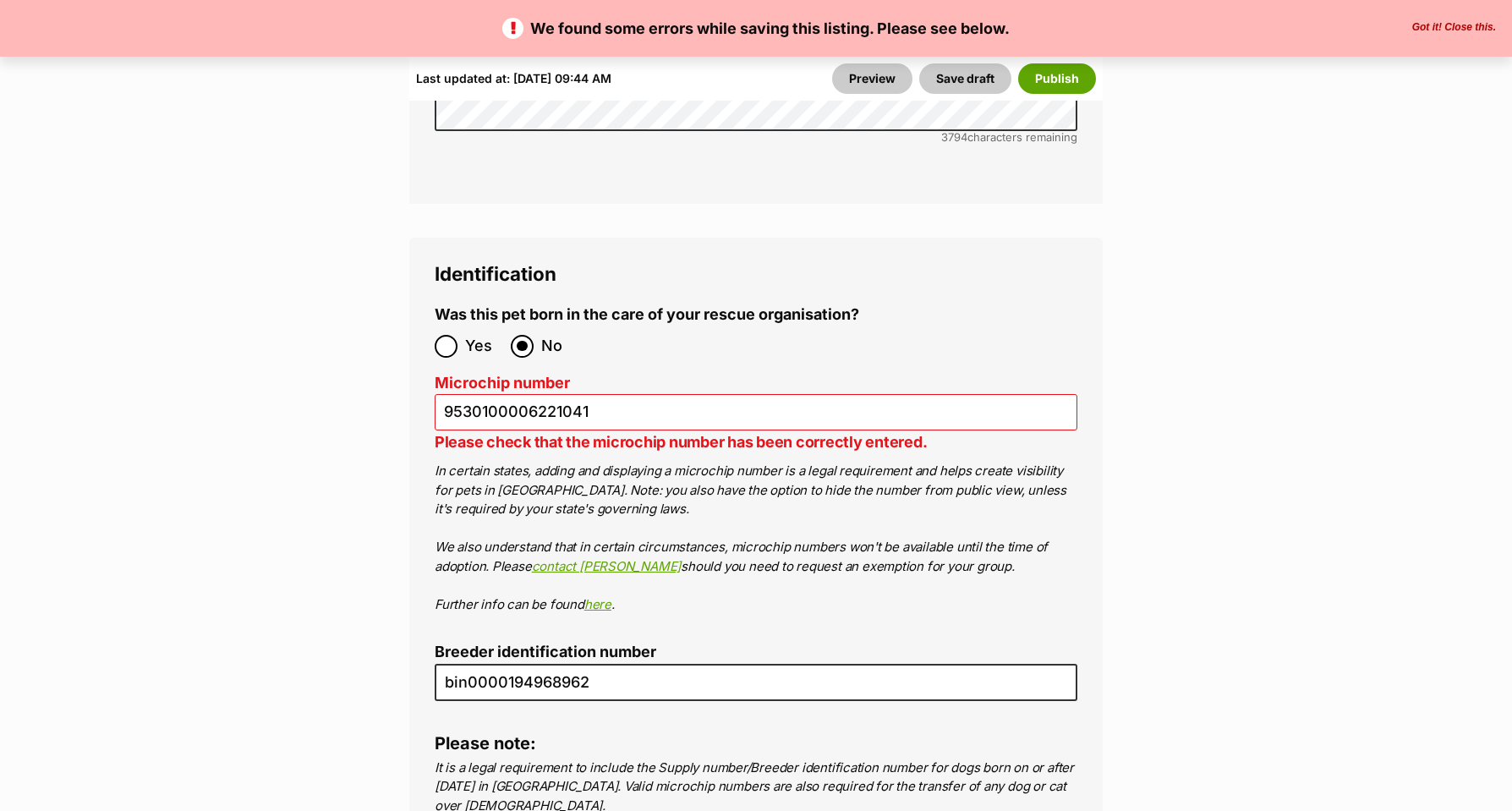
scroll to position [6382, 0]
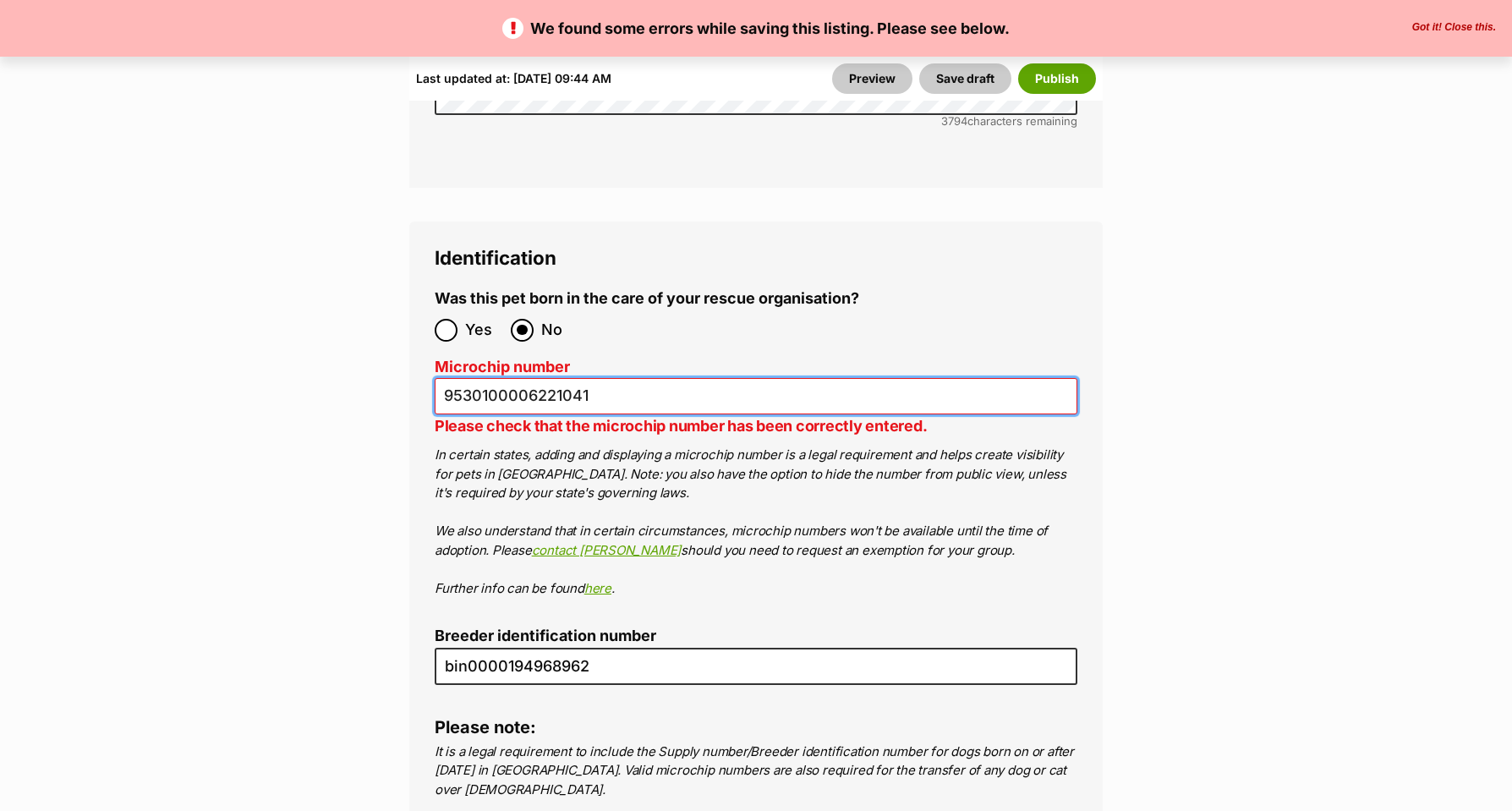
drag, startPoint x: 597, startPoint y: 301, endPoint x: 418, endPoint y: 298, distance: 179.0
click at [418, 298] on div "Identification Was this pet born in the care of your rescue organisation? Yes N…" at bounding box center [756, 533] width 694 height 624
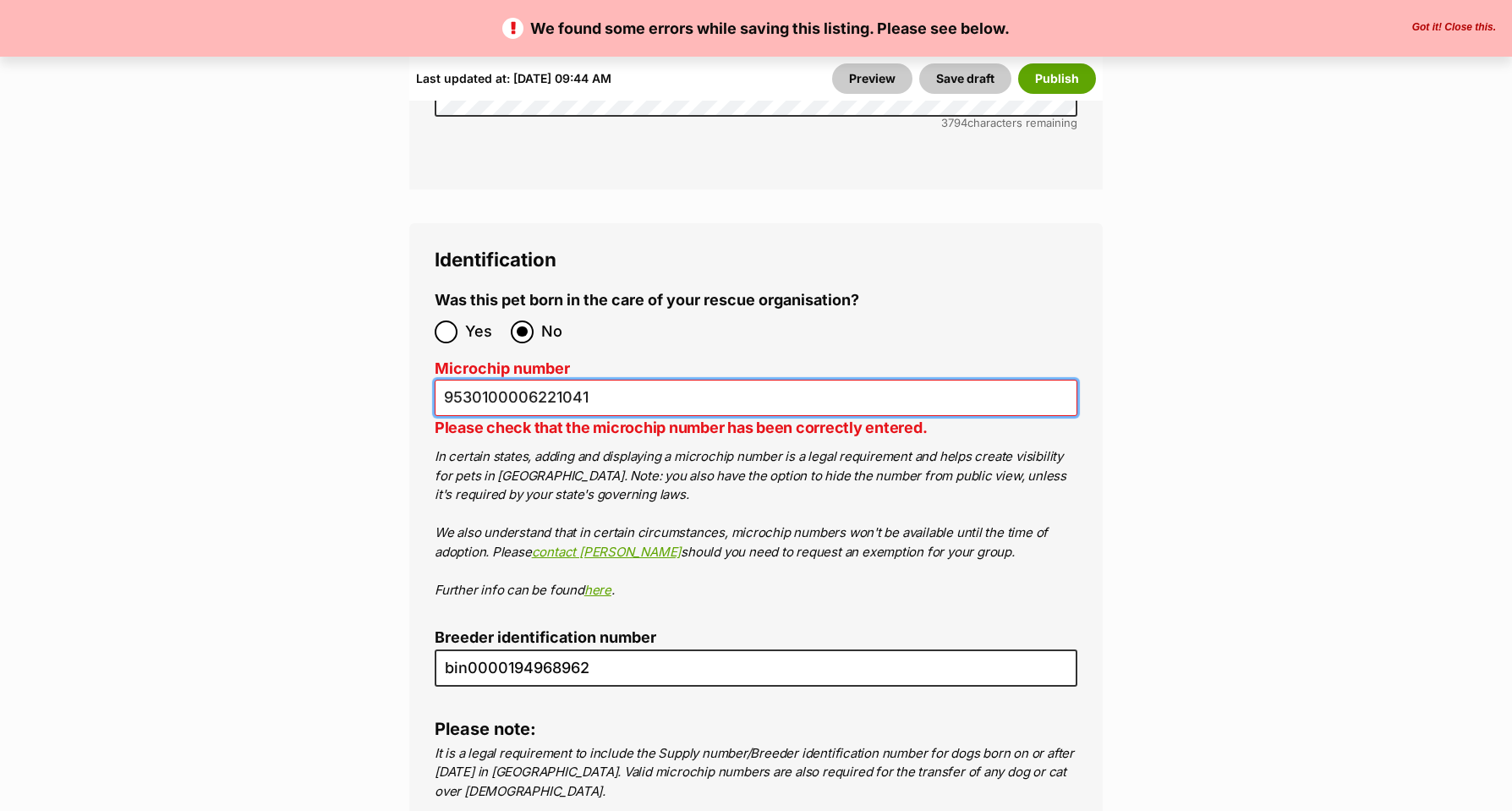
scroll to position [6380, 0]
paste input "953010005818463"
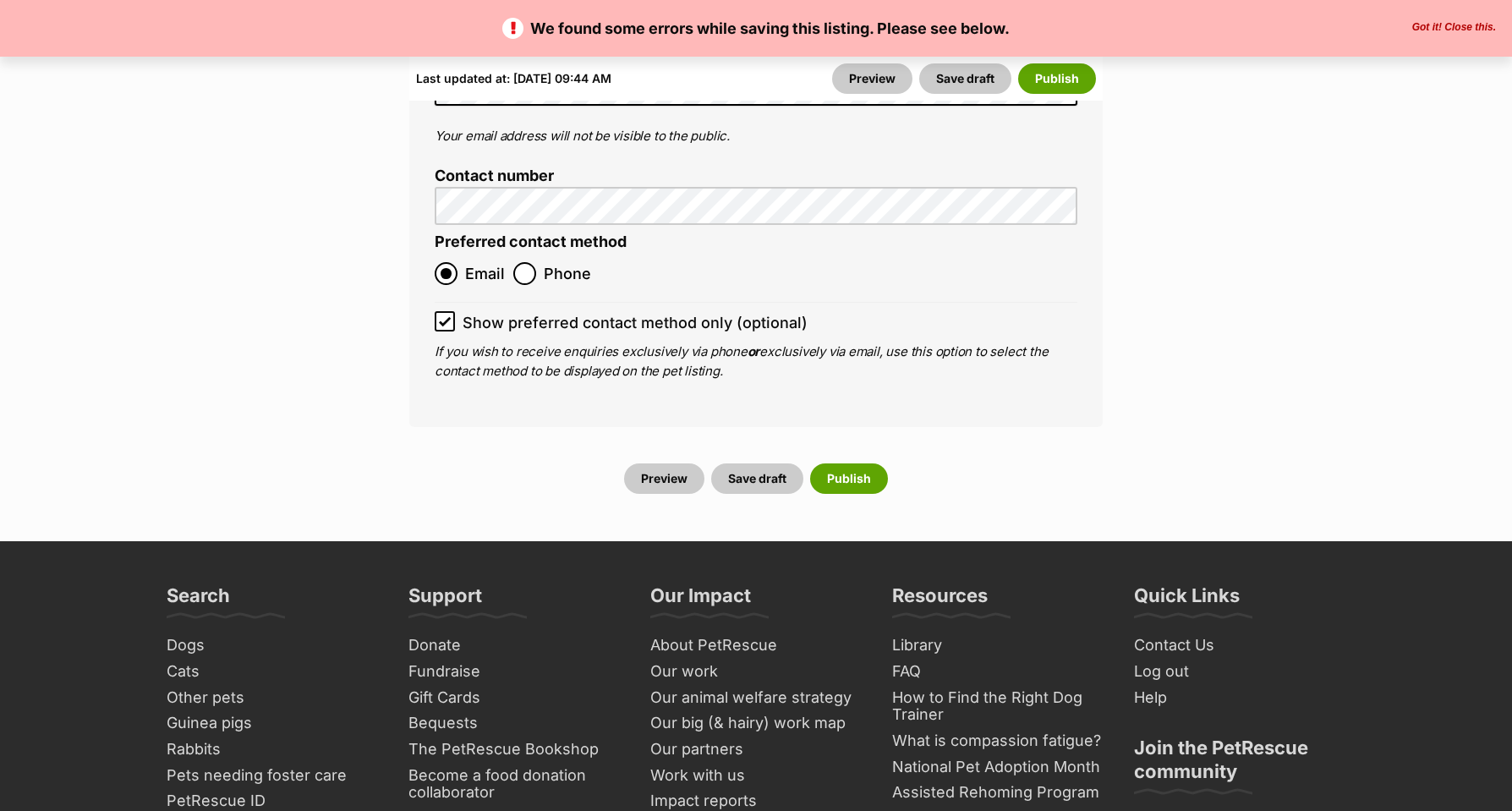
scroll to position [7495, 0]
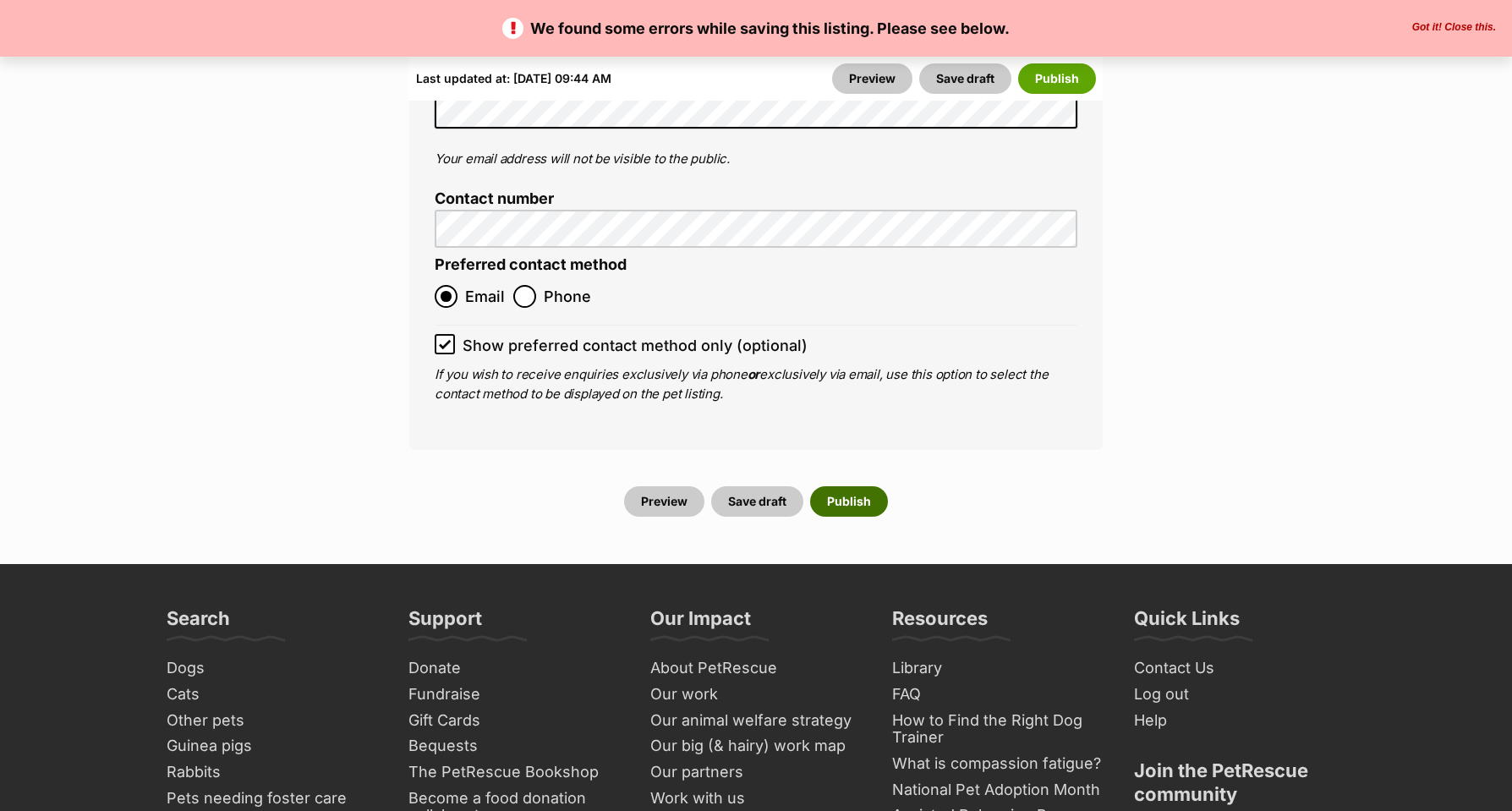
type input "953010005818463"
click at [854, 487] on button "Publish" at bounding box center [848, 502] width 78 height 30
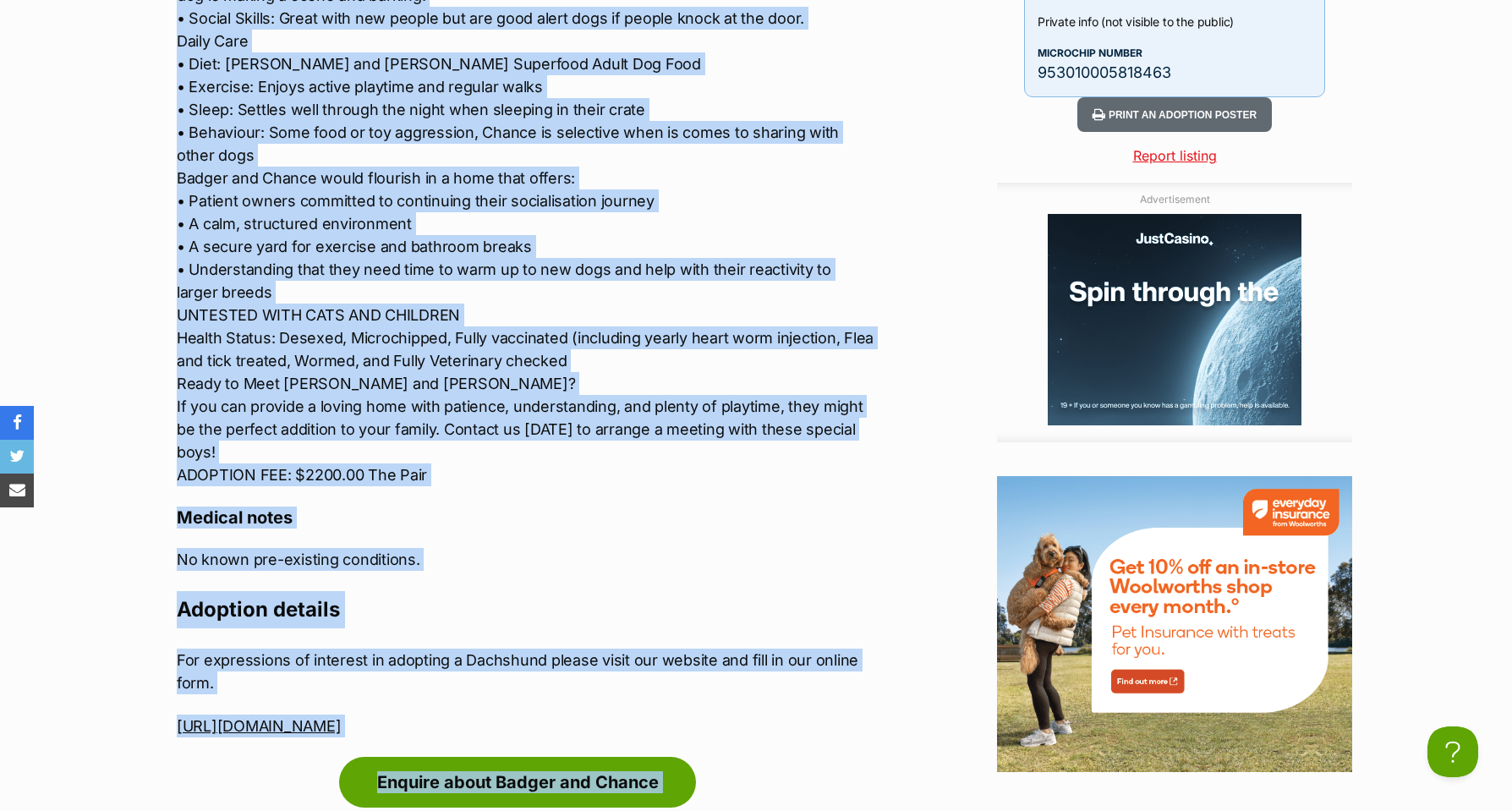
scroll to position [2435, 0]
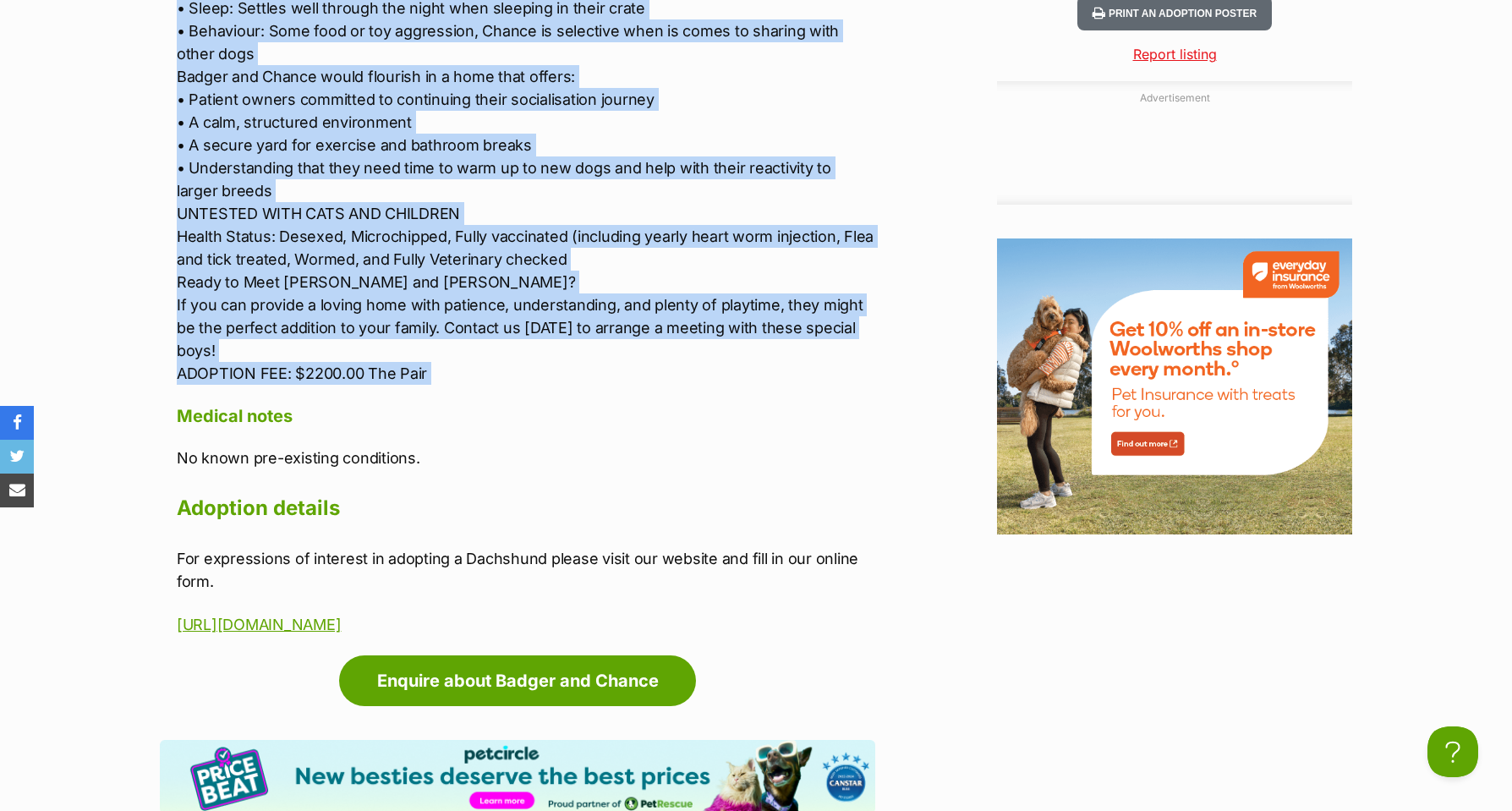
drag, startPoint x: 180, startPoint y: 78, endPoint x: 164, endPoint y: 325, distance: 247.5
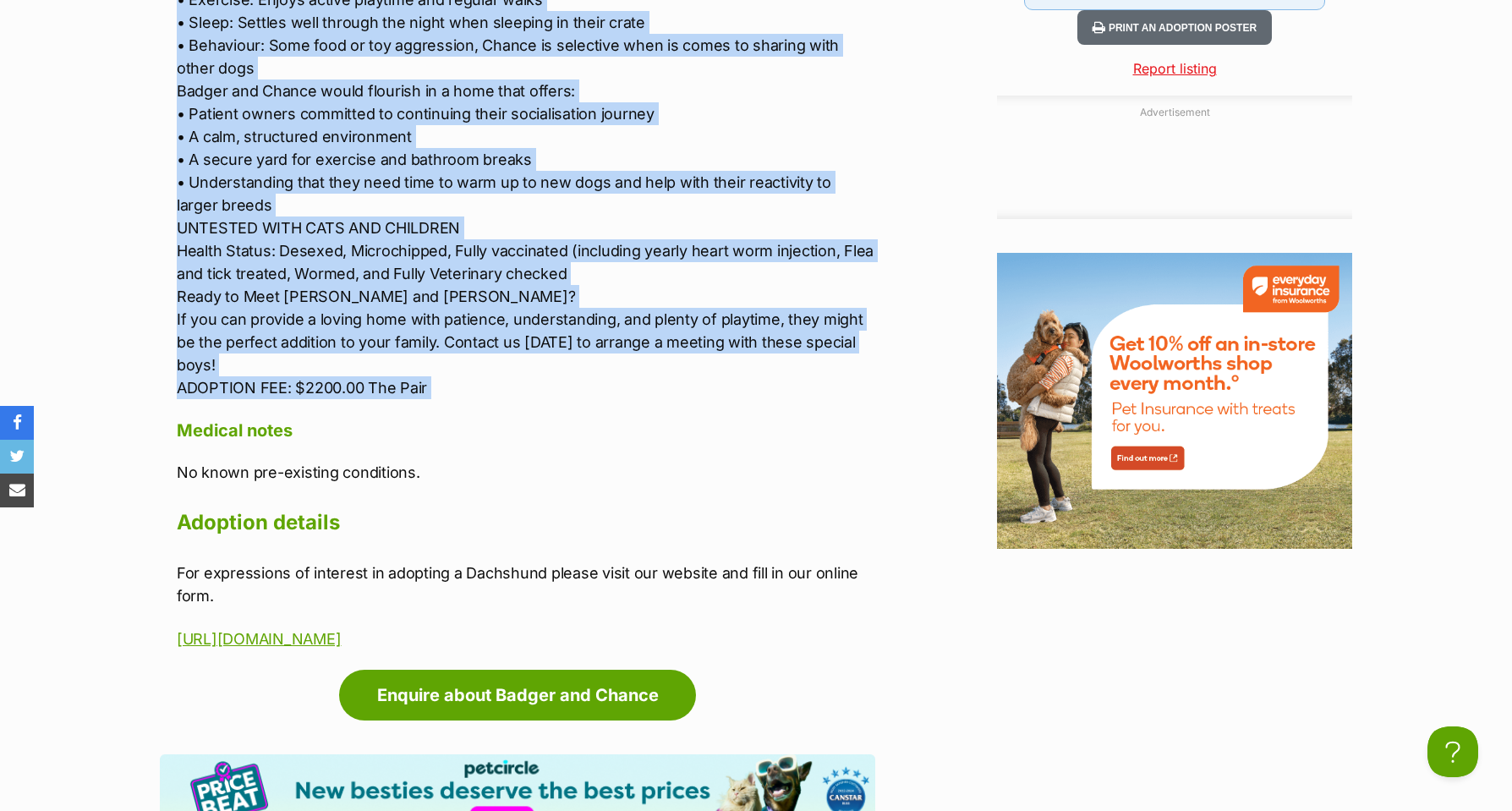
scroll to position [0, 0]
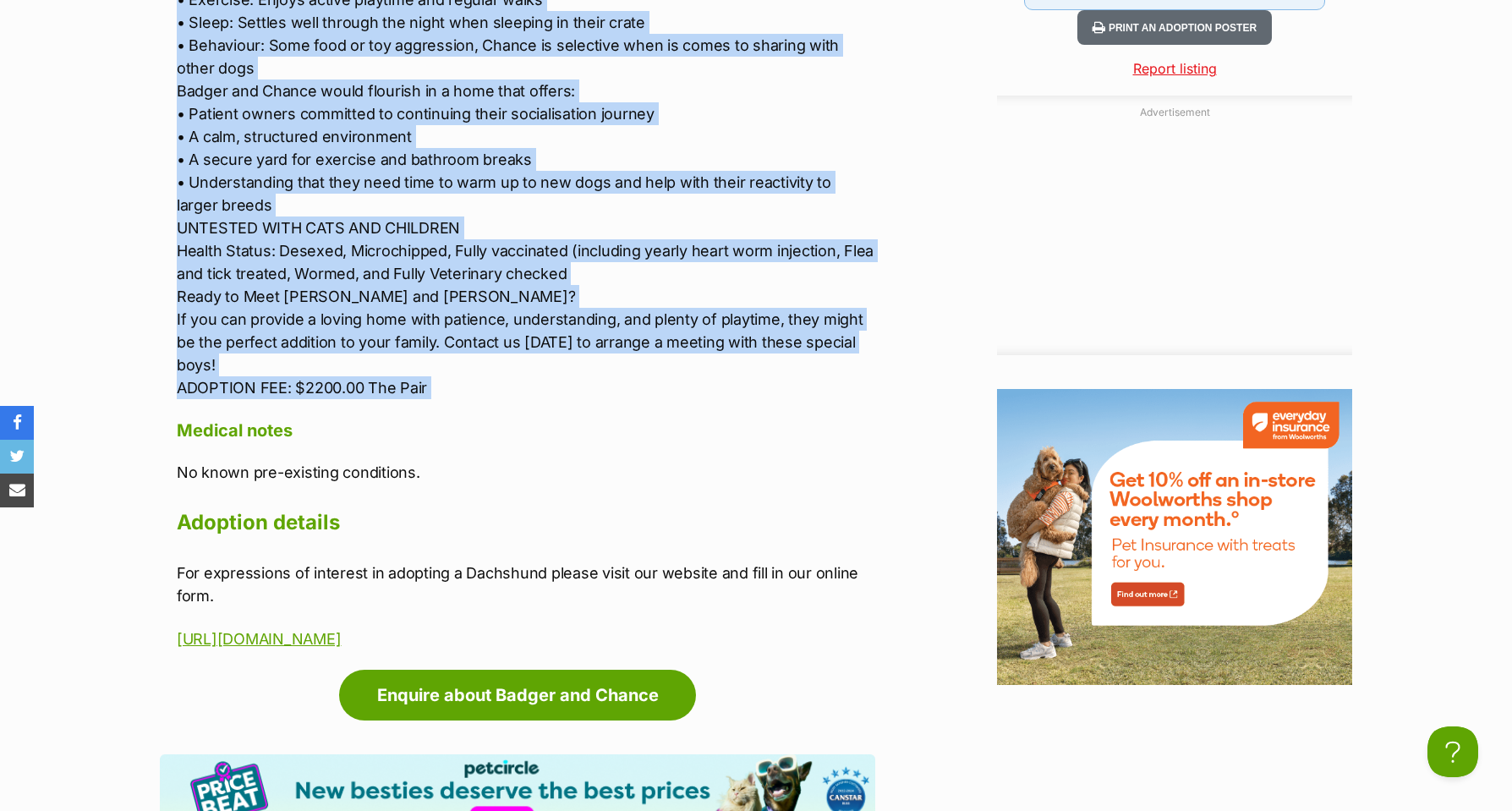
copy div "Lorem Ipsumd sit Ametco ***ADIPIS ELIT - SE DOEI TEM INCIDI U/L ET DOLOR MAGNAA…"
